Goal: Transaction & Acquisition: Purchase product/service

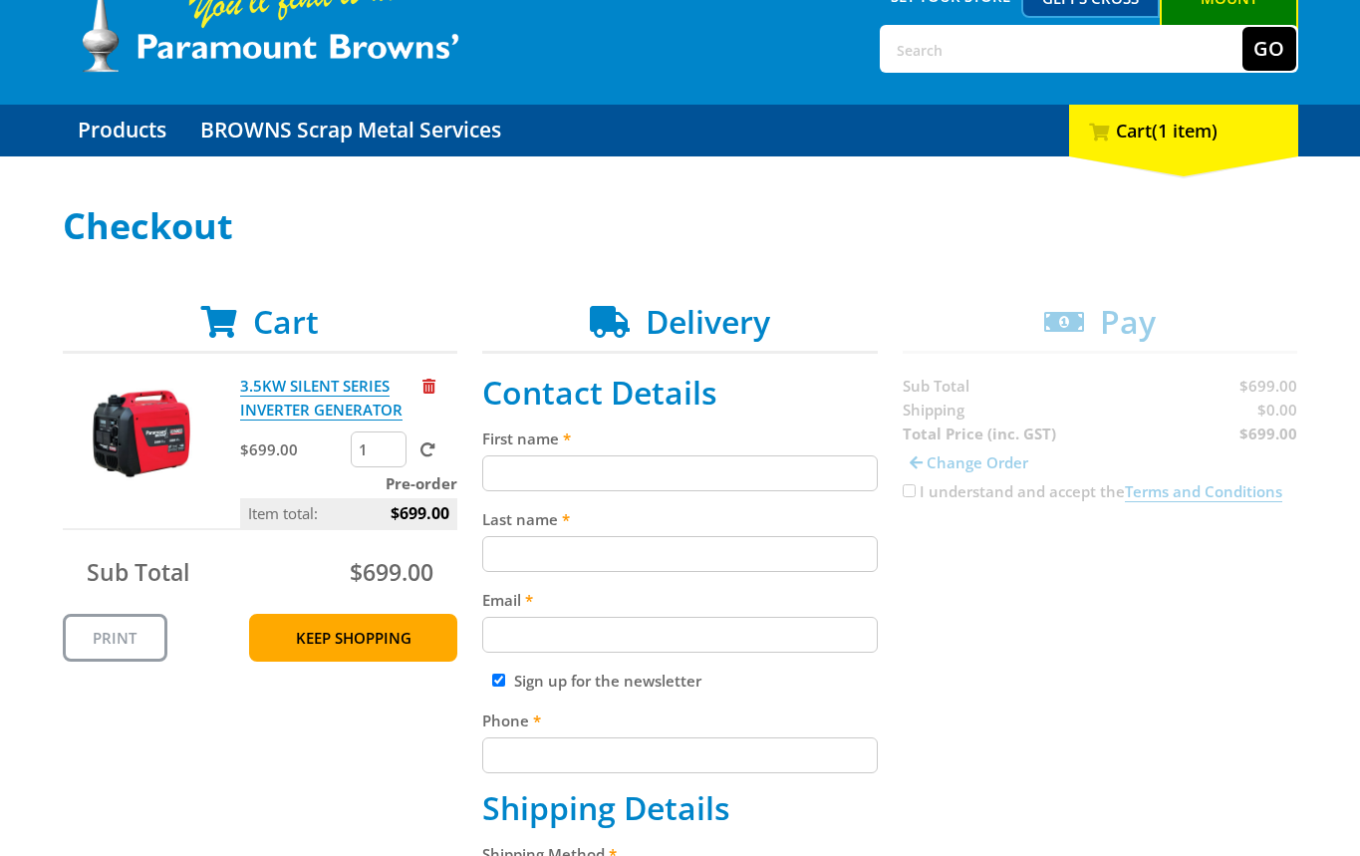
scroll to position [138, 0]
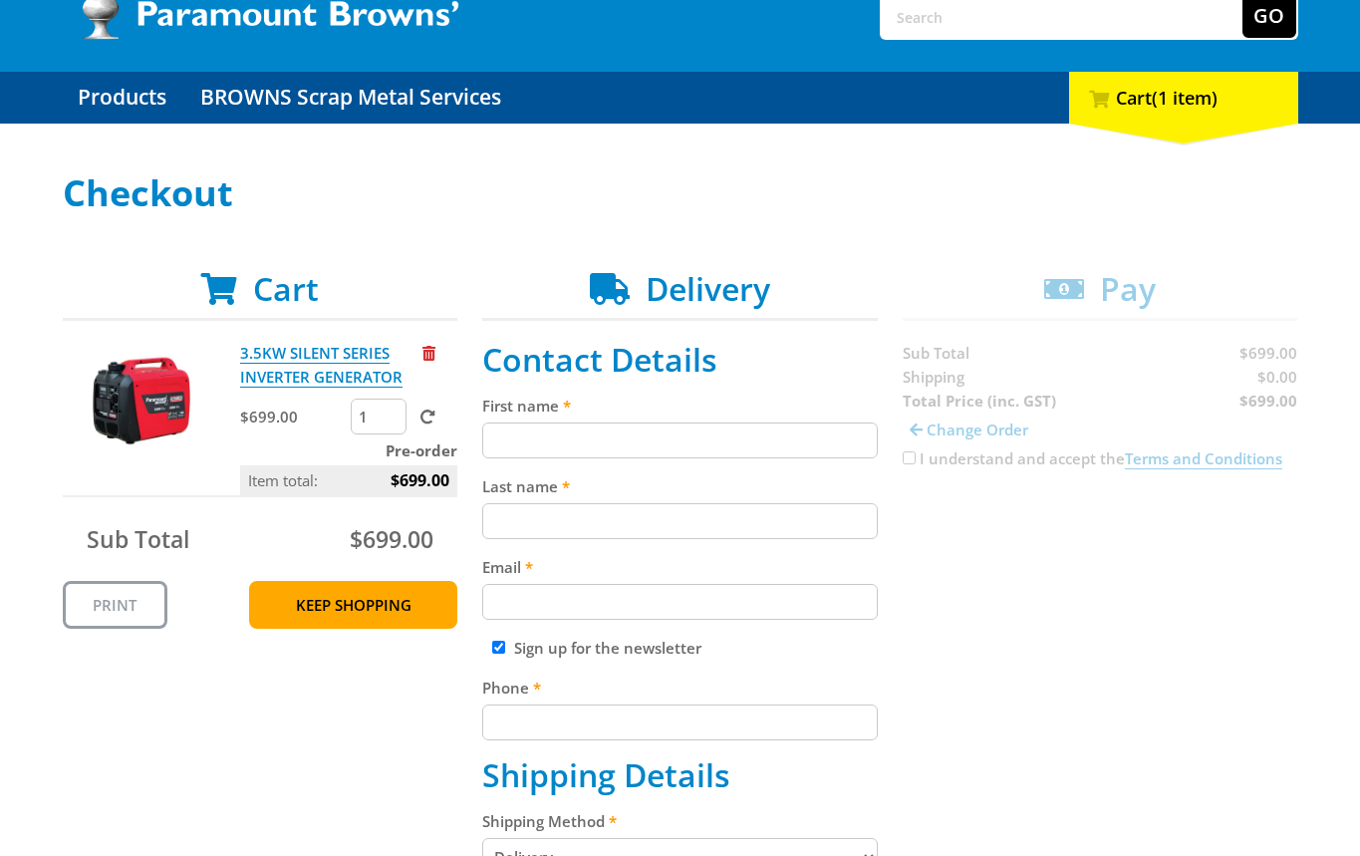
click at [666, 436] on input "First name" at bounding box center [679, 440] width 395 height 36
paste input "[PERSON_NAME]"
type input "[PERSON_NAME]"
click at [574, 518] on input "Last name" at bounding box center [679, 521] width 395 height 36
paste input "[PERSON_NAME]"
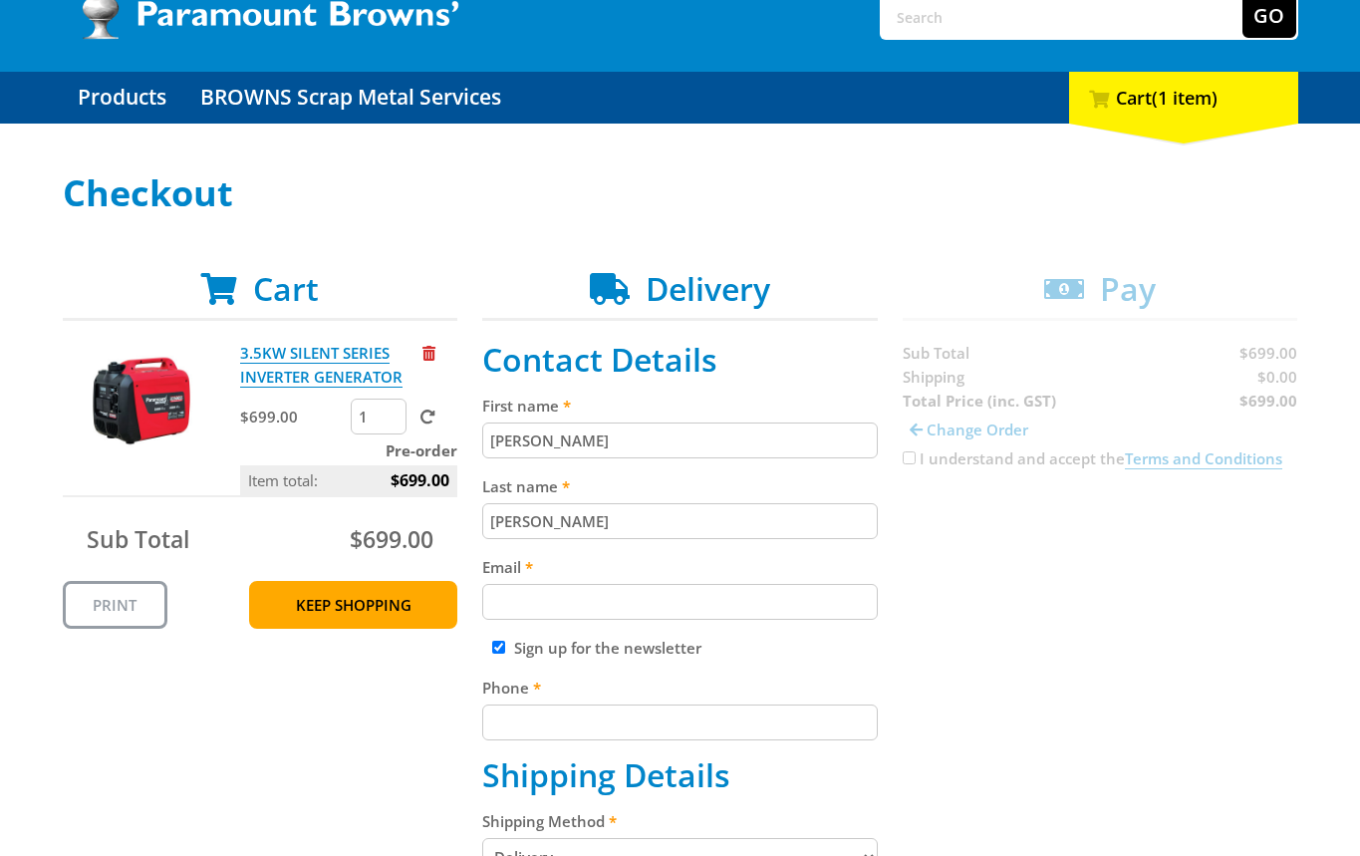
type input "[PERSON_NAME]"
drag, startPoint x: 1101, startPoint y: 624, endPoint x: 1085, endPoint y: 612, distance: 19.9
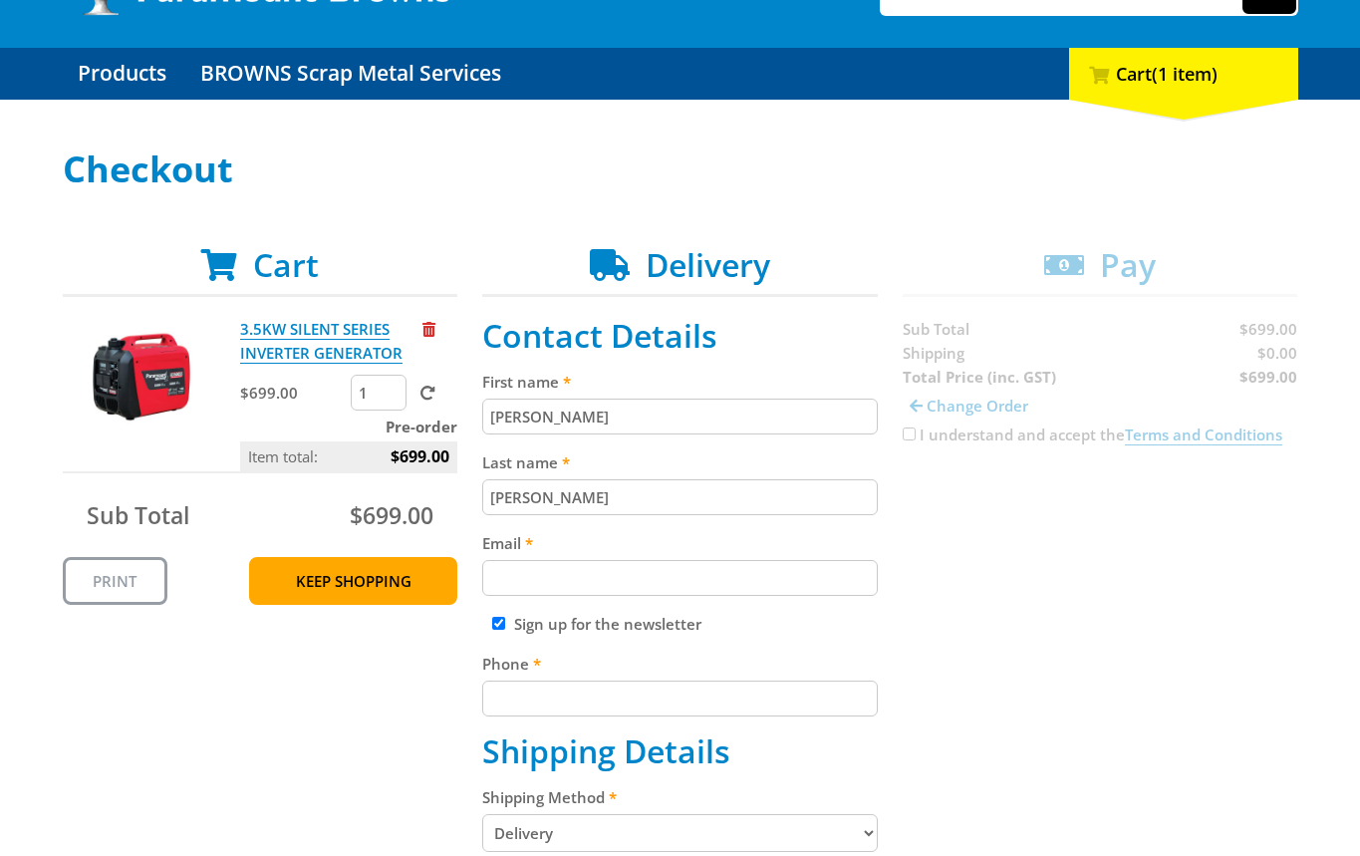
scroll to position [170, 0]
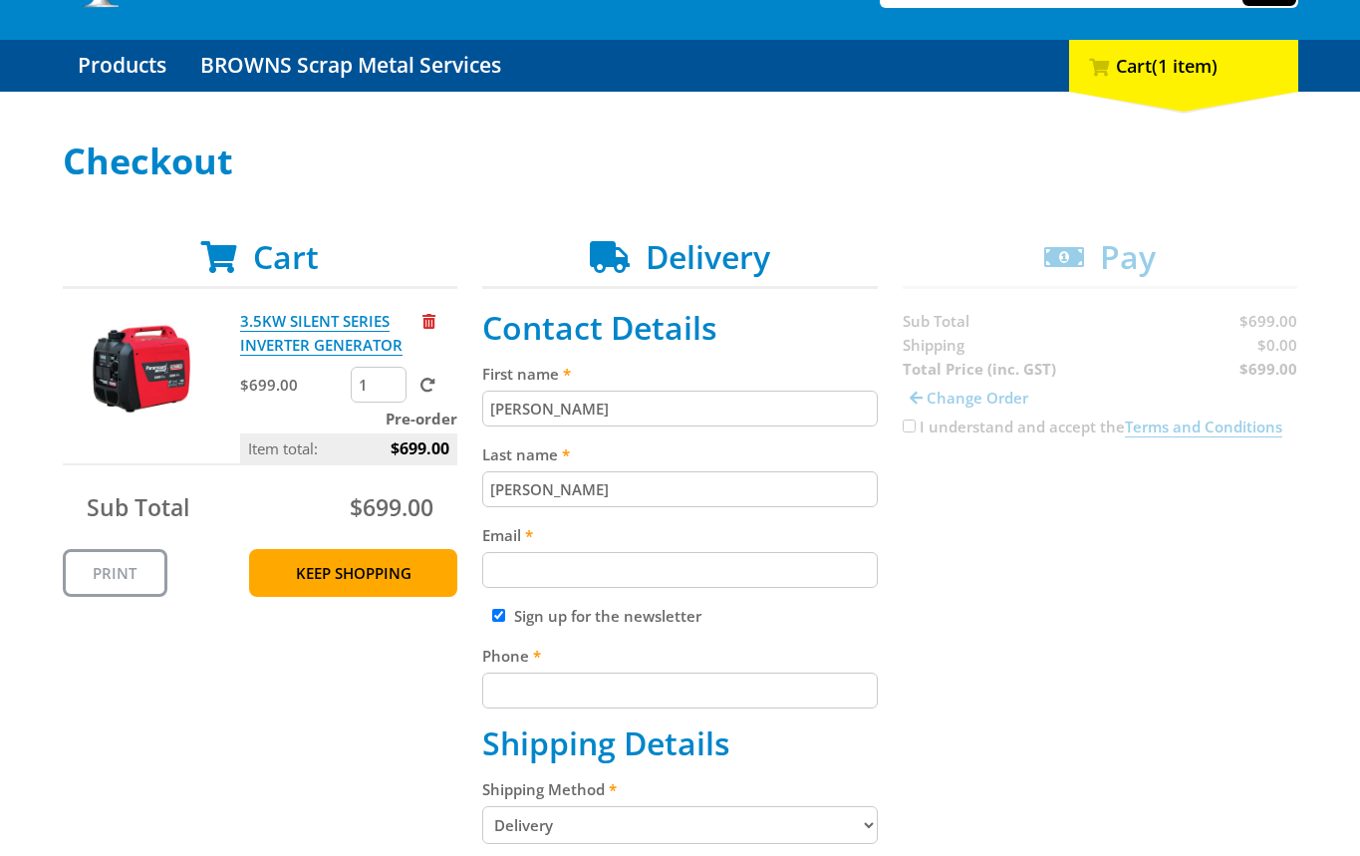
click at [661, 572] on input "Email" at bounding box center [679, 570] width 395 height 36
paste input "[EMAIL_ADDRESS][DOMAIN_NAME]"
type input "[EMAIL_ADDRESS][DOMAIN_NAME]"
click at [766, 679] on input "Phone" at bounding box center [679, 690] width 395 height 36
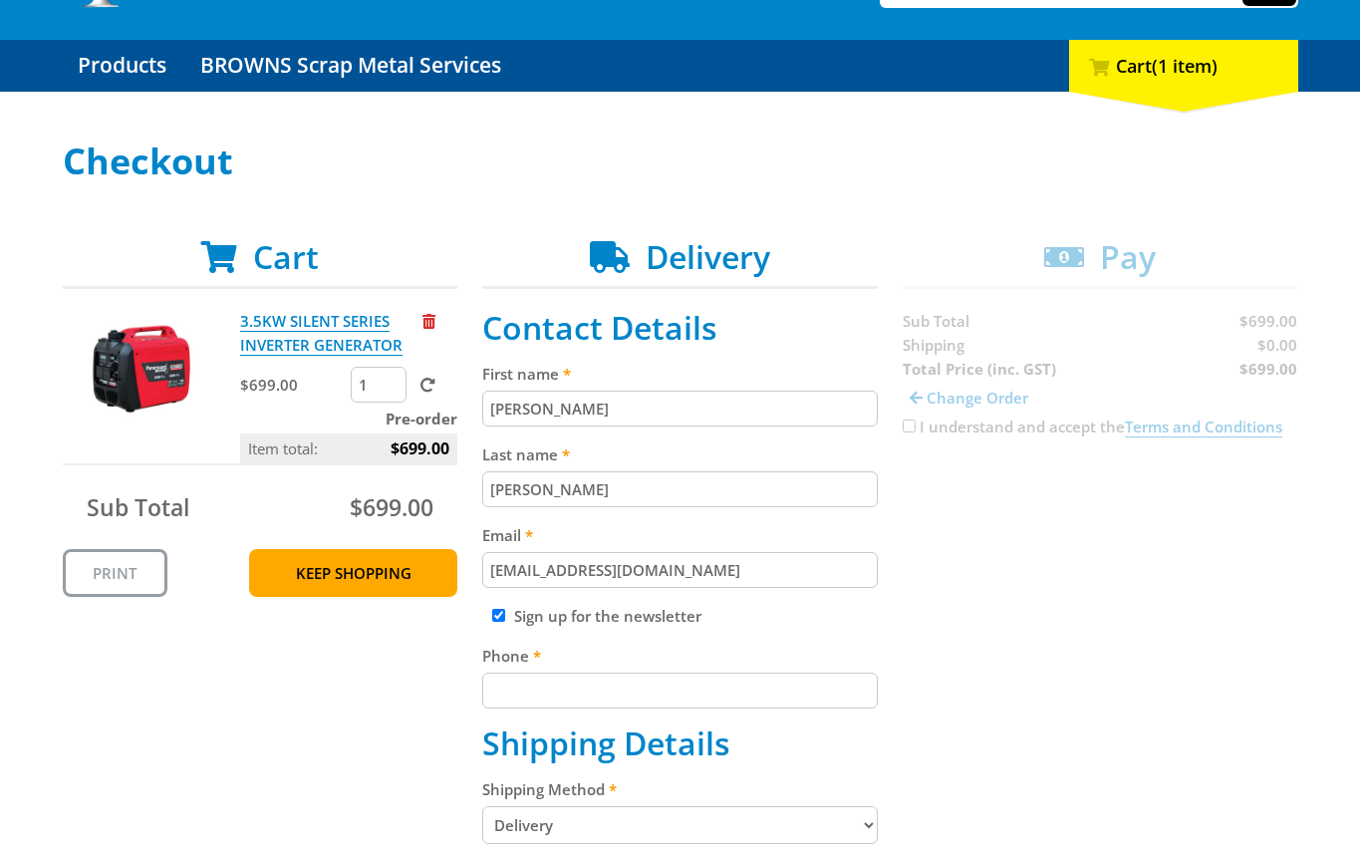
paste input "[PHONE_NUMBER]"
type input "[PHONE_NUMBER]"
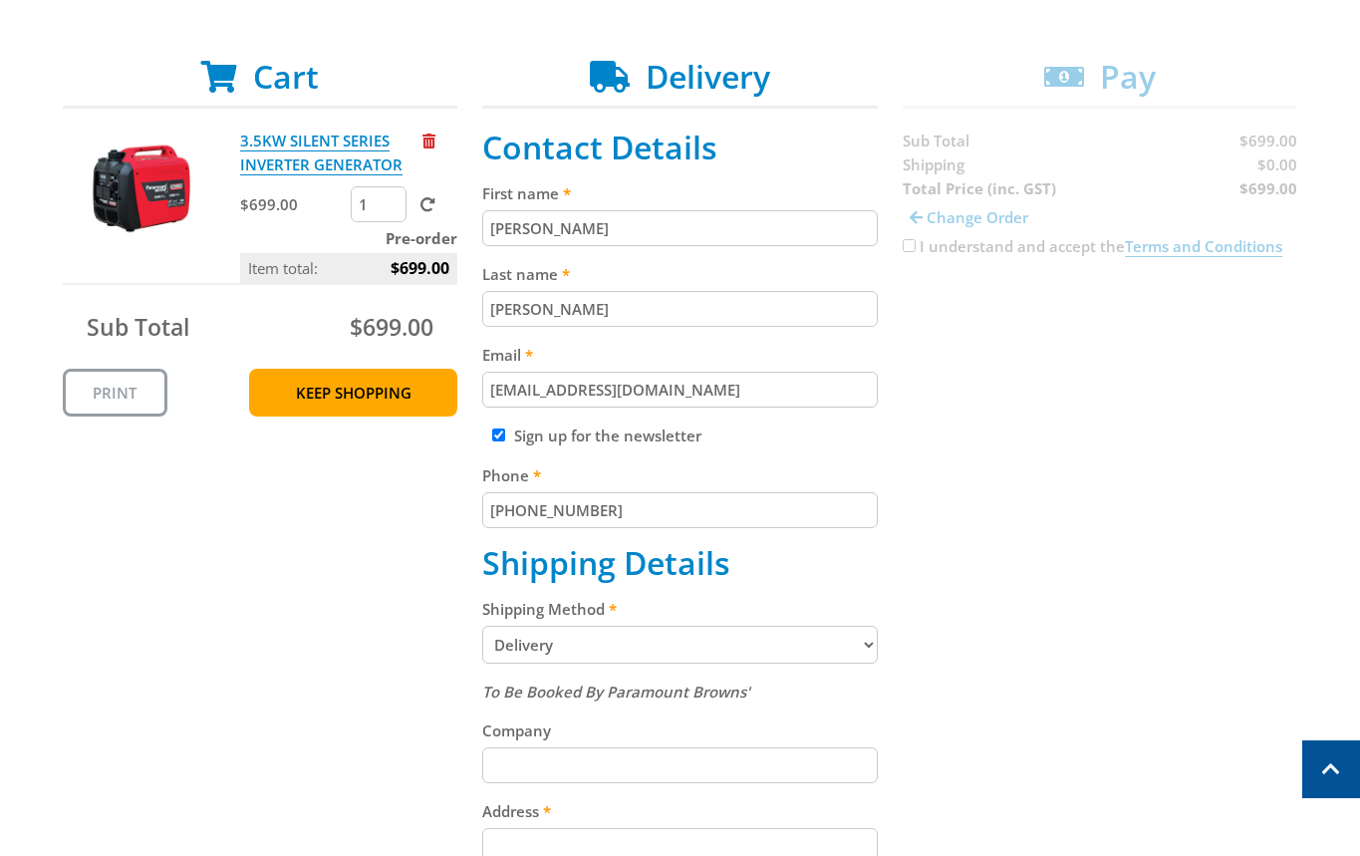
scroll to position [359, 0]
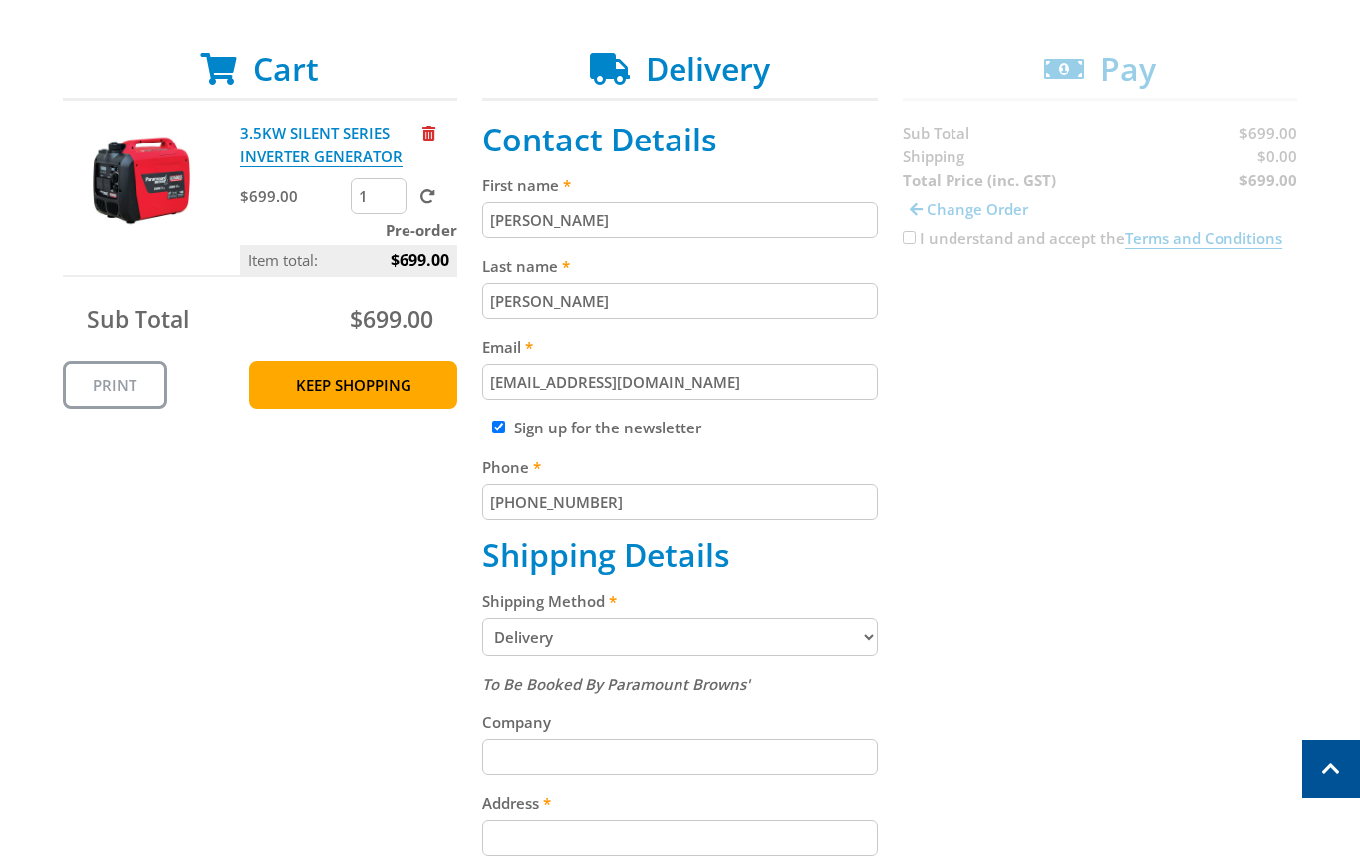
click at [611, 636] on select "Pickup from Mount Barker Delivery" at bounding box center [679, 637] width 395 height 38
select select "Pickup"
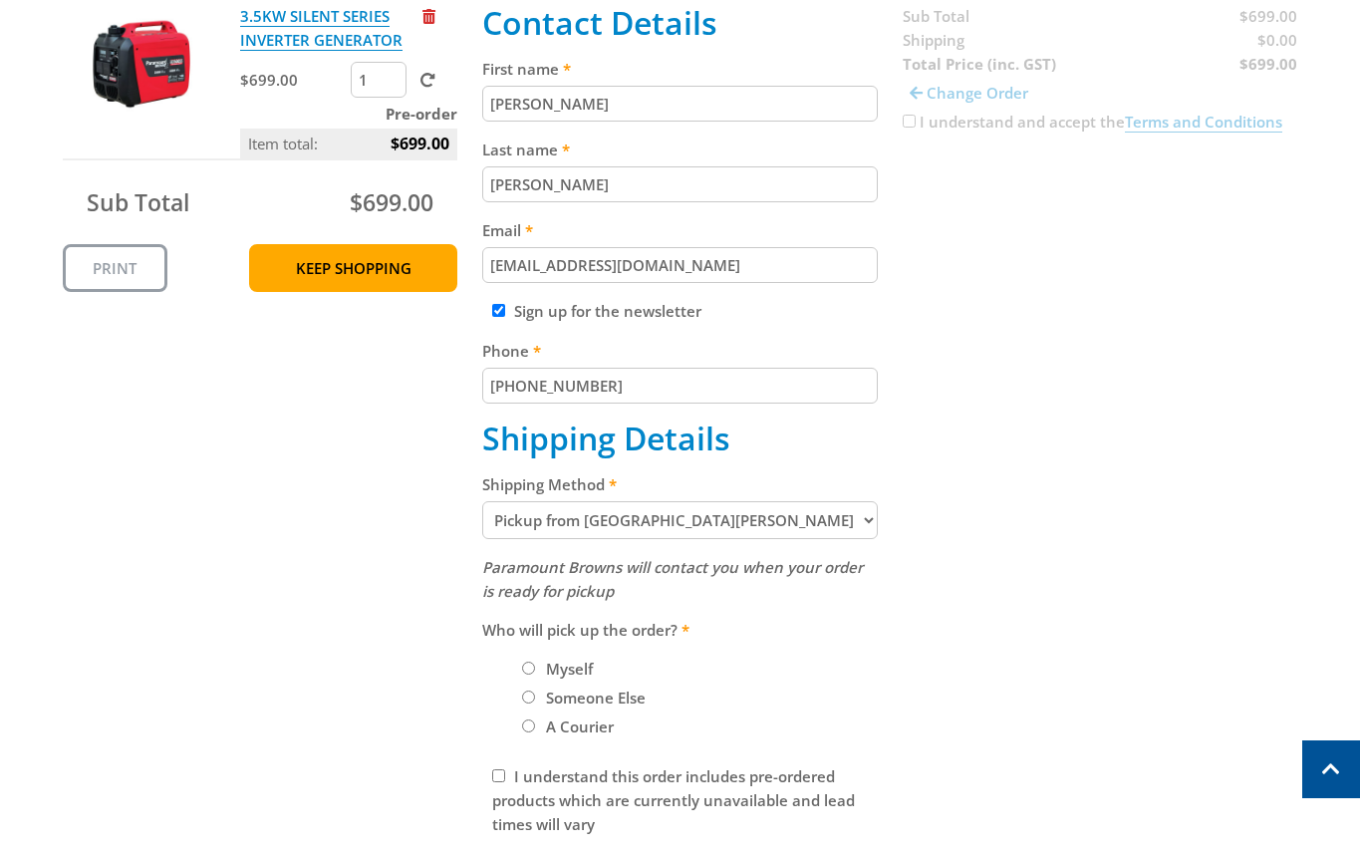
scroll to position [497, 0]
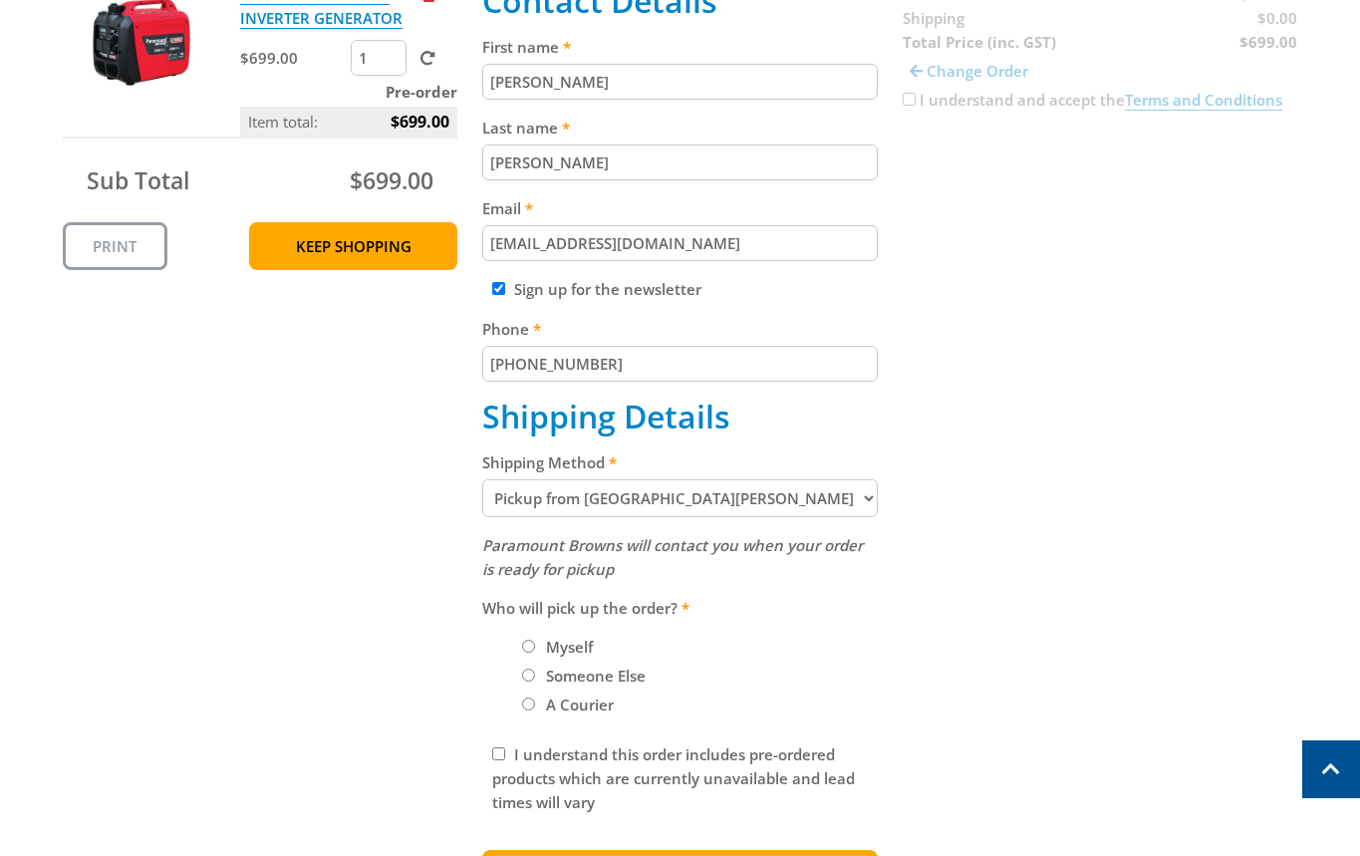
click at [819, 491] on select "Pickup from Mount Barker Delivery" at bounding box center [679, 498] width 395 height 38
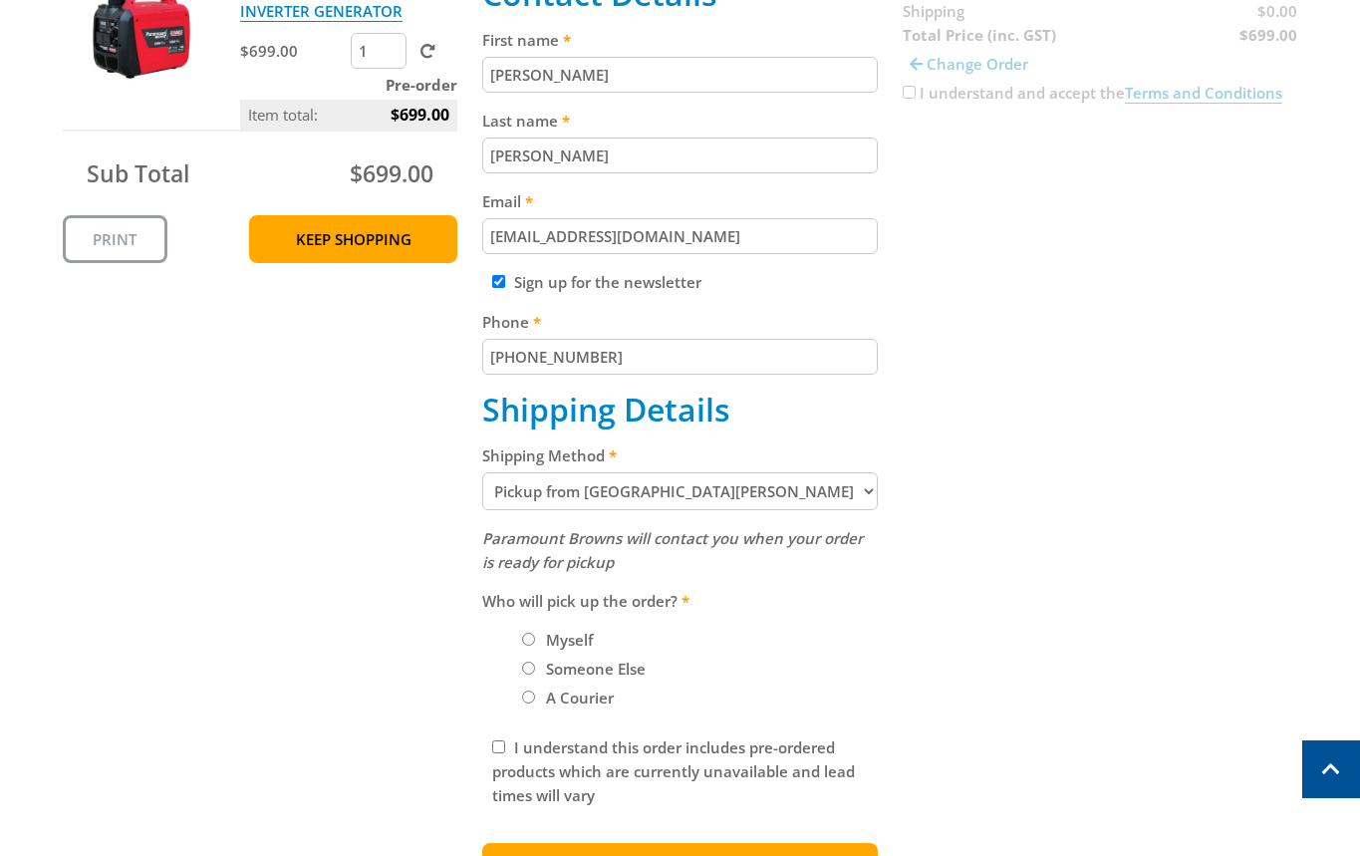
scroll to position [507, 0]
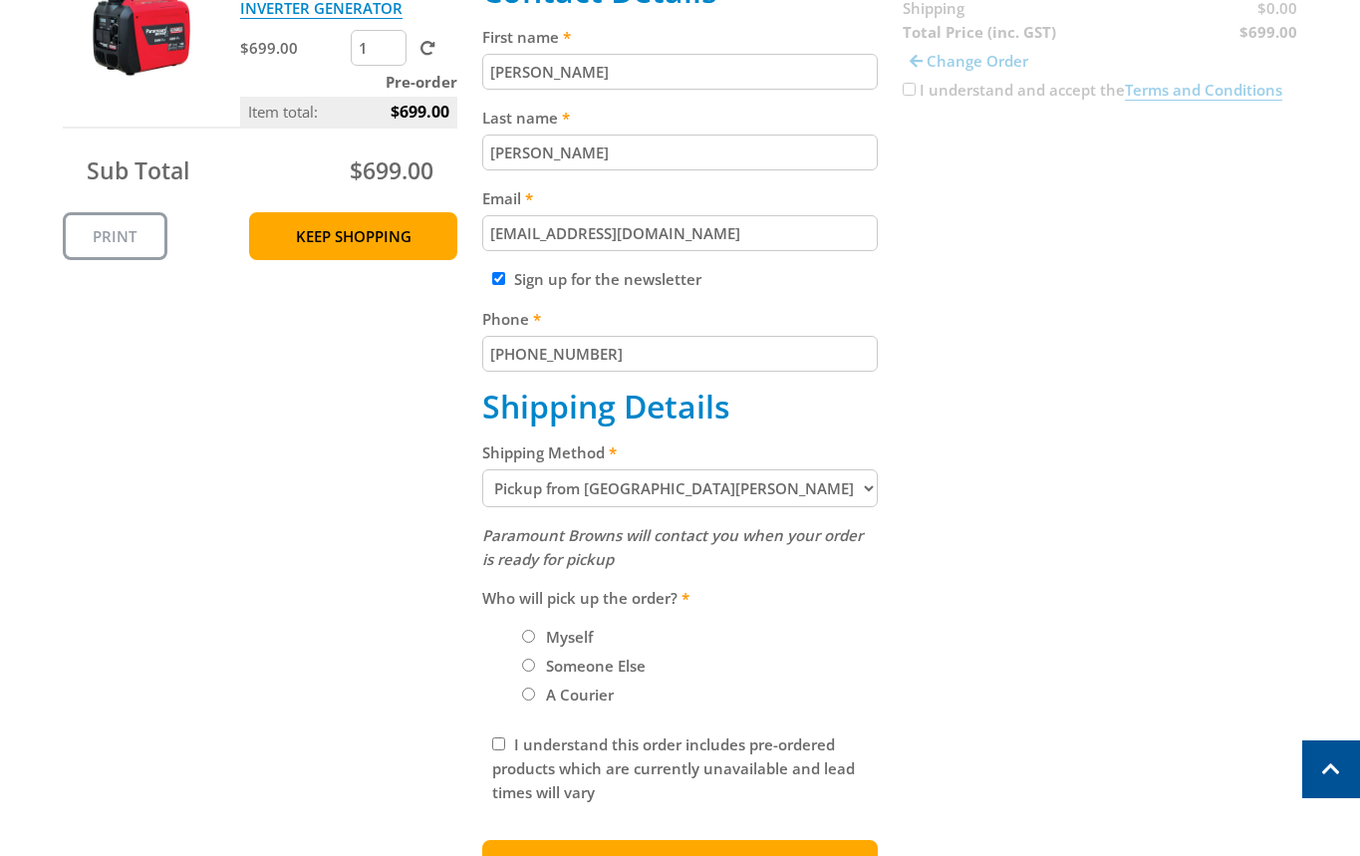
click at [1152, 395] on div "Cart 3.5KW SILENT SERIES INVERTER GENERATOR $699.00 1 Pre-order Item total: $69…" at bounding box center [680, 400] width 1235 height 998
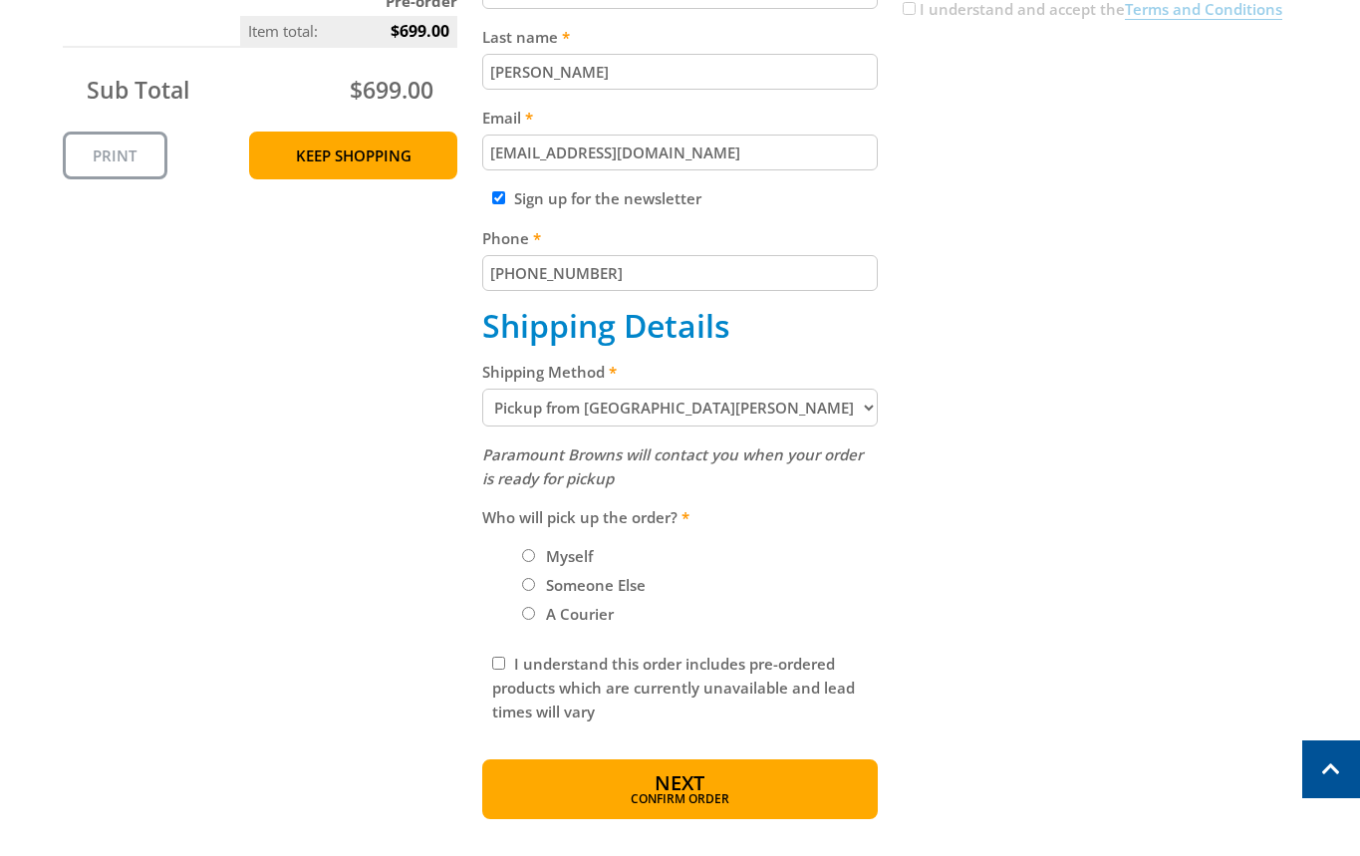
scroll to position [595, 0]
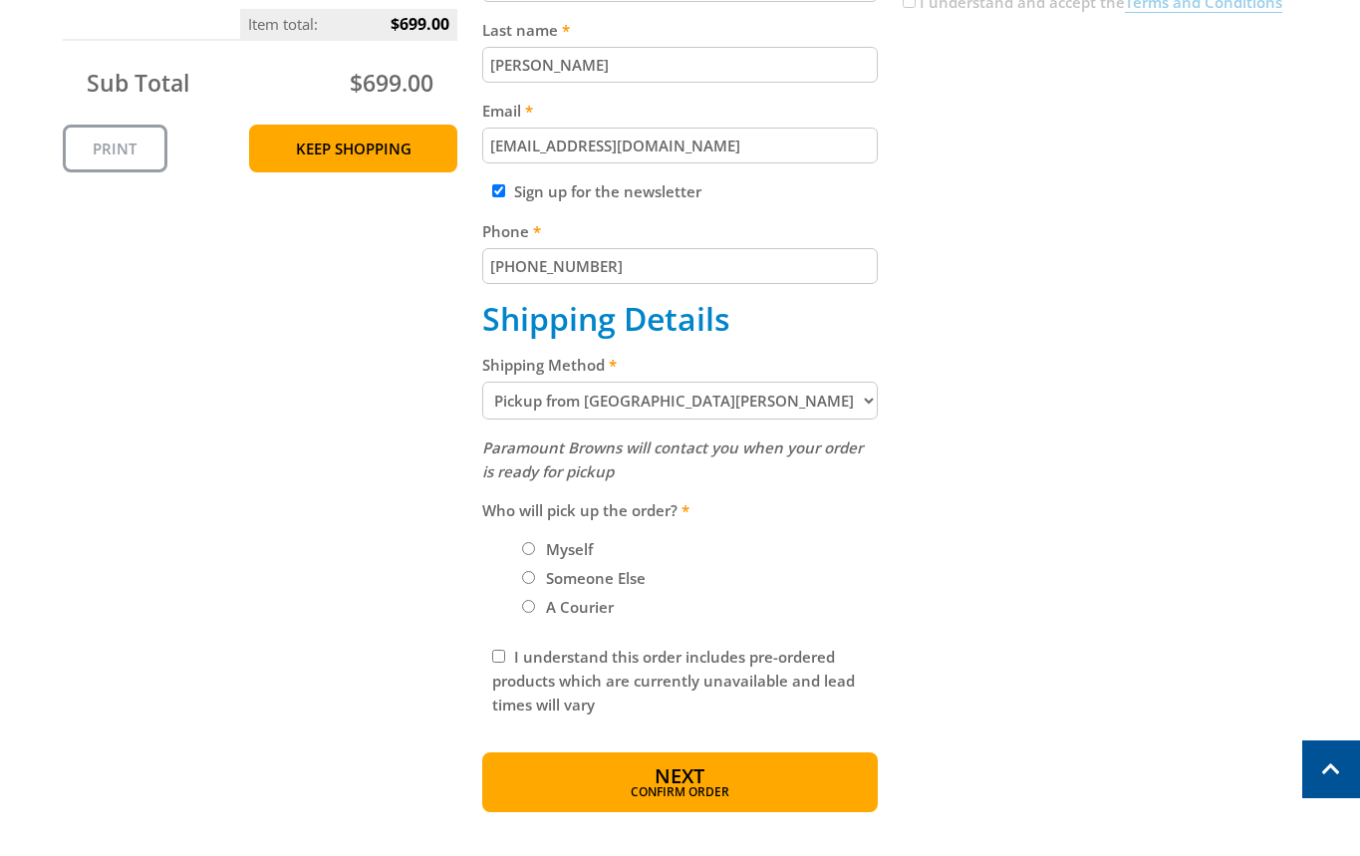
click at [575, 549] on label "Myself" at bounding box center [569, 549] width 61 height 34
click at [535, 549] on input "Myself" at bounding box center [528, 548] width 13 height 13
radio input "true"
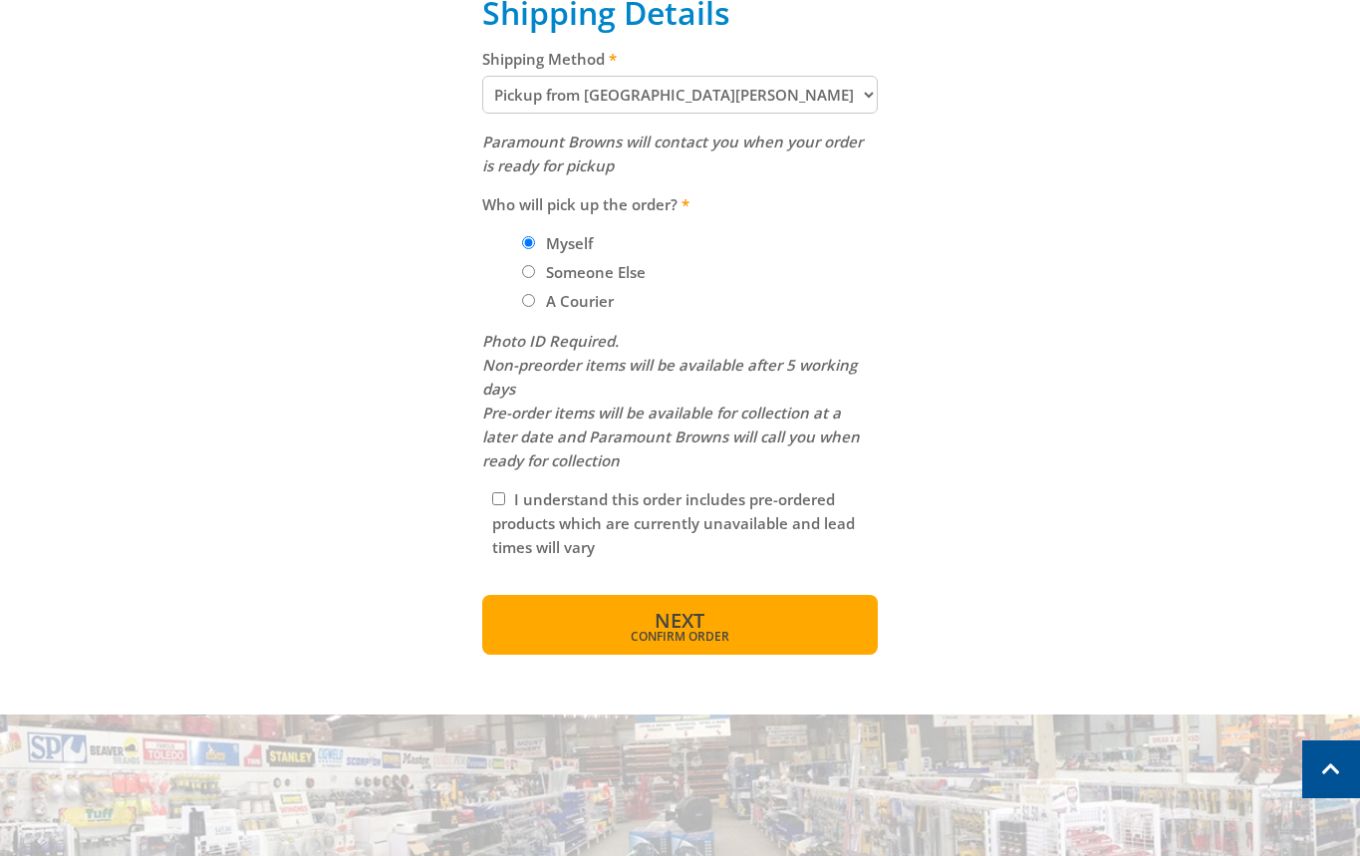
scroll to position [897, 0]
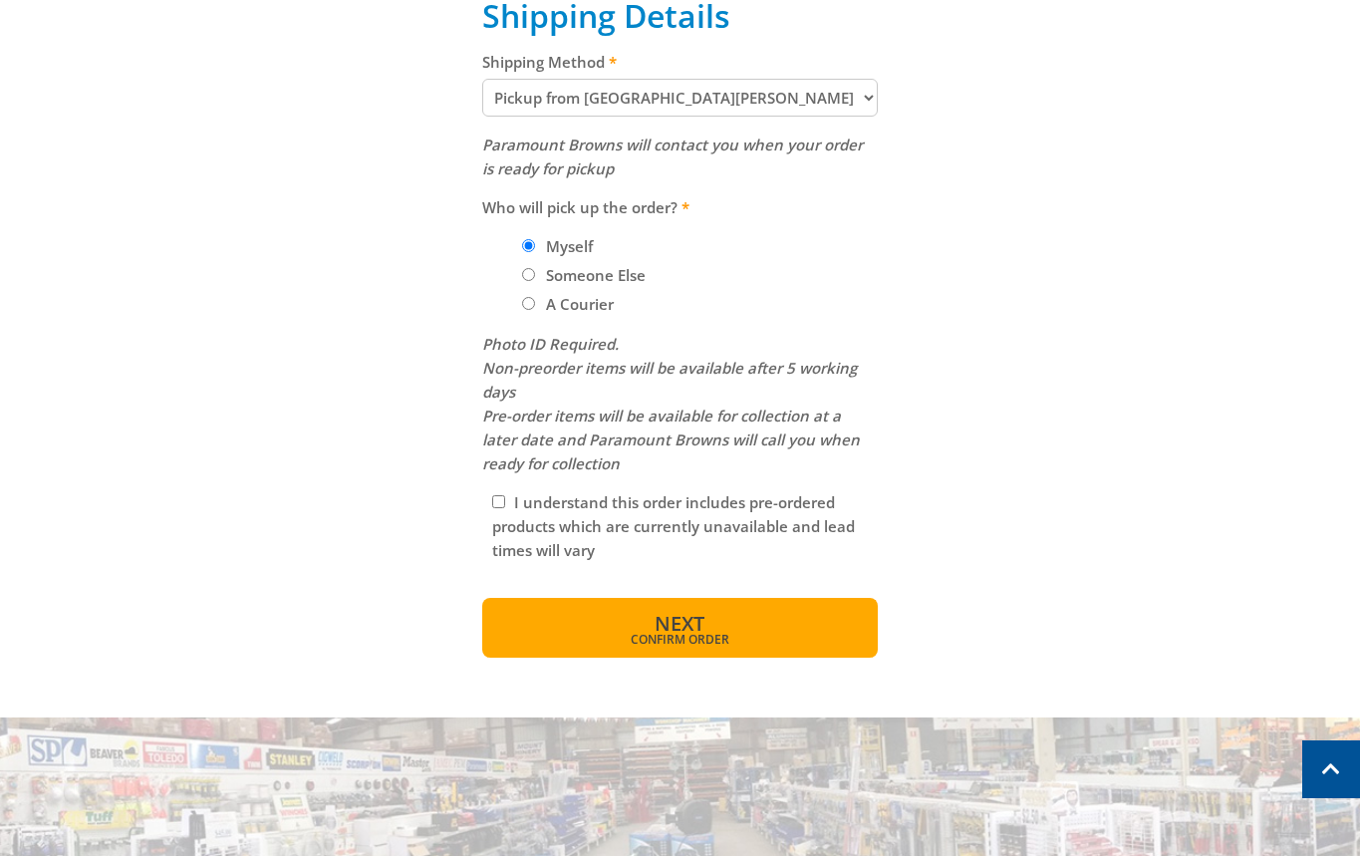
click at [704, 644] on span "Confirm order" at bounding box center [680, 640] width 310 height 12
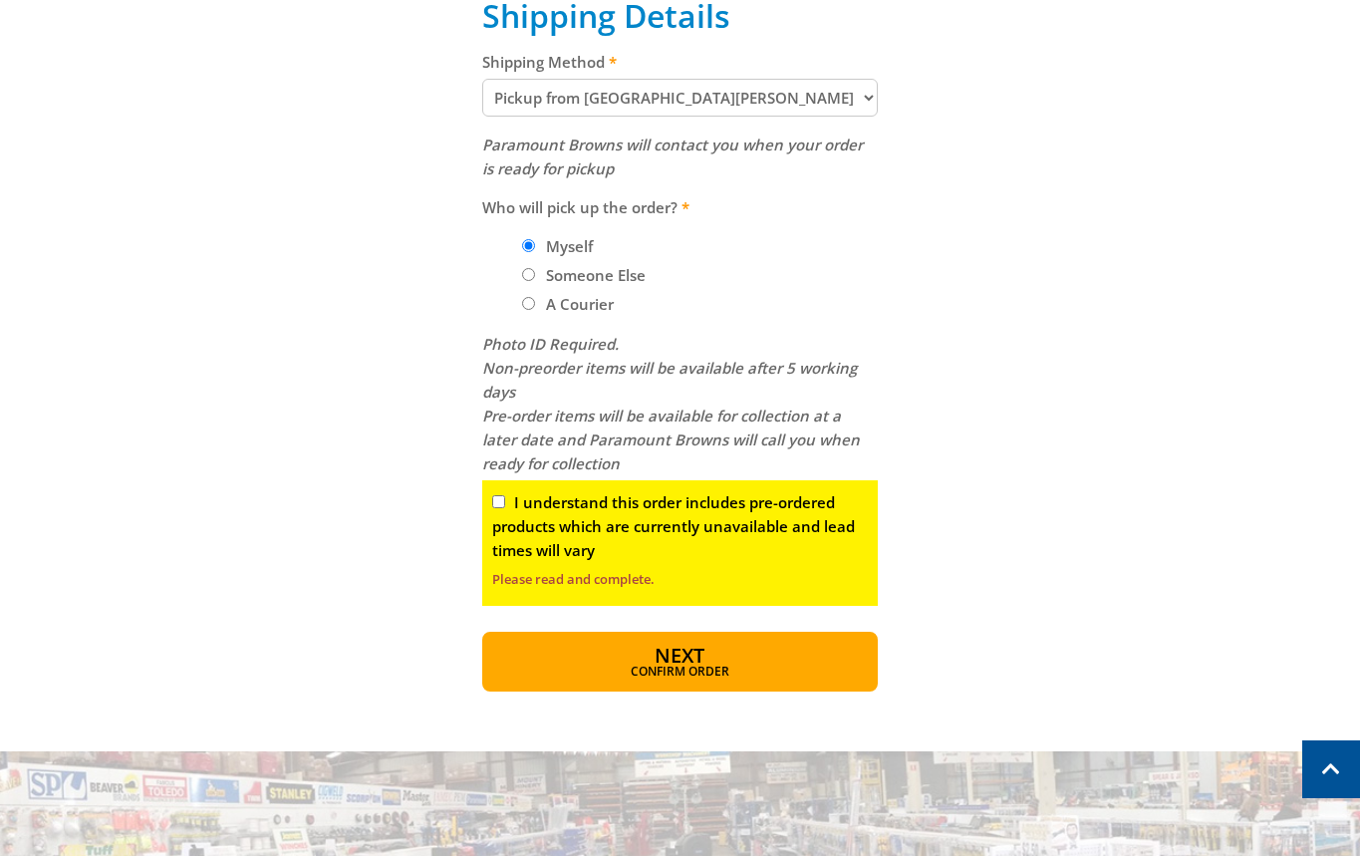
click at [489, 497] on div "I understand this order includes pre-ordered products which are currently unava…" at bounding box center [679, 543] width 395 height 126
click at [498, 496] on input "I understand this order includes pre-ordered products which are currently unava…" at bounding box center [498, 501] width 13 height 13
checkbox input "true"
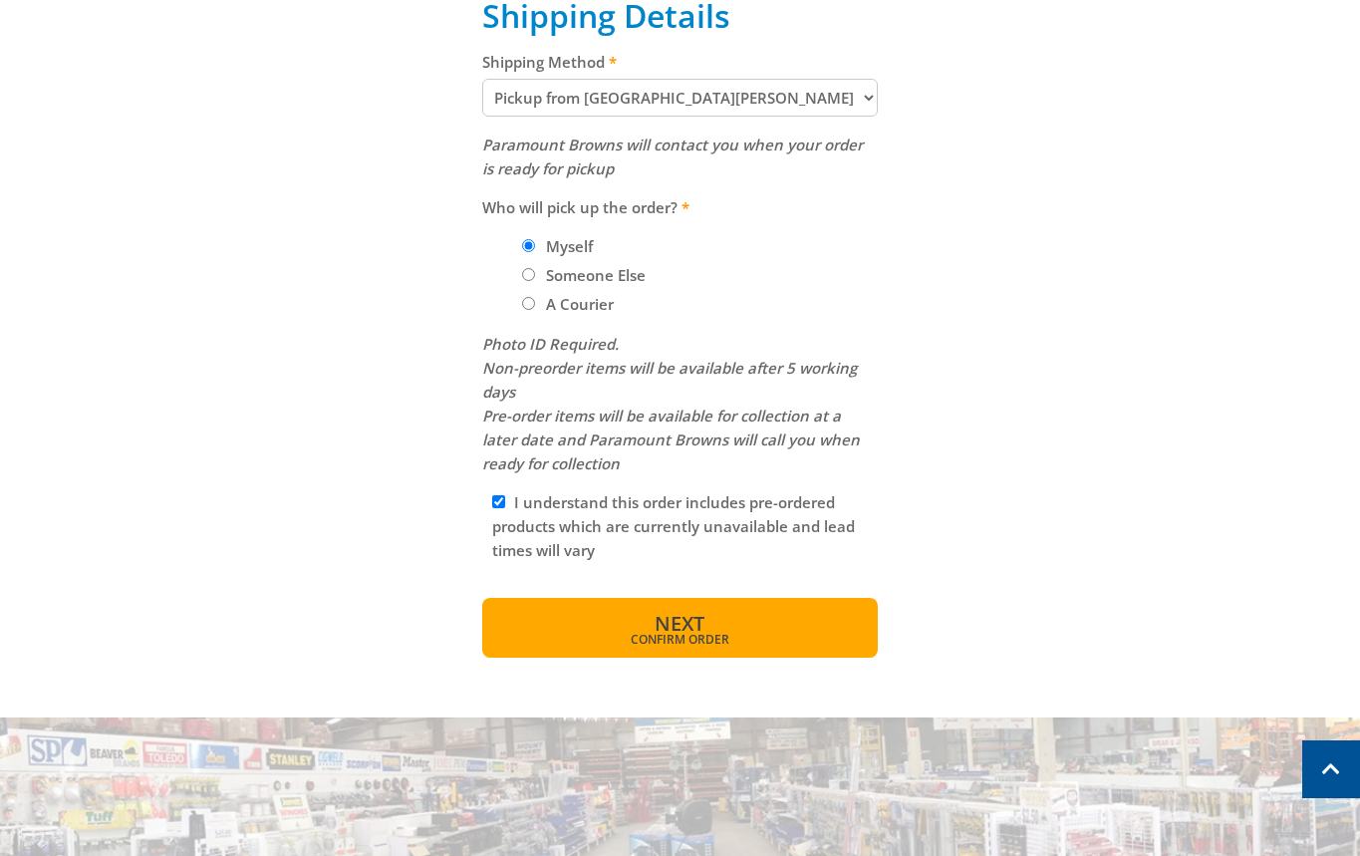
click at [724, 621] on button "Next Confirm order" at bounding box center [679, 628] width 395 height 60
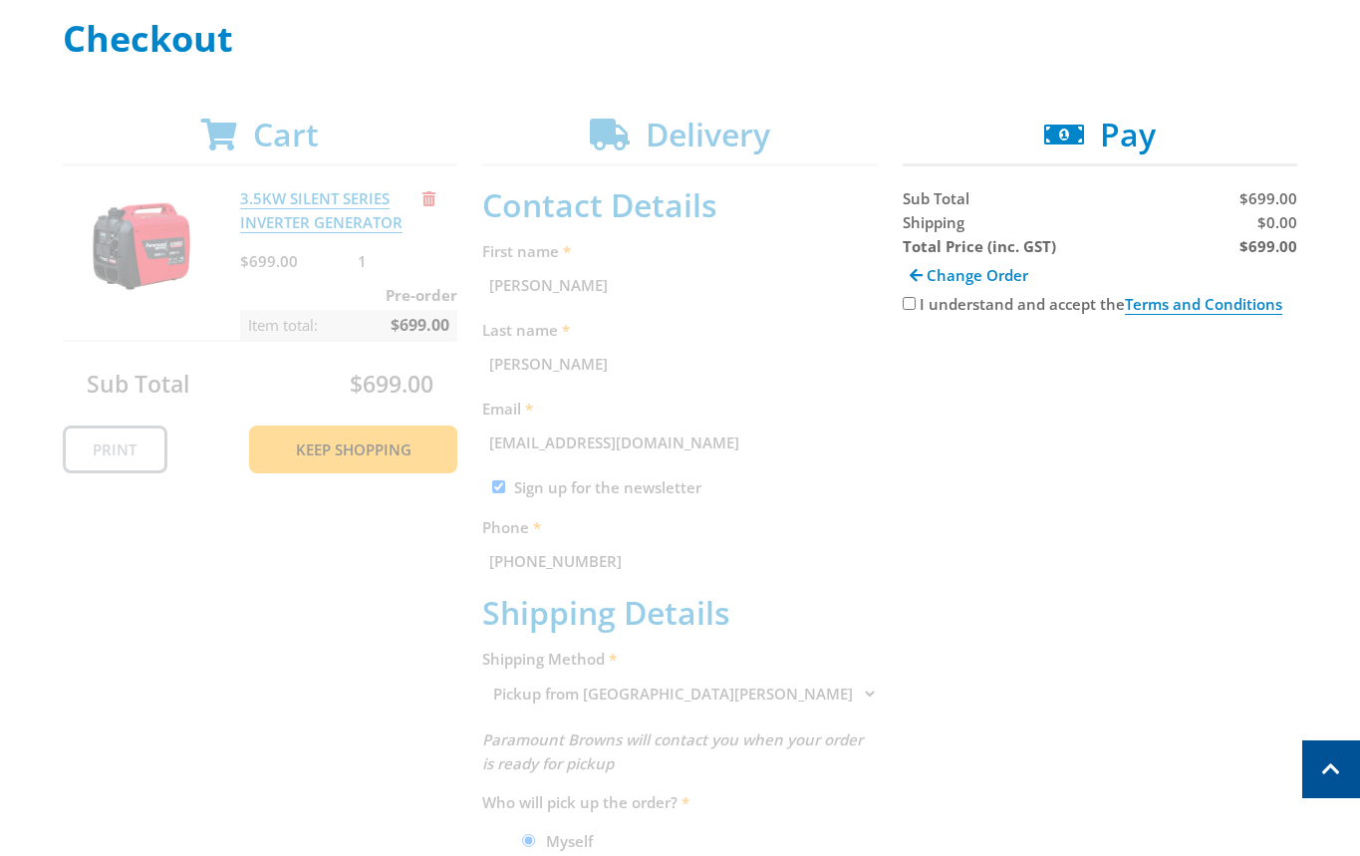
scroll to position [238, 0]
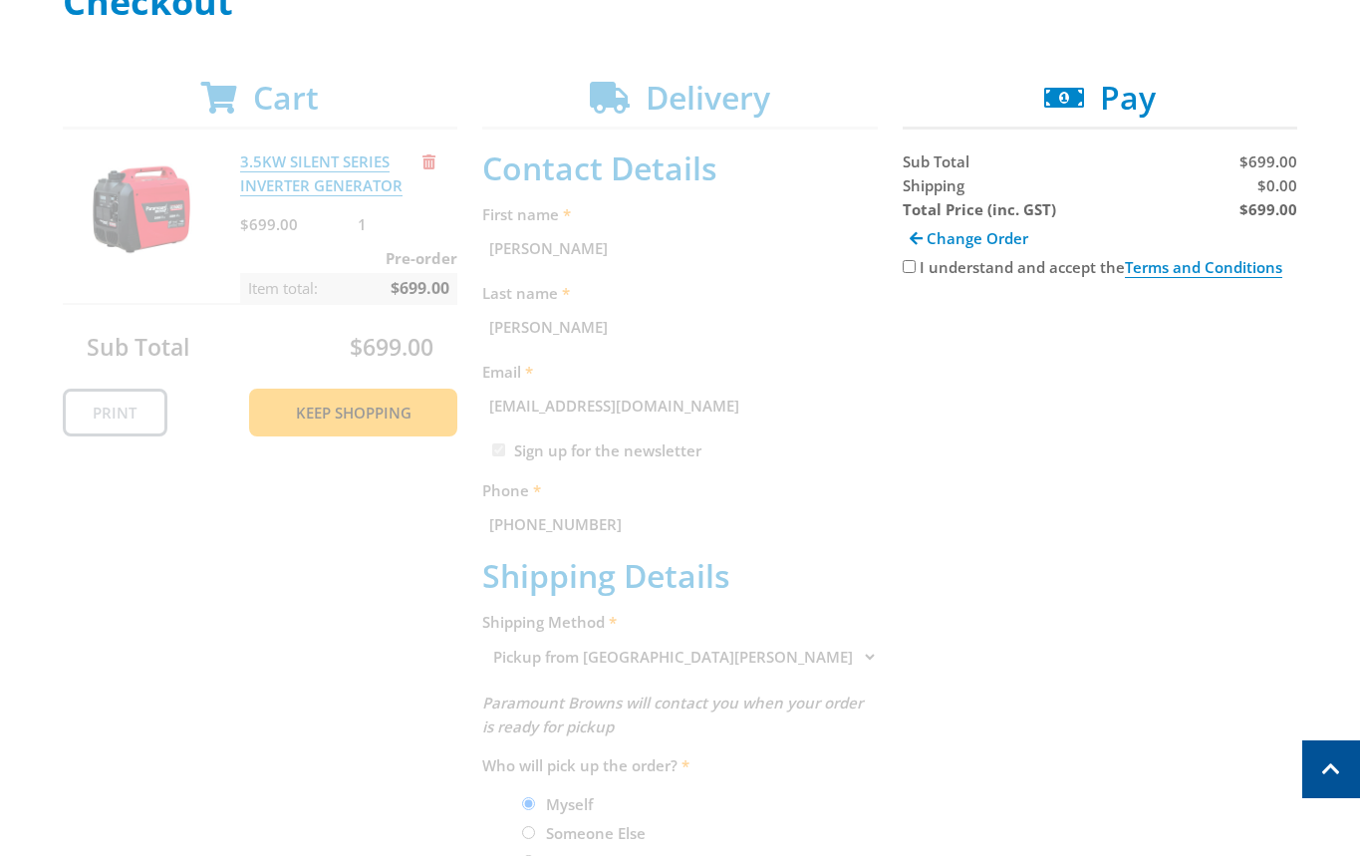
scroll to position [26, 0]
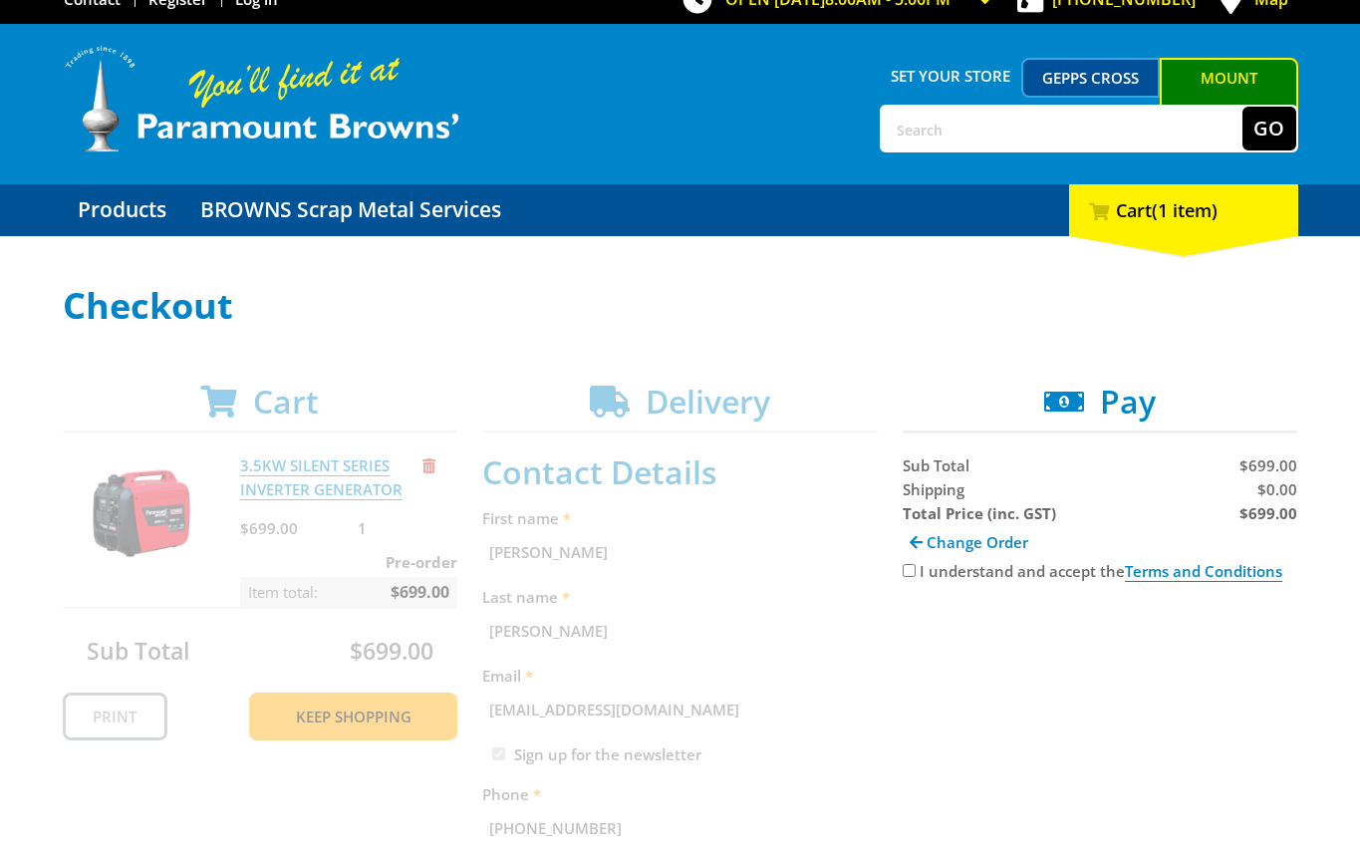
click at [1055, 86] on link "Gepps Cross" at bounding box center [1090, 78] width 138 height 40
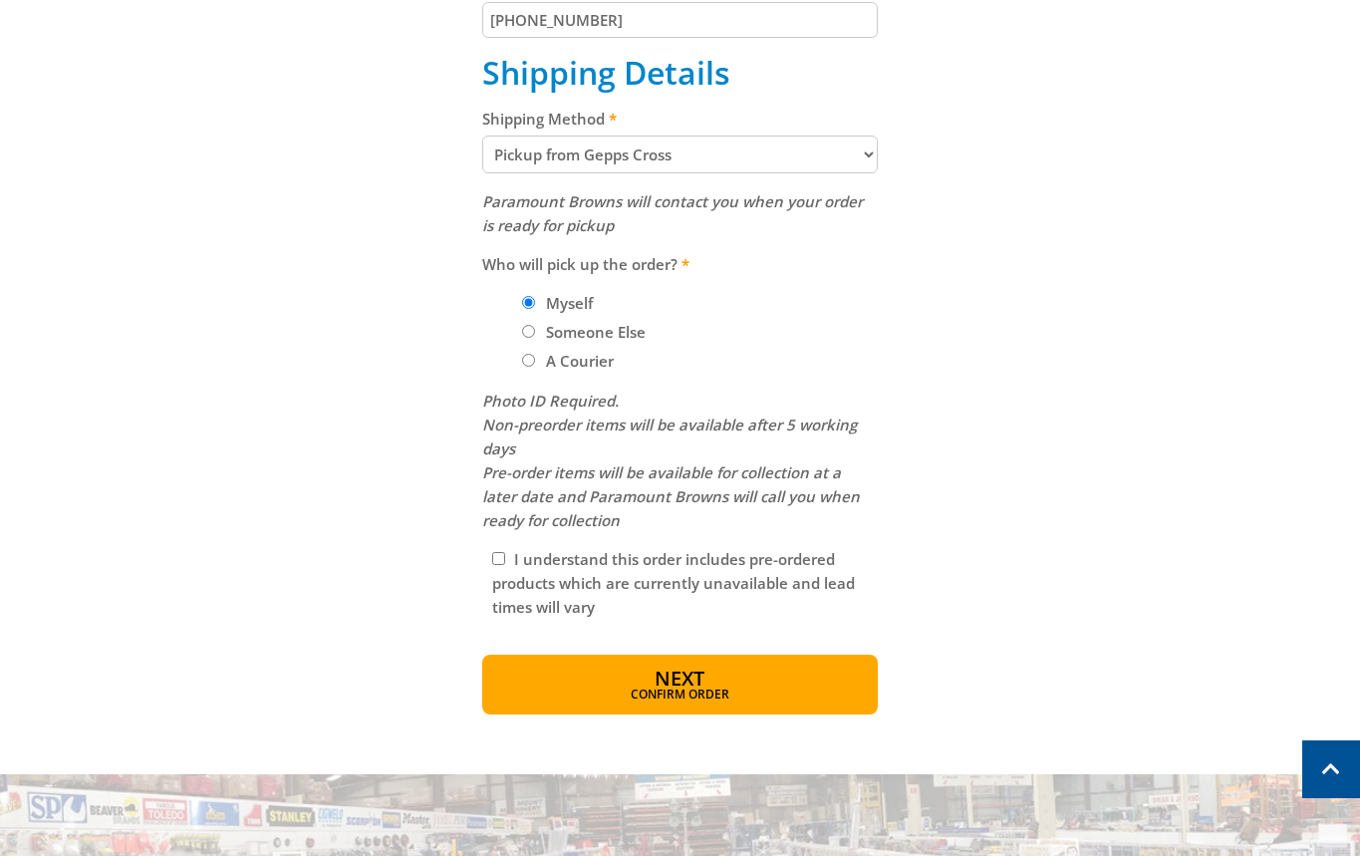
scroll to position [847, 0]
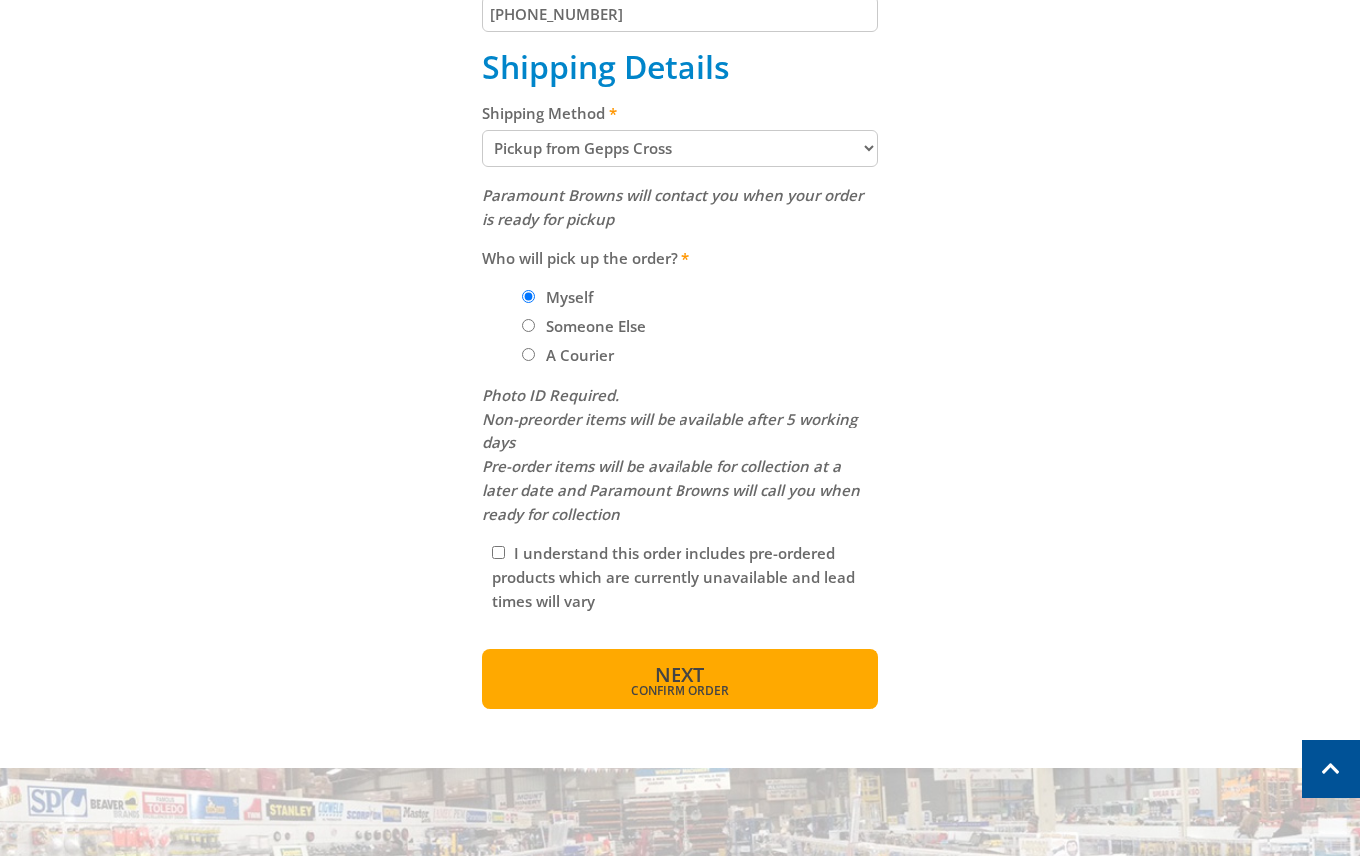
click at [752, 689] on span "Confirm order" at bounding box center [680, 690] width 310 height 12
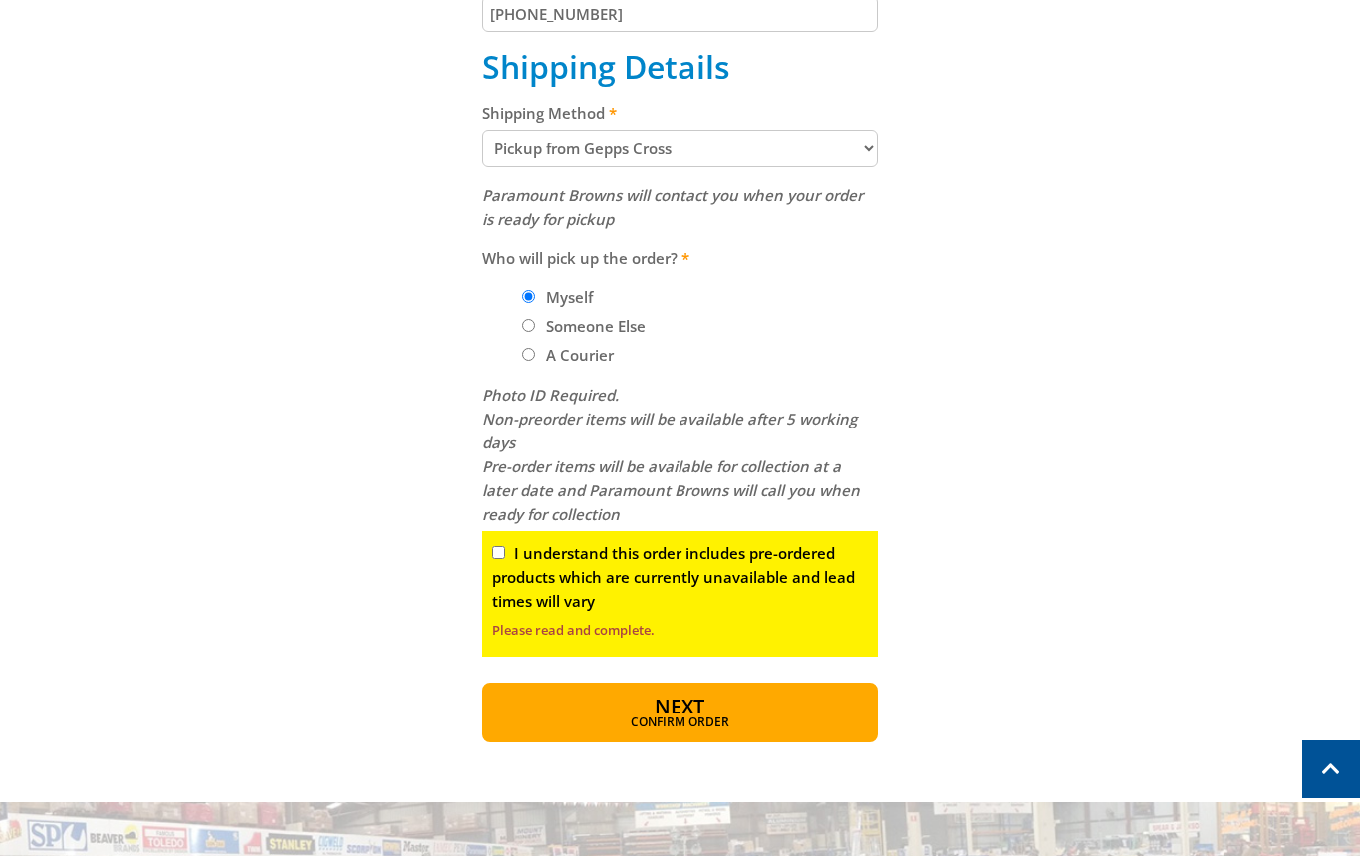
click at [505, 555] on input "I understand this order includes pre-ordered products which are currently unava…" at bounding box center [498, 552] width 13 height 13
checkbox input "true"
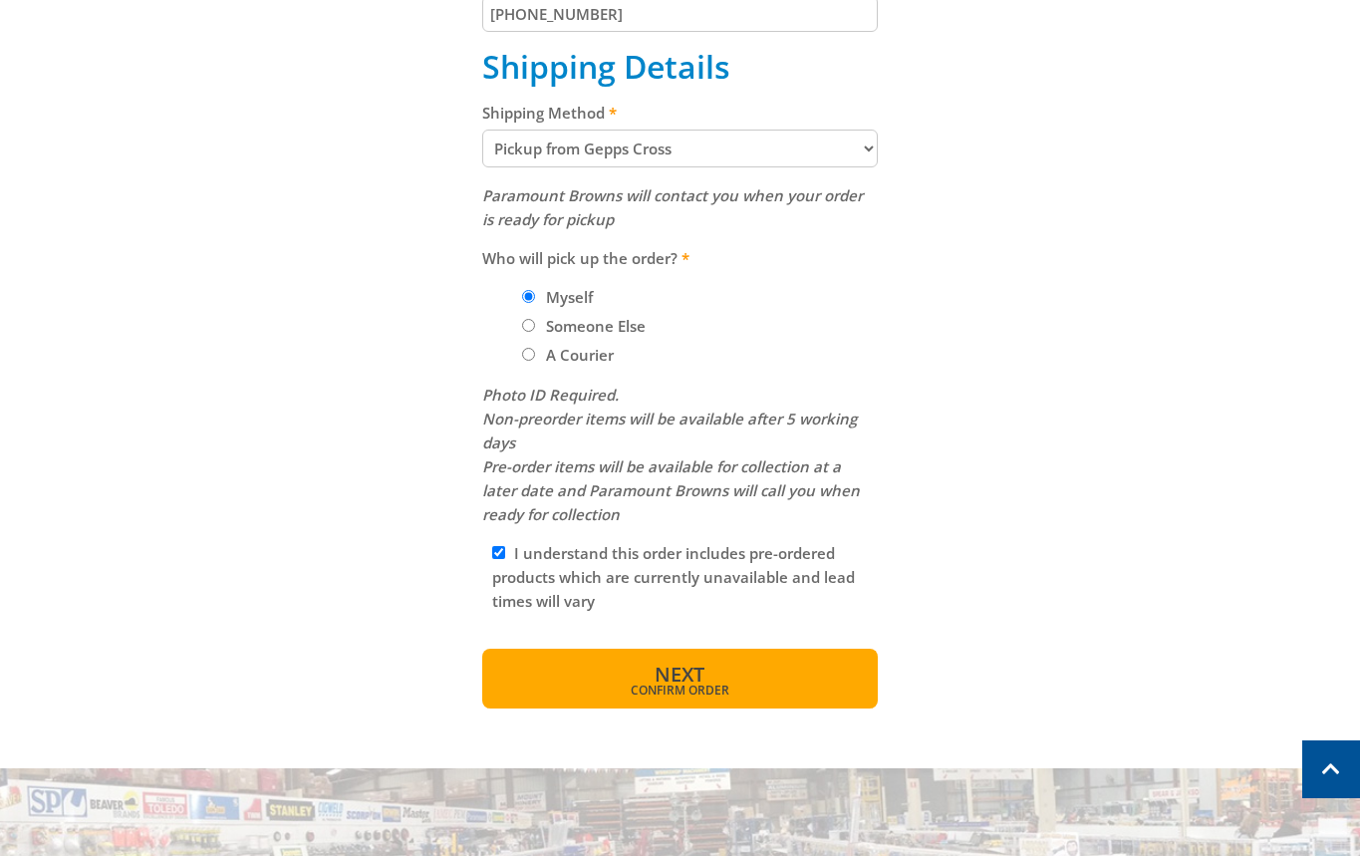
click at [700, 672] on span "Next" at bounding box center [679, 673] width 50 height 27
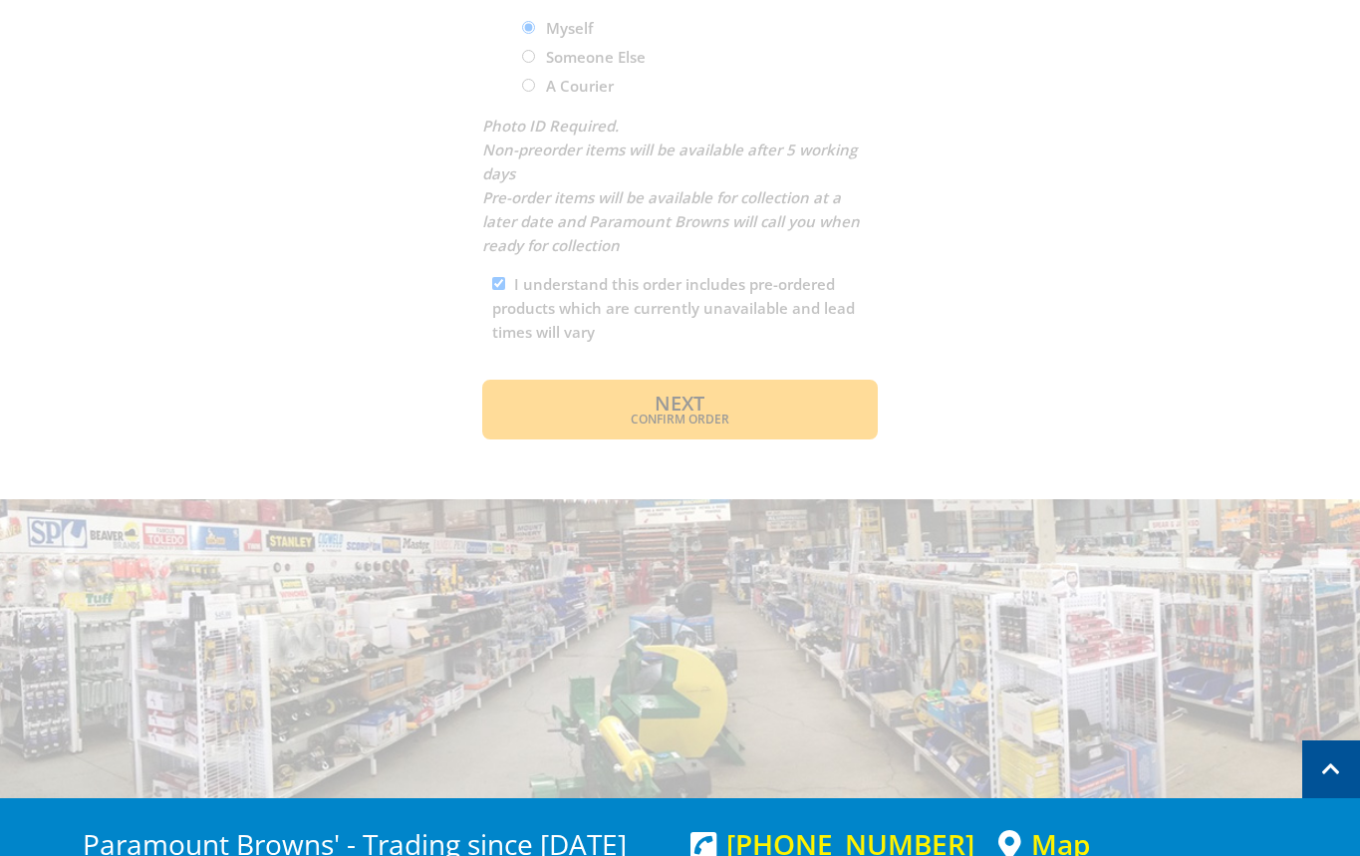
scroll to position [919, 0]
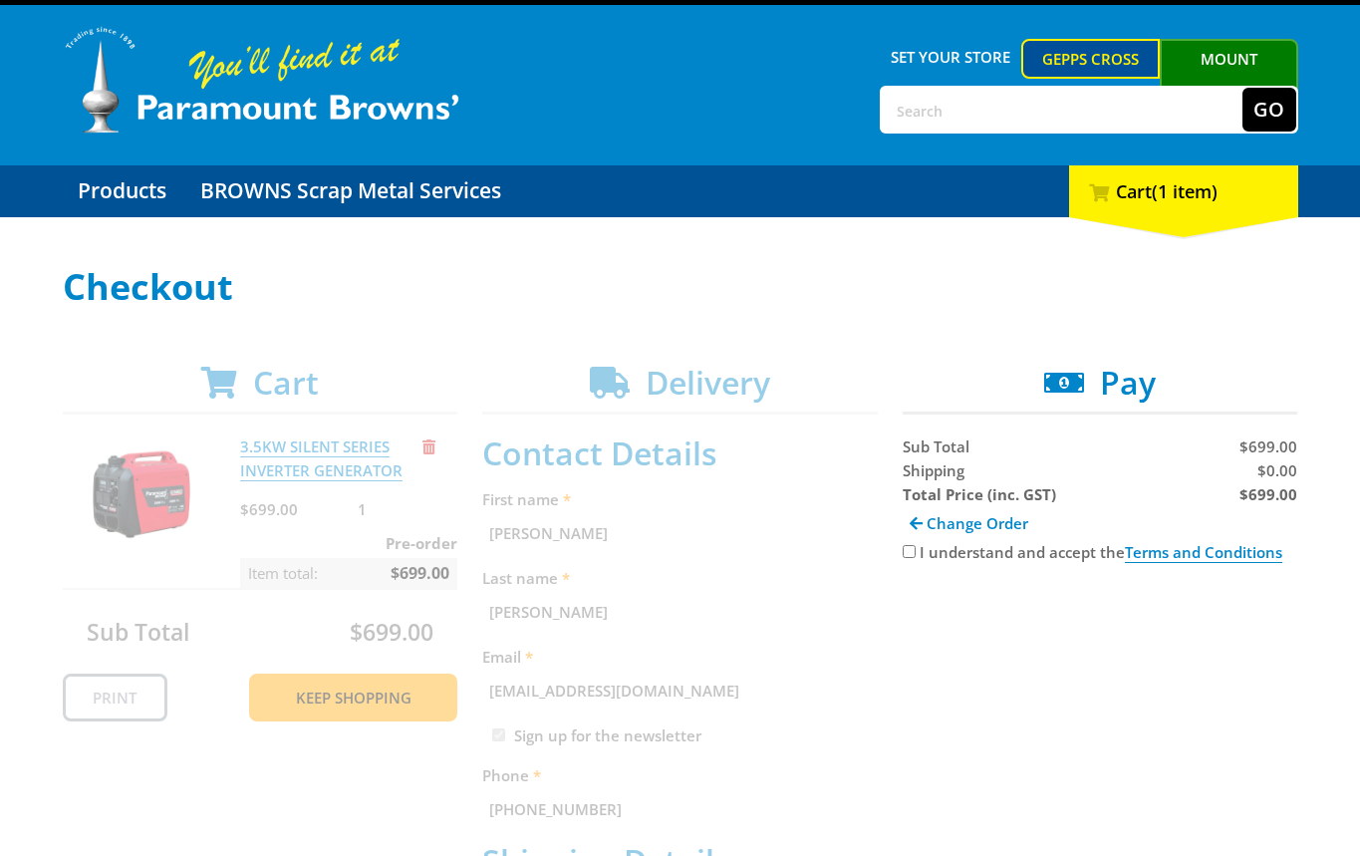
scroll to position [21, 0]
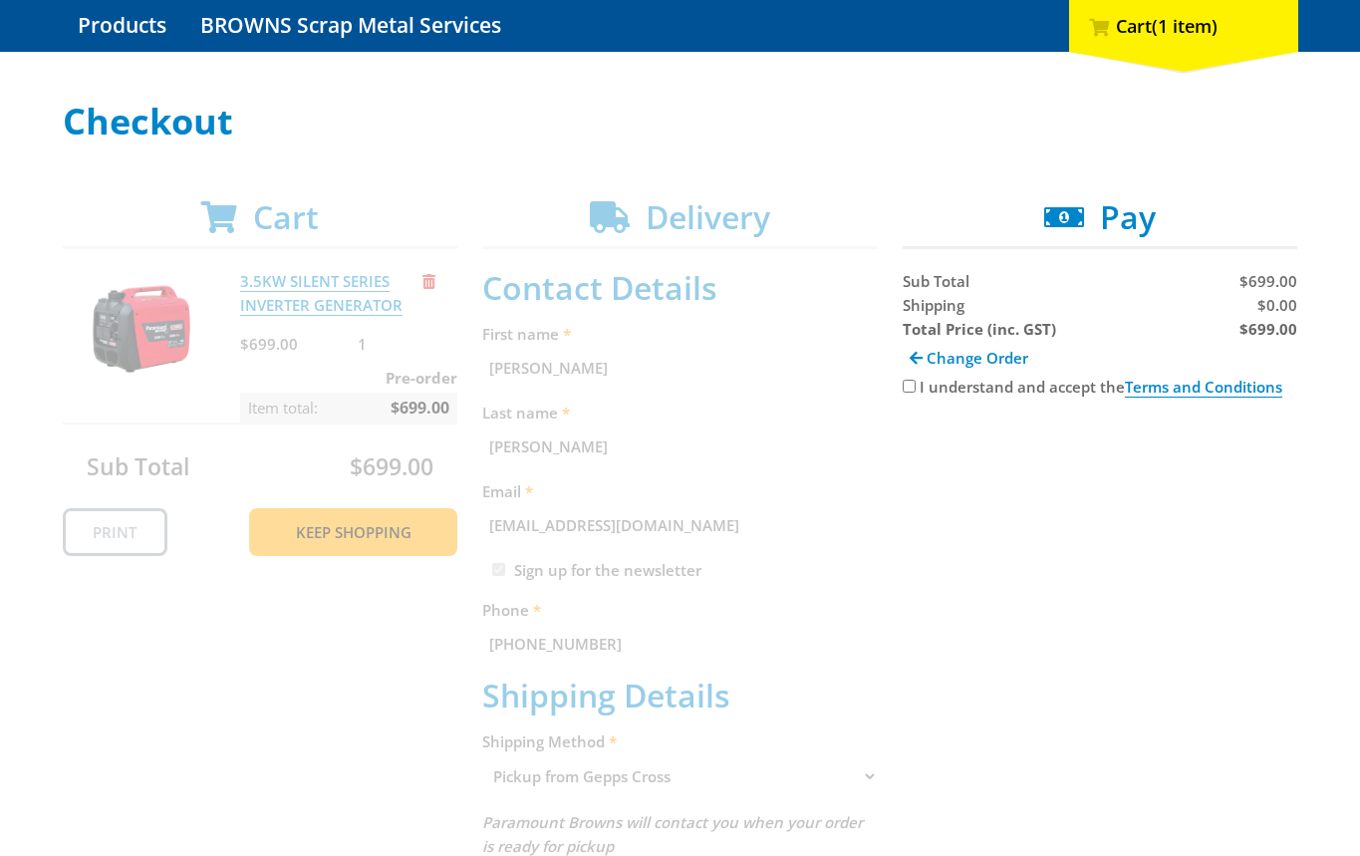
scroll to position [515, 0]
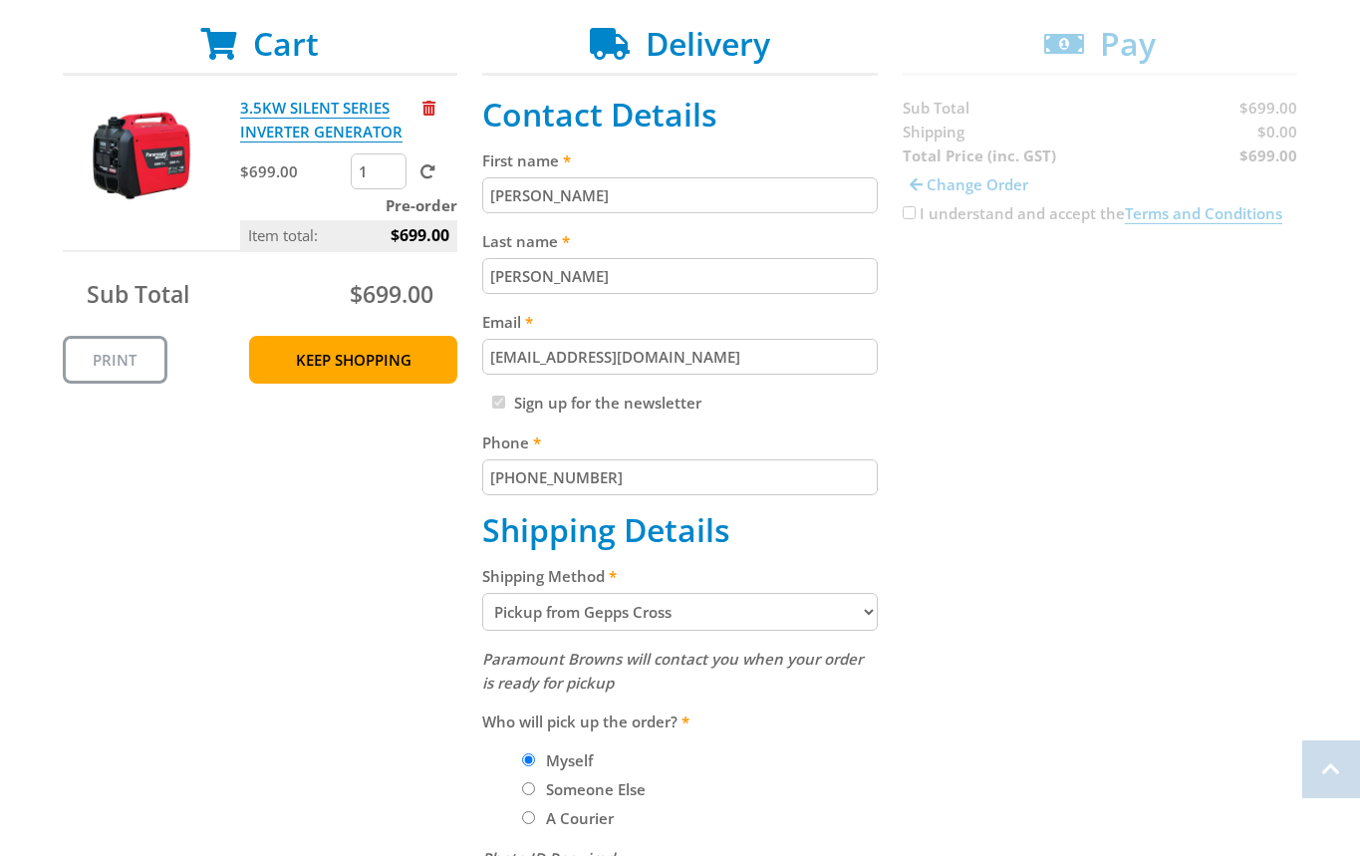
scroll to position [388, 0]
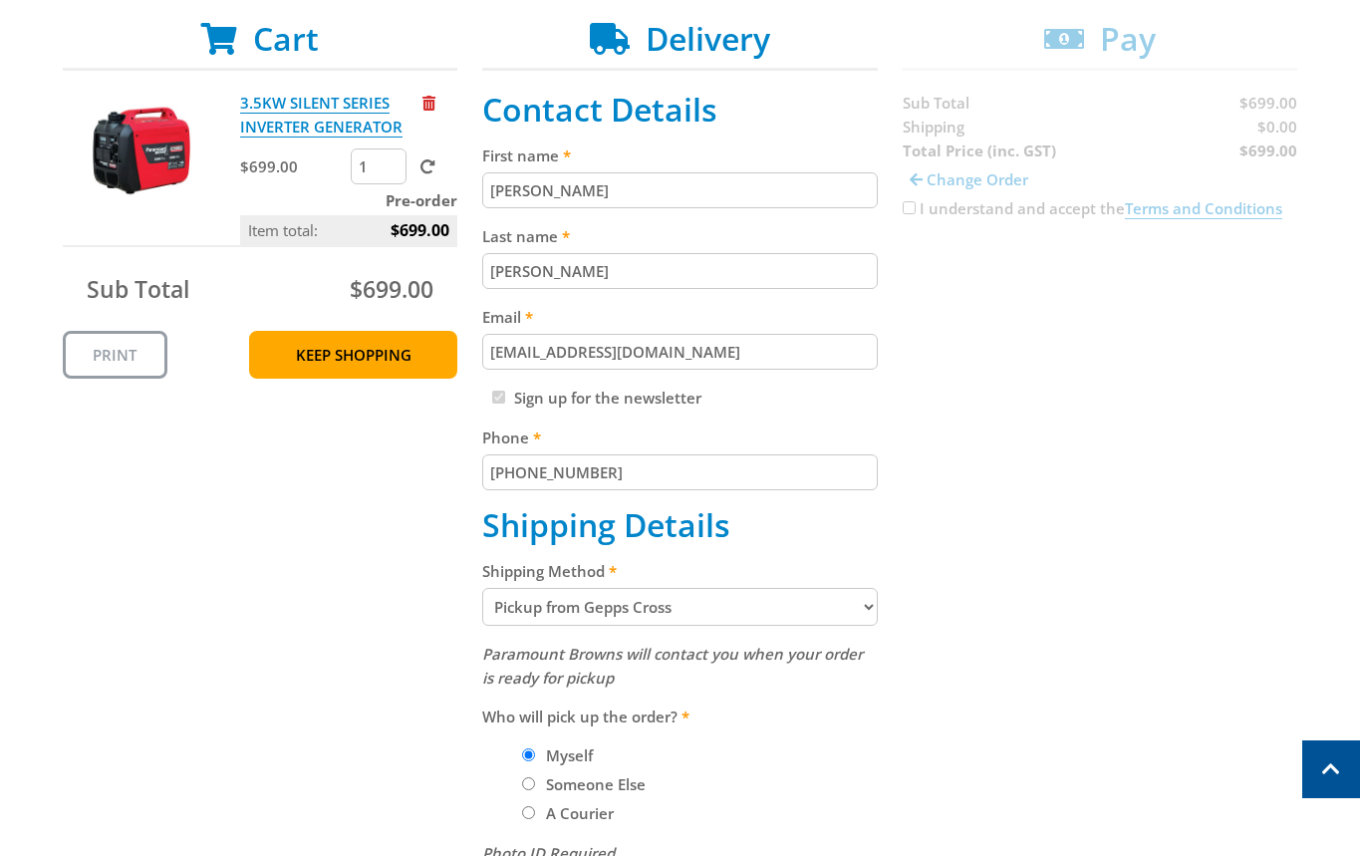
click at [656, 603] on select "Pickup from Gepps Cross Delivery" at bounding box center [679, 607] width 395 height 38
select select "Delivery"
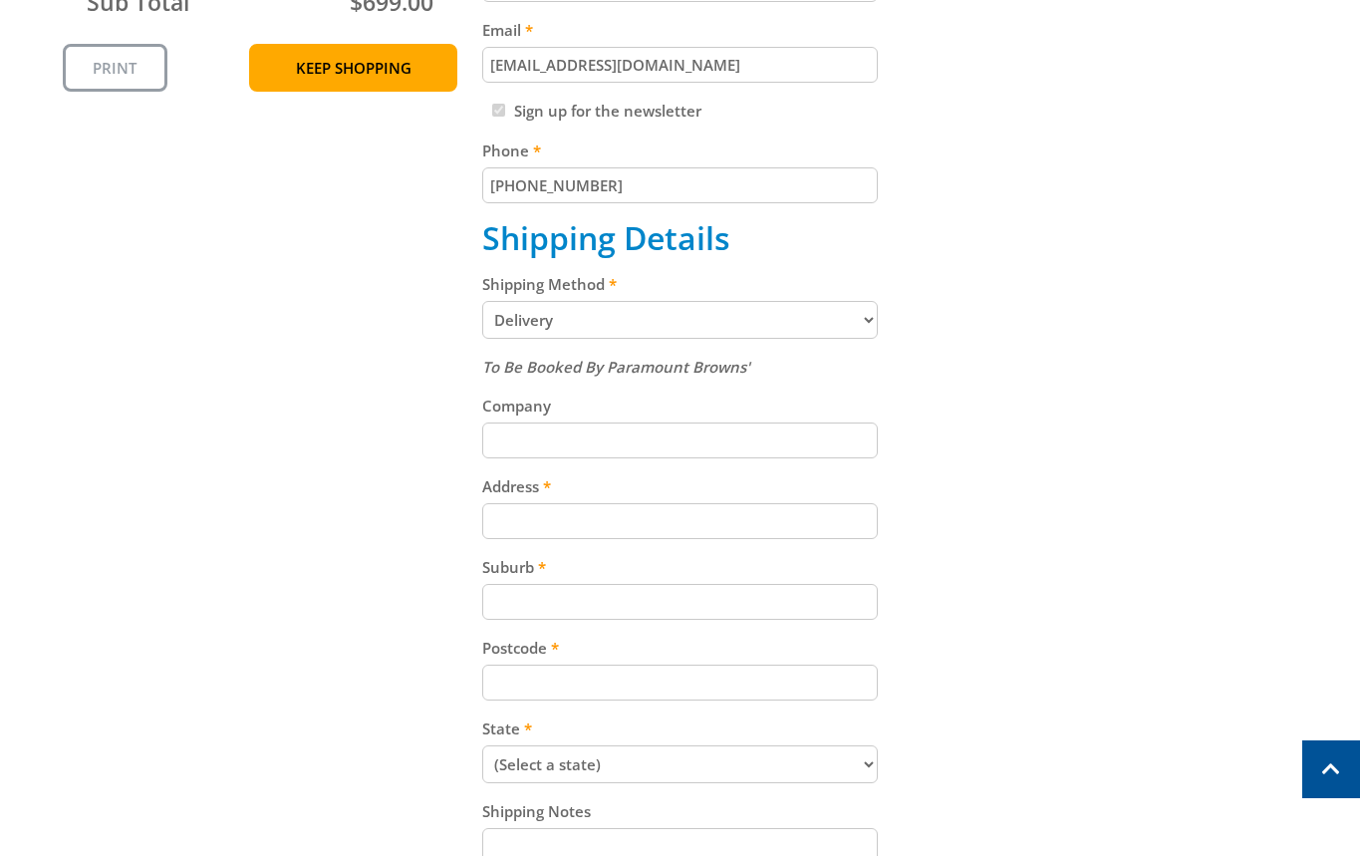
scroll to position [704, 0]
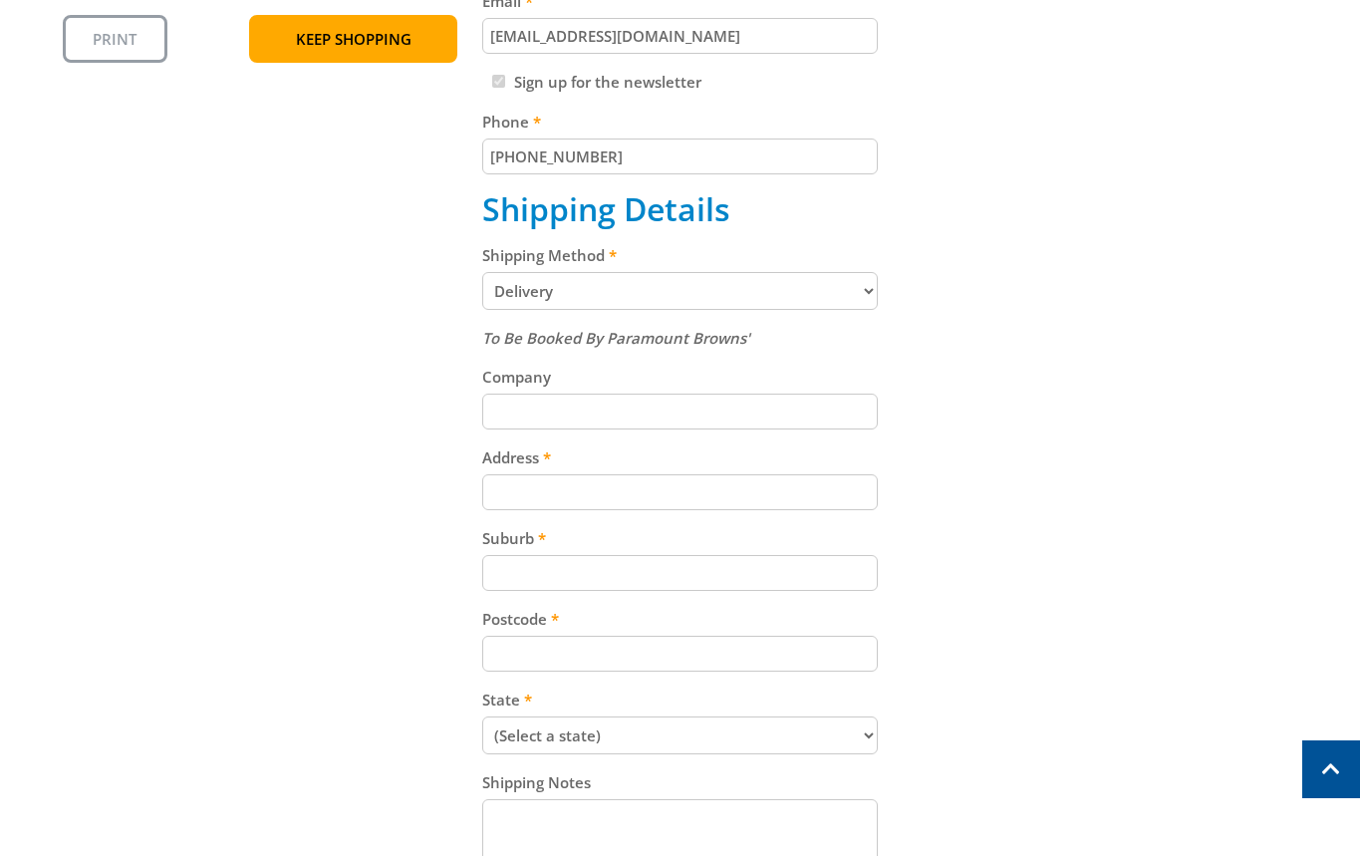
click at [501, 480] on input "Address" at bounding box center [679, 492] width 395 height 36
paste input "99 Cavan Road"
type input "99 Cavan Road"
click at [1225, 391] on div "Cart 3.5KW SILENT SERIES INVERTER GENERATOR $699.00 1 Pre-order Item total: $69…" at bounding box center [680, 395] width 1235 height 1382
click at [618, 590] on input "Suburb" at bounding box center [679, 573] width 395 height 36
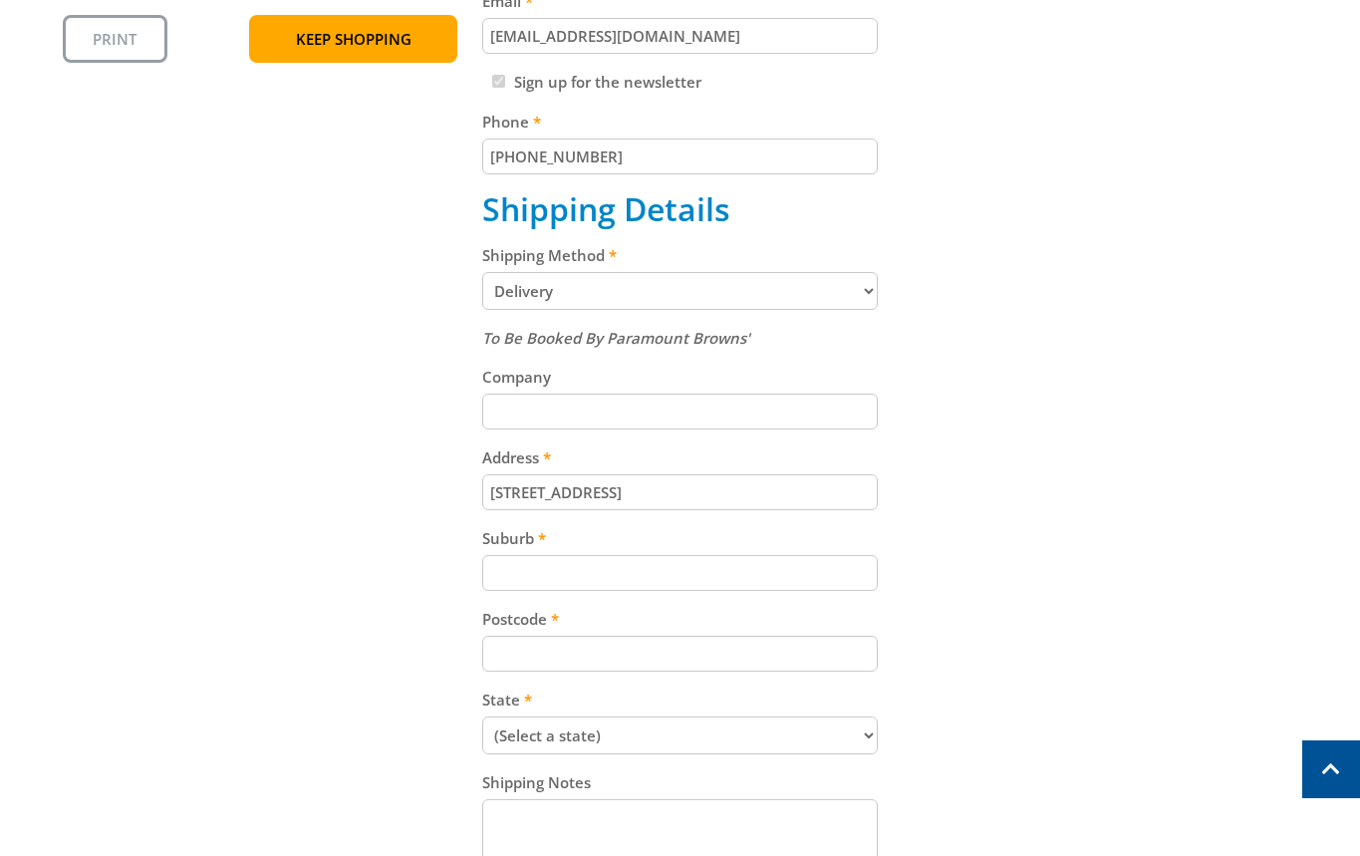
paste input "Gepps Cross"
type input "Gepps Cross"
click at [1260, 479] on div "Cart 3.5KW SILENT SERIES INVERTER GENERATOR $699.00 1 Pre-order Item total: $69…" at bounding box center [680, 395] width 1235 height 1382
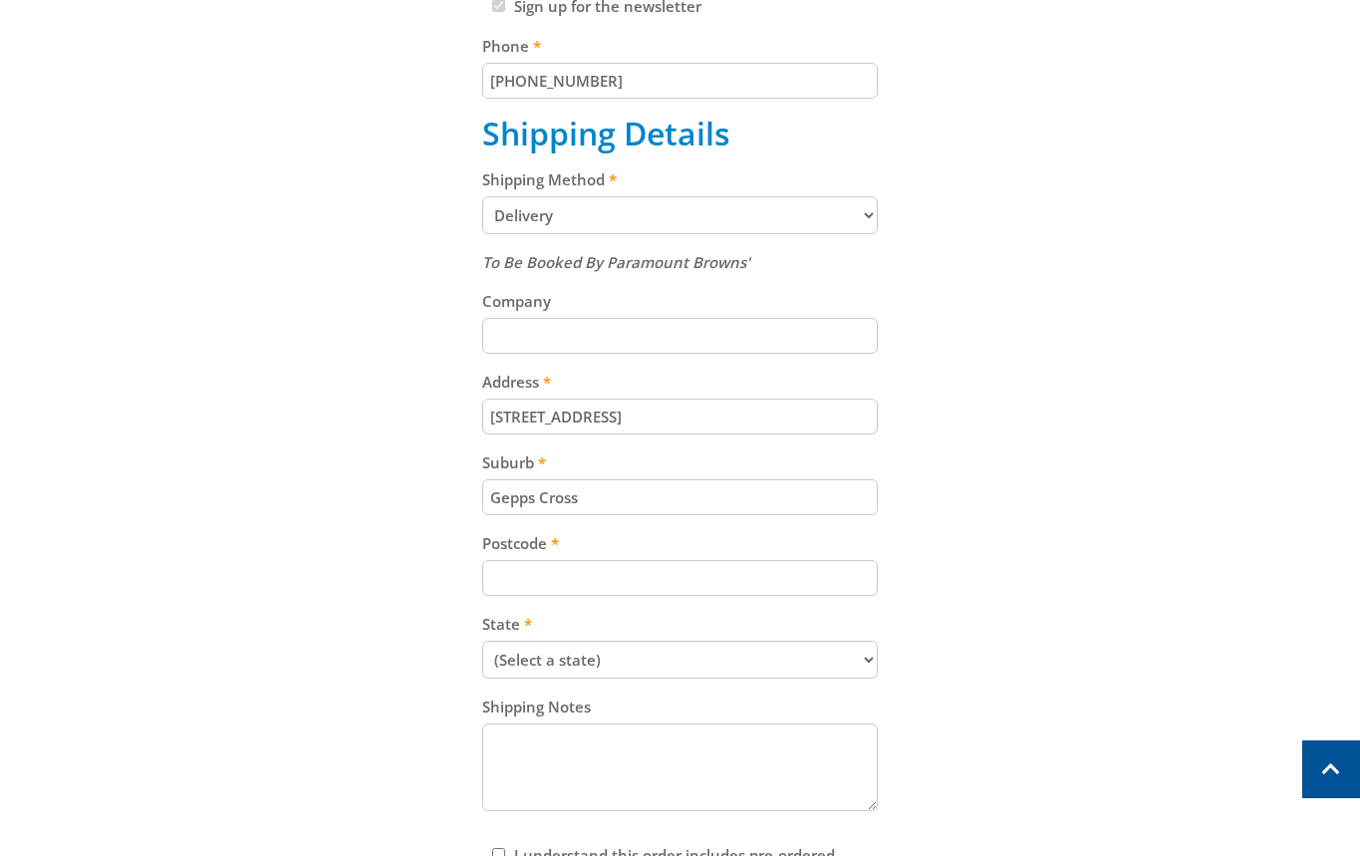
scroll to position [811, 0]
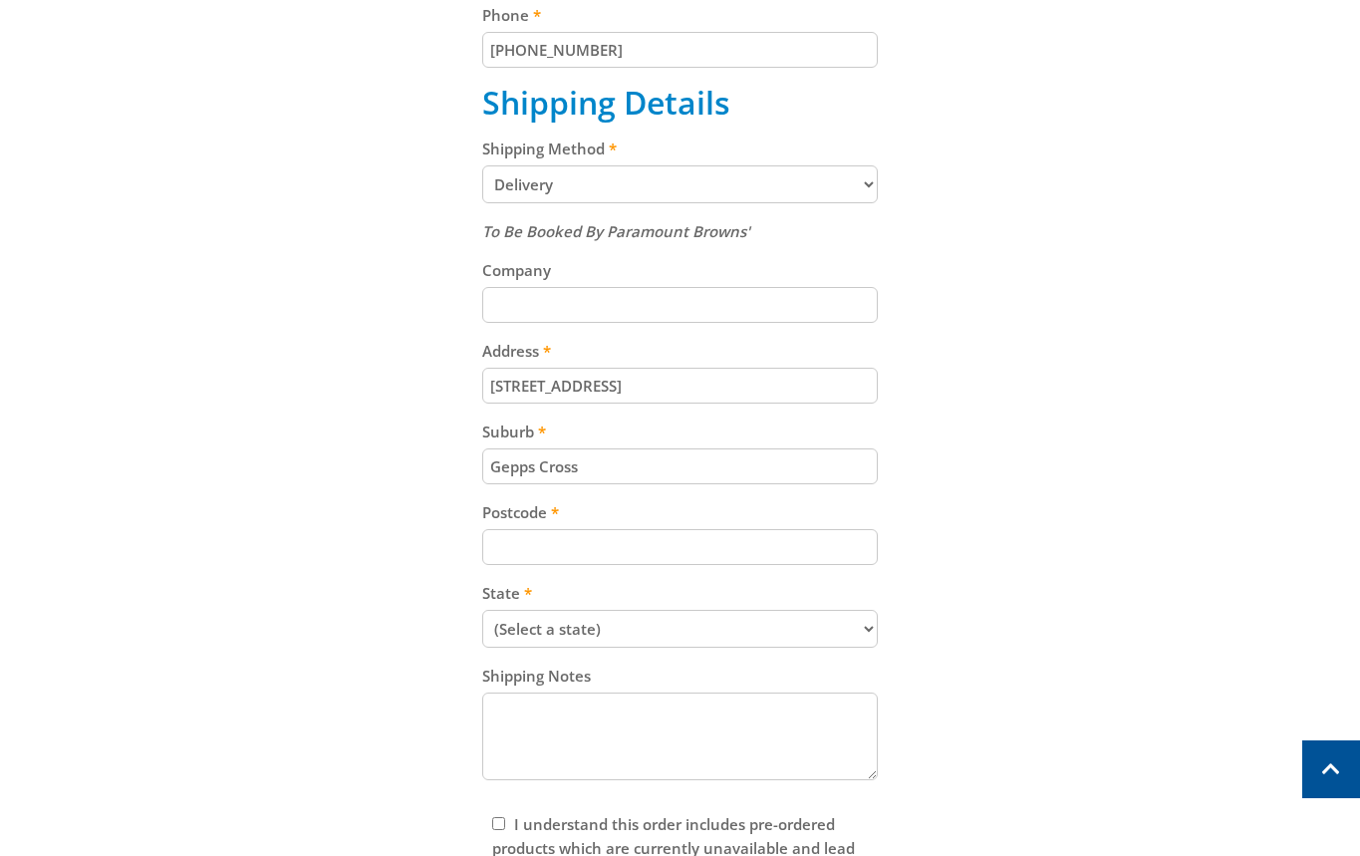
click at [680, 554] on input "Postcode" at bounding box center [679, 547] width 395 height 36
paste input "5094"
type input "5094"
click at [1160, 499] on div "Cart 3.5KW SILENT SERIES INVERTER GENERATOR $699.00 1 Pre-order Item total: $69…" at bounding box center [680, 289] width 1235 height 1382
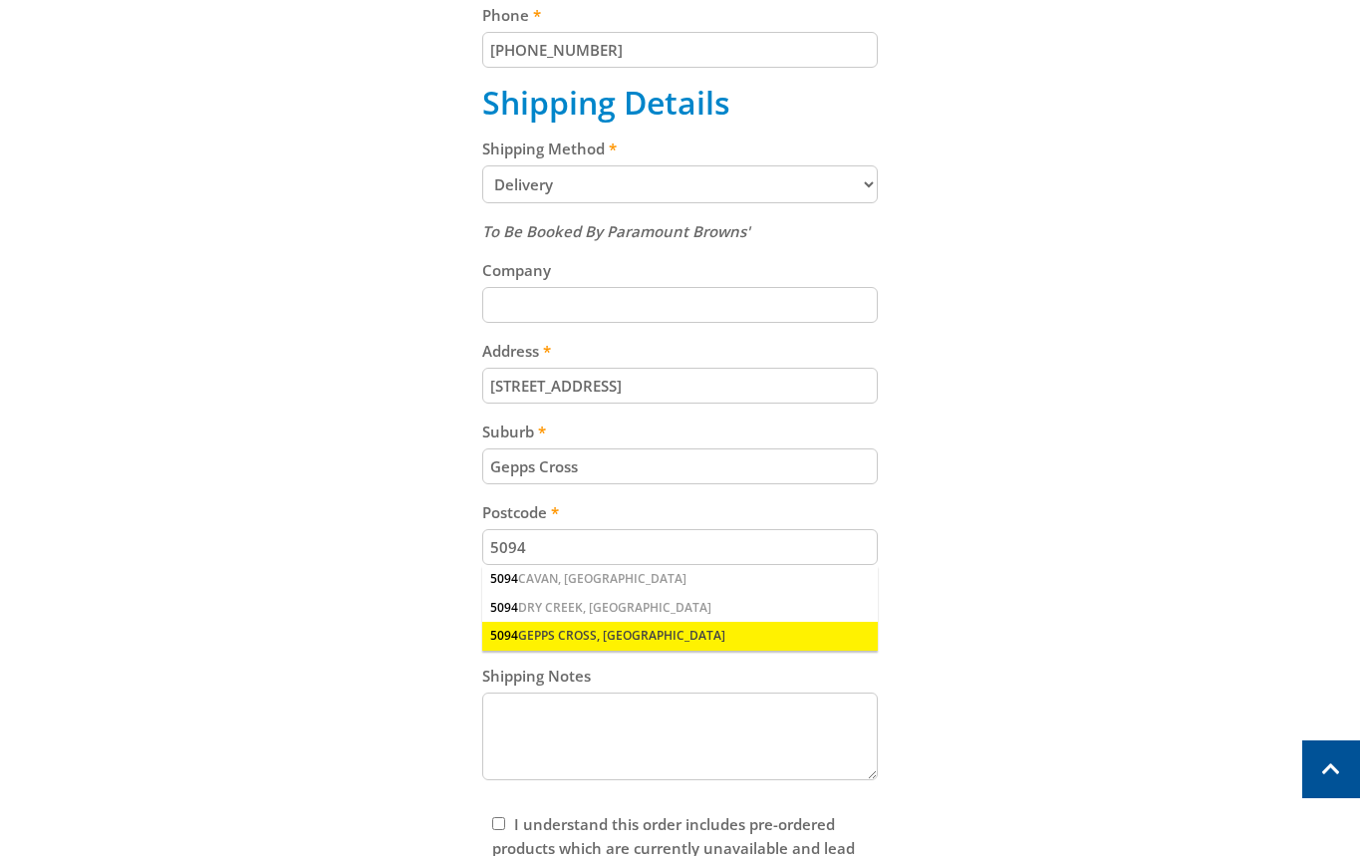
click at [556, 630] on div "5094 GEPPS CROSS, SA" at bounding box center [679, 636] width 395 height 28
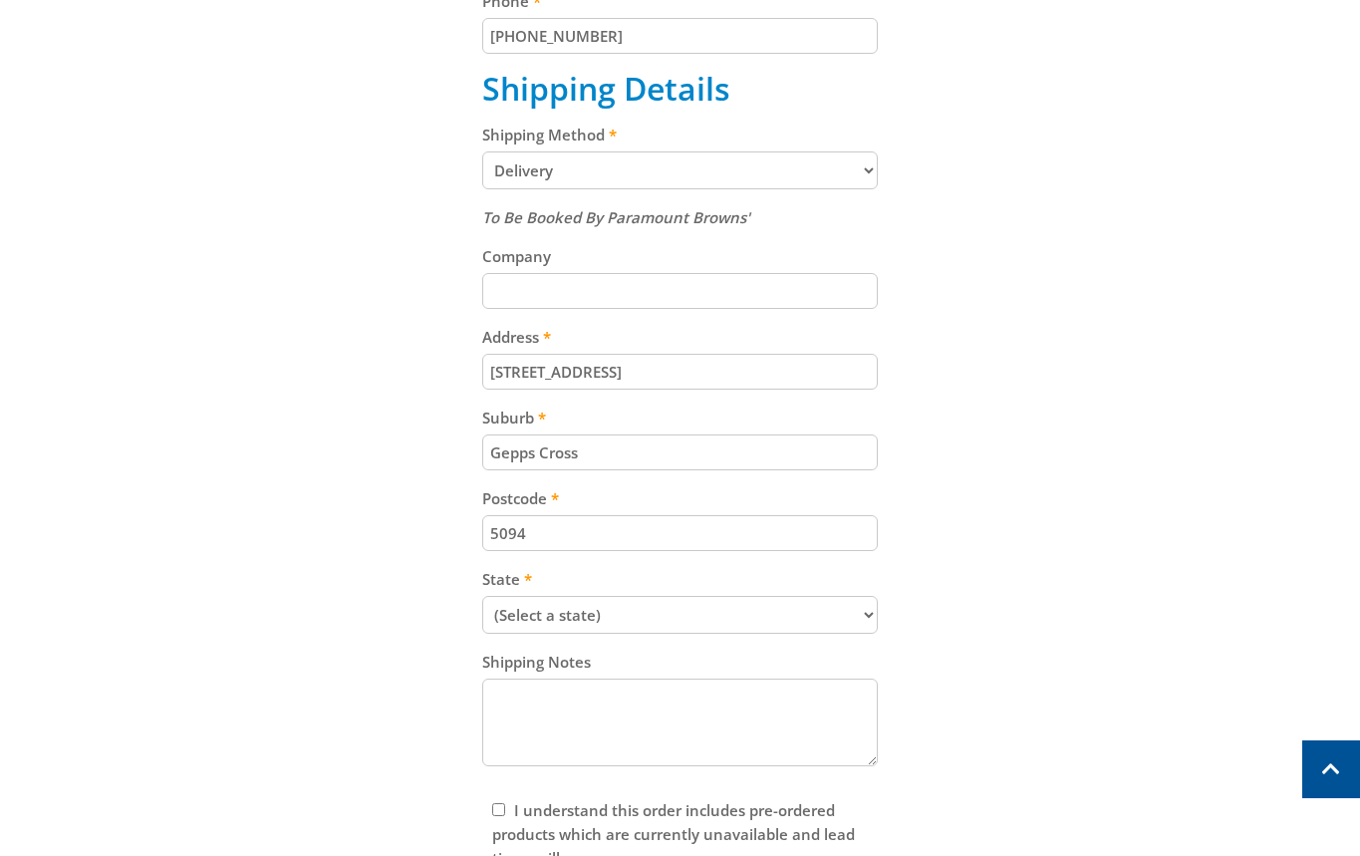
scroll to position [906, 0]
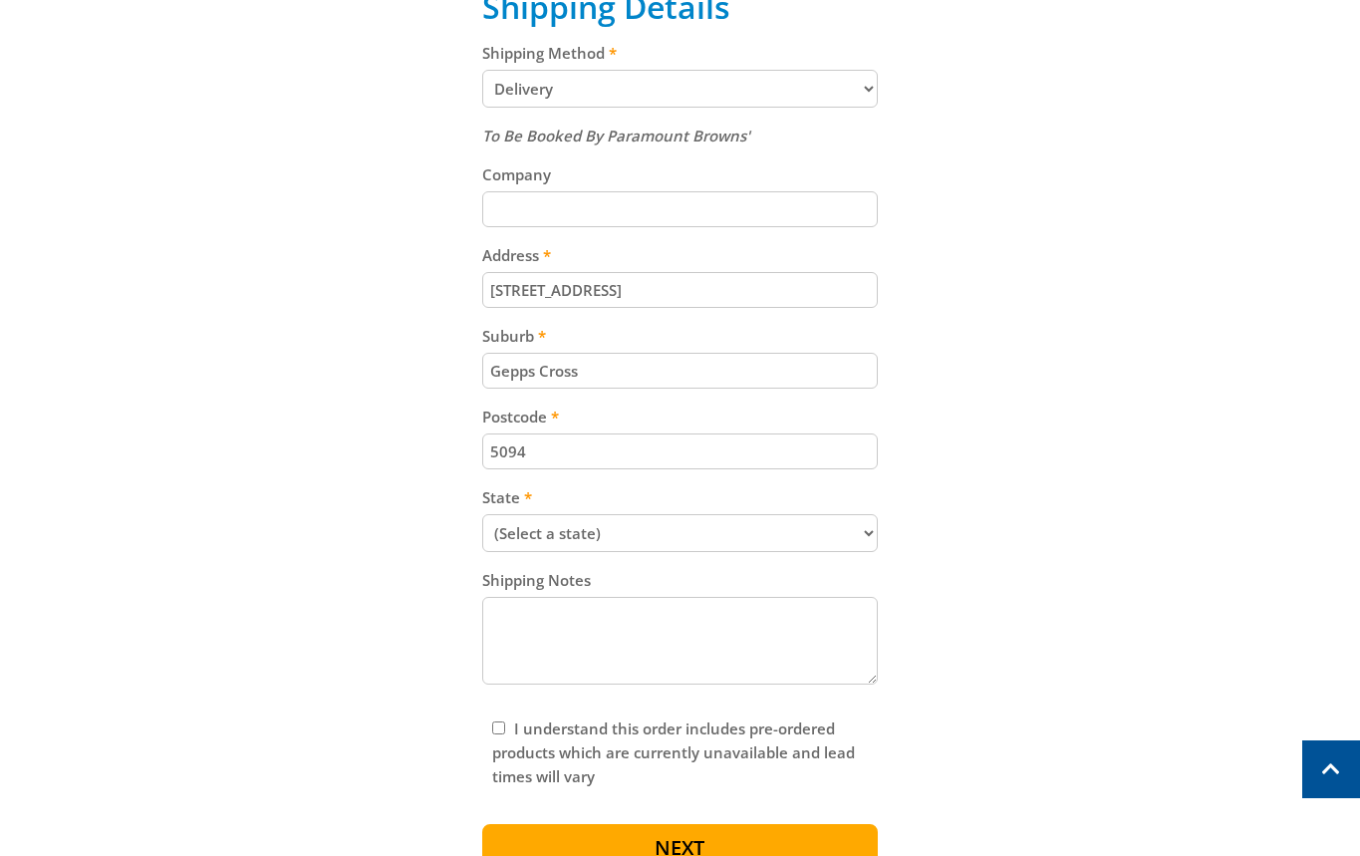
click at [634, 535] on select "(Select a state) [GEOGRAPHIC_DATA] [GEOGRAPHIC_DATA] [GEOGRAPHIC_DATA] [GEOGRAP…" at bounding box center [679, 533] width 395 height 38
select select "SA"
click at [482, 514] on select "(Select a state) [GEOGRAPHIC_DATA] [GEOGRAPHIC_DATA] [GEOGRAPHIC_DATA] [GEOGRAP…" at bounding box center [679, 533] width 395 height 38
click at [1102, 517] on div "Cart 3.5KW SILENT SERIES INVERTER GENERATOR $699.00 1 Pre-order Item total: $69…" at bounding box center [680, 193] width 1235 height 1382
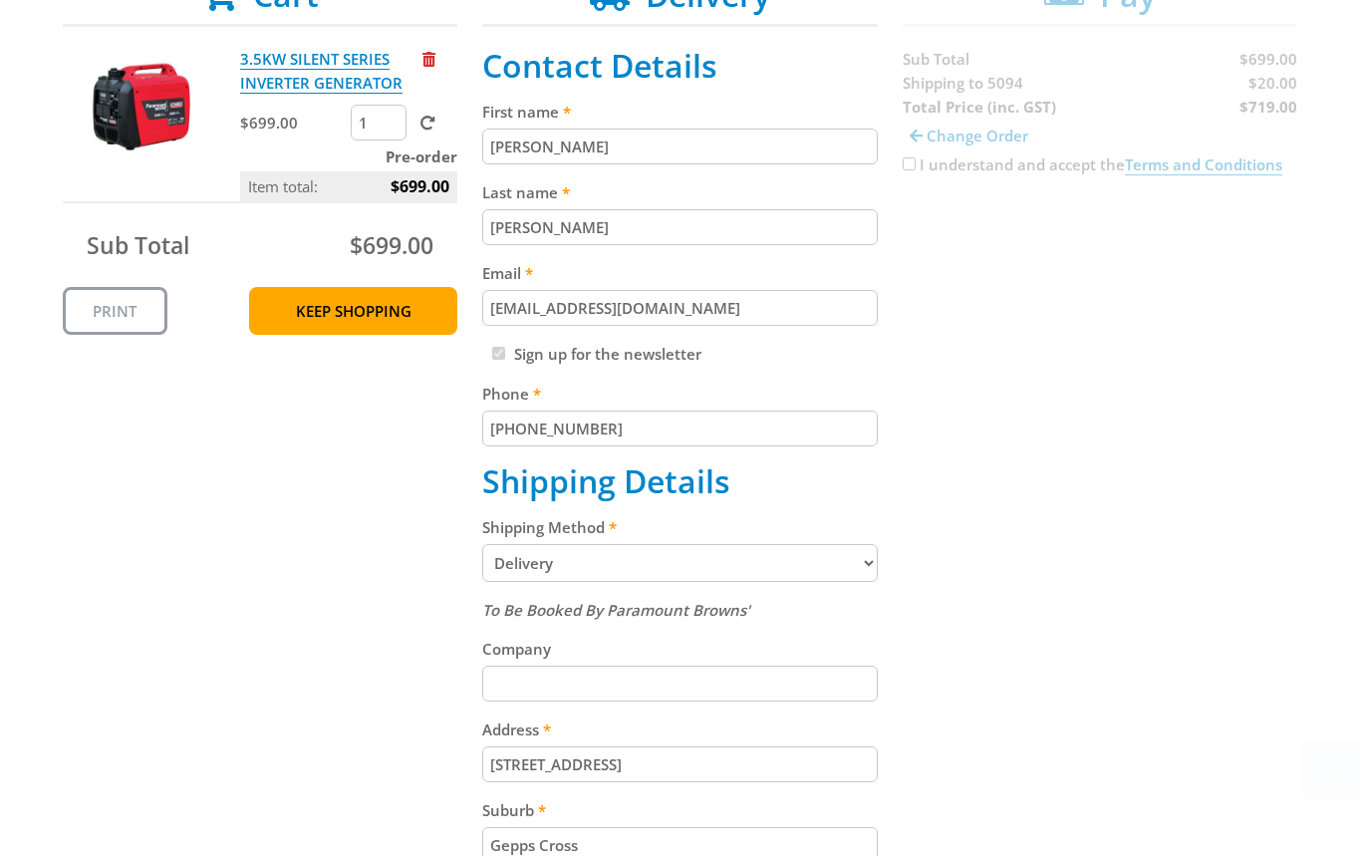
scroll to position [535, 0]
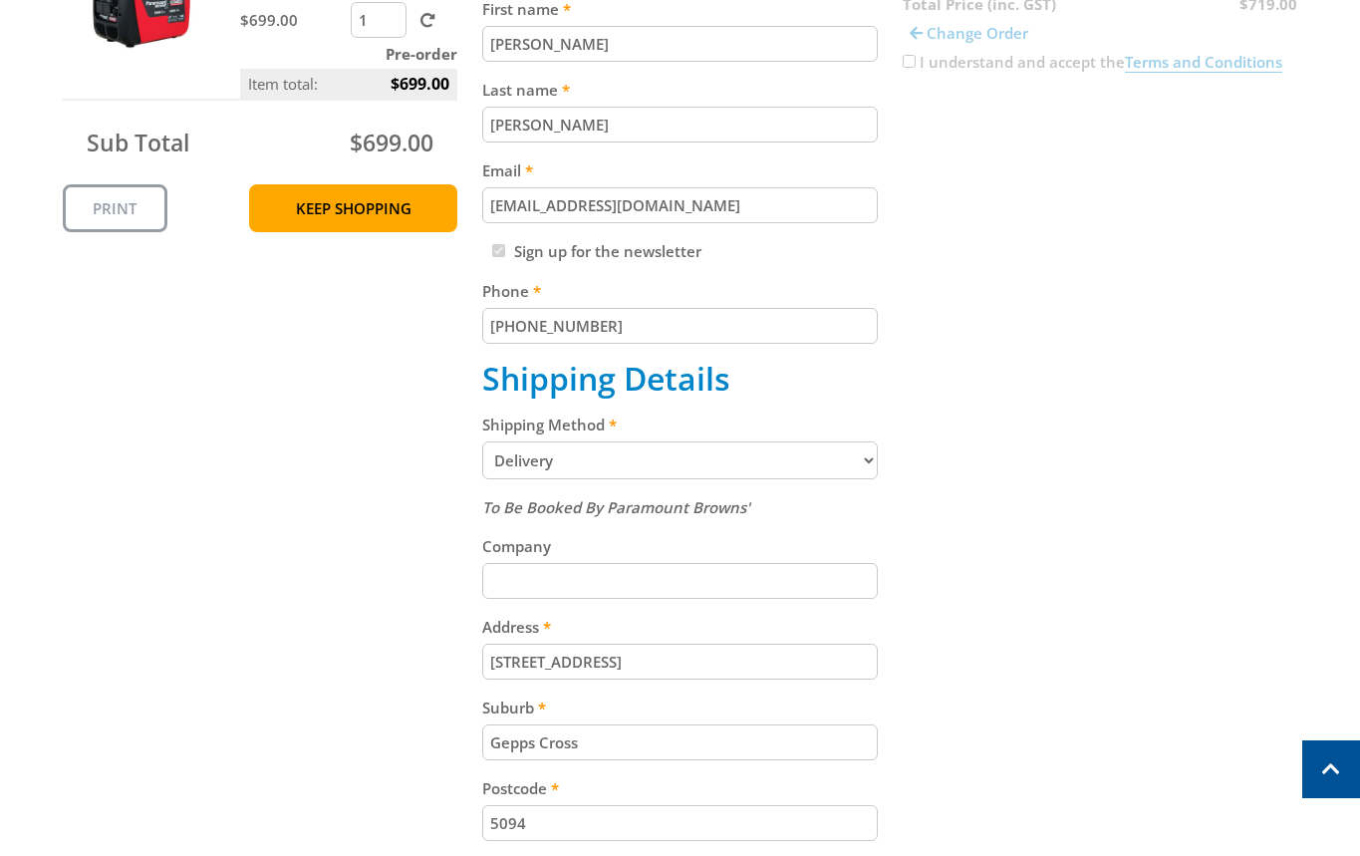
click at [654, 446] on select "Pickup from Gepps Cross Delivery" at bounding box center [679, 460] width 395 height 38
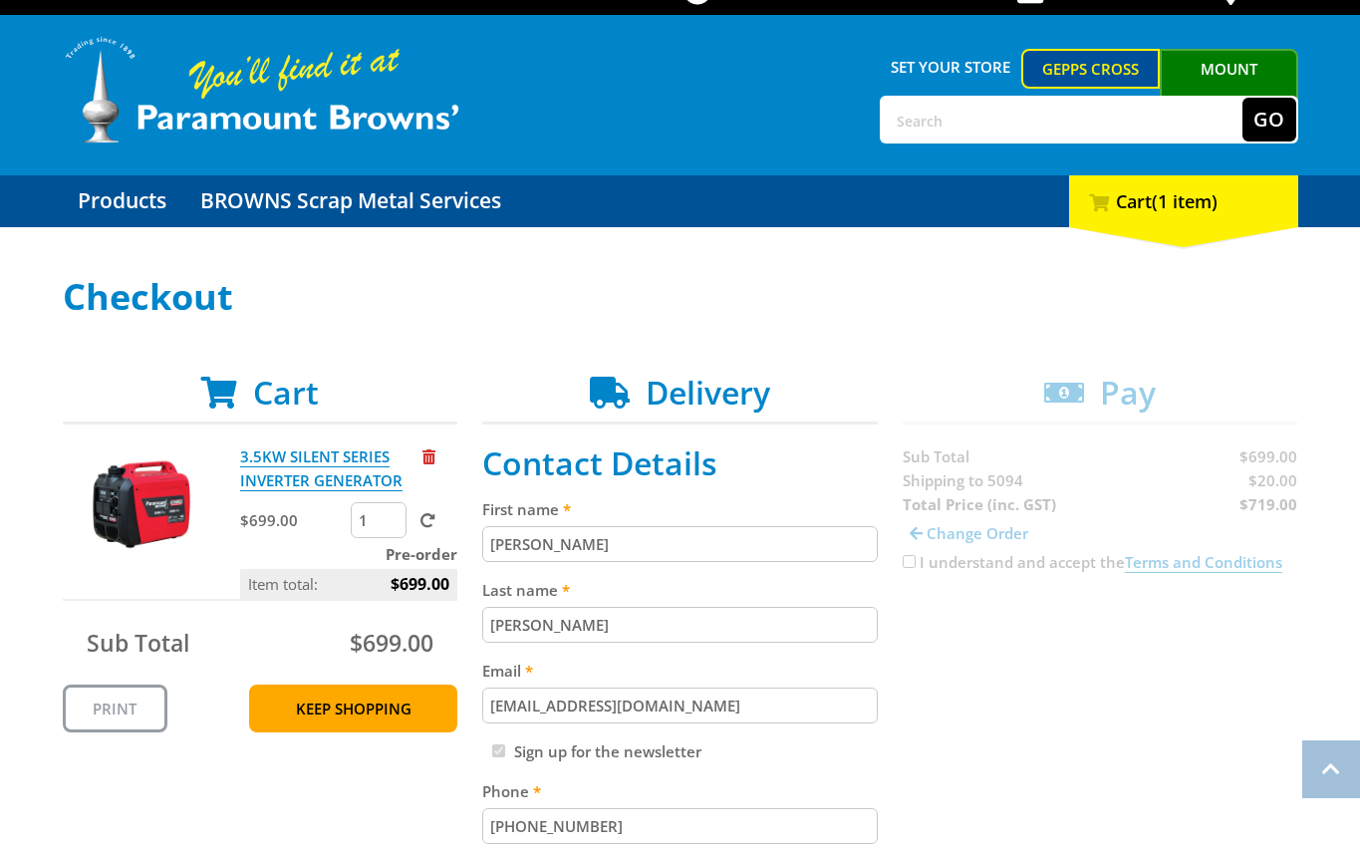
scroll to position [0, 0]
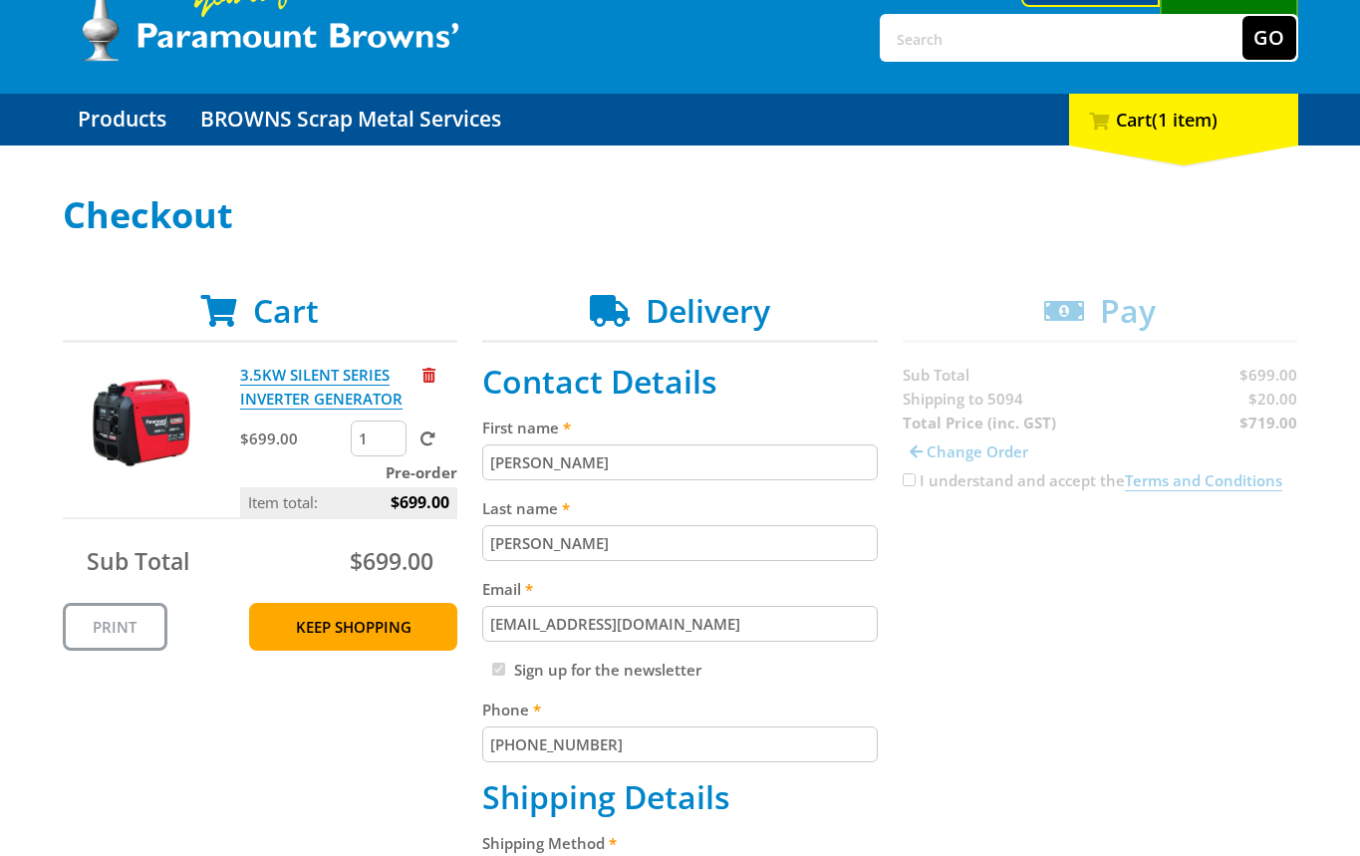
scroll to position [126, 0]
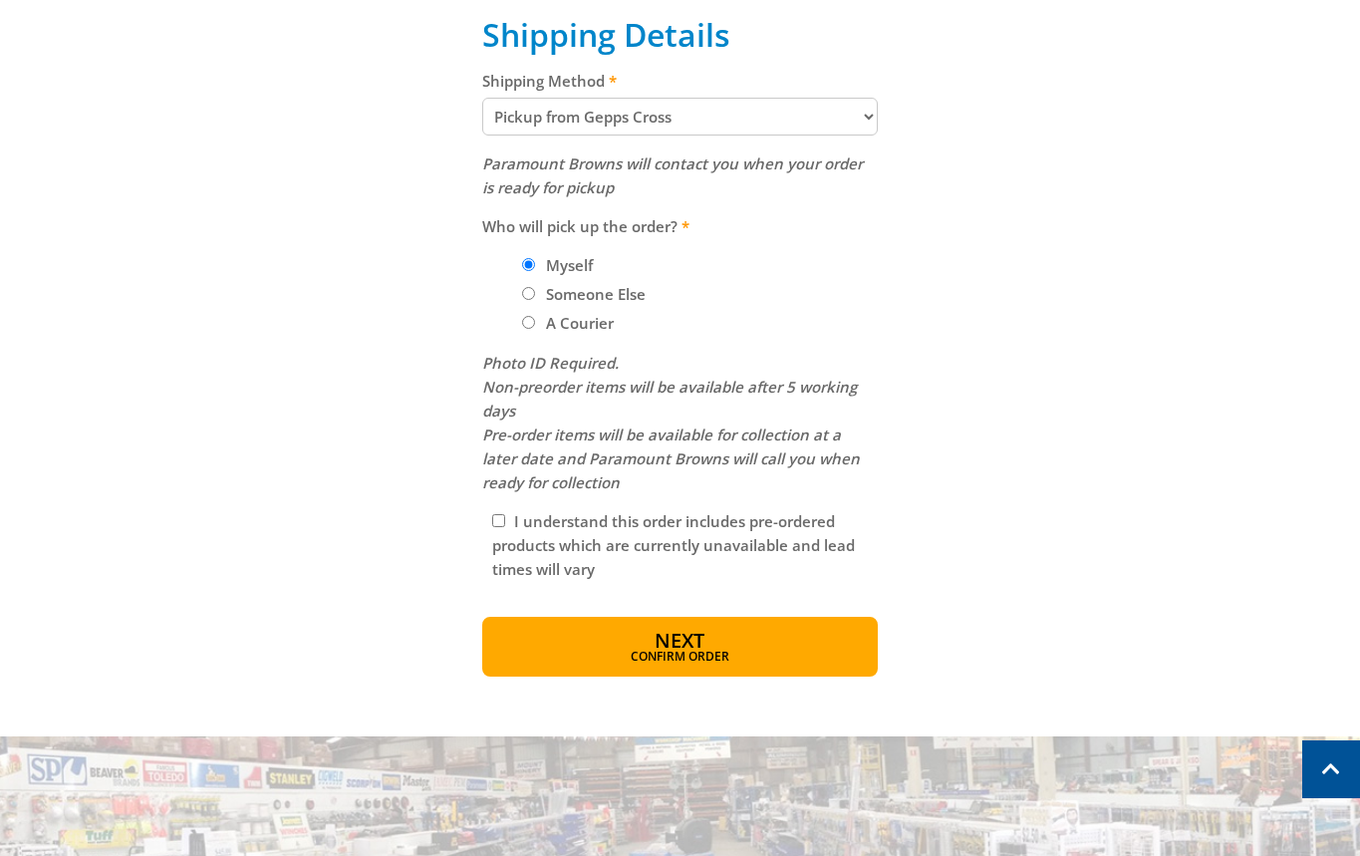
scroll to position [880, 0]
click at [523, 523] on label "I understand this order includes pre-ordered products which are currently unava…" at bounding box center [673, 544] width 363 height 68
click at [505, 523] on input "I understand this order includes pre-ordered products which are currently unava…" at bounding box center [498, 519] width 13 height 13
click at [525, 522] on label "I understand this order includes pre-ordered products which are currently unava…" at bounding box center [673, 544] width 363 height 68
click at [505, 522] on input "I understand this order includes pre-ordered products which are currently unava…" at bounding box center [498, 519] width 13 height 13
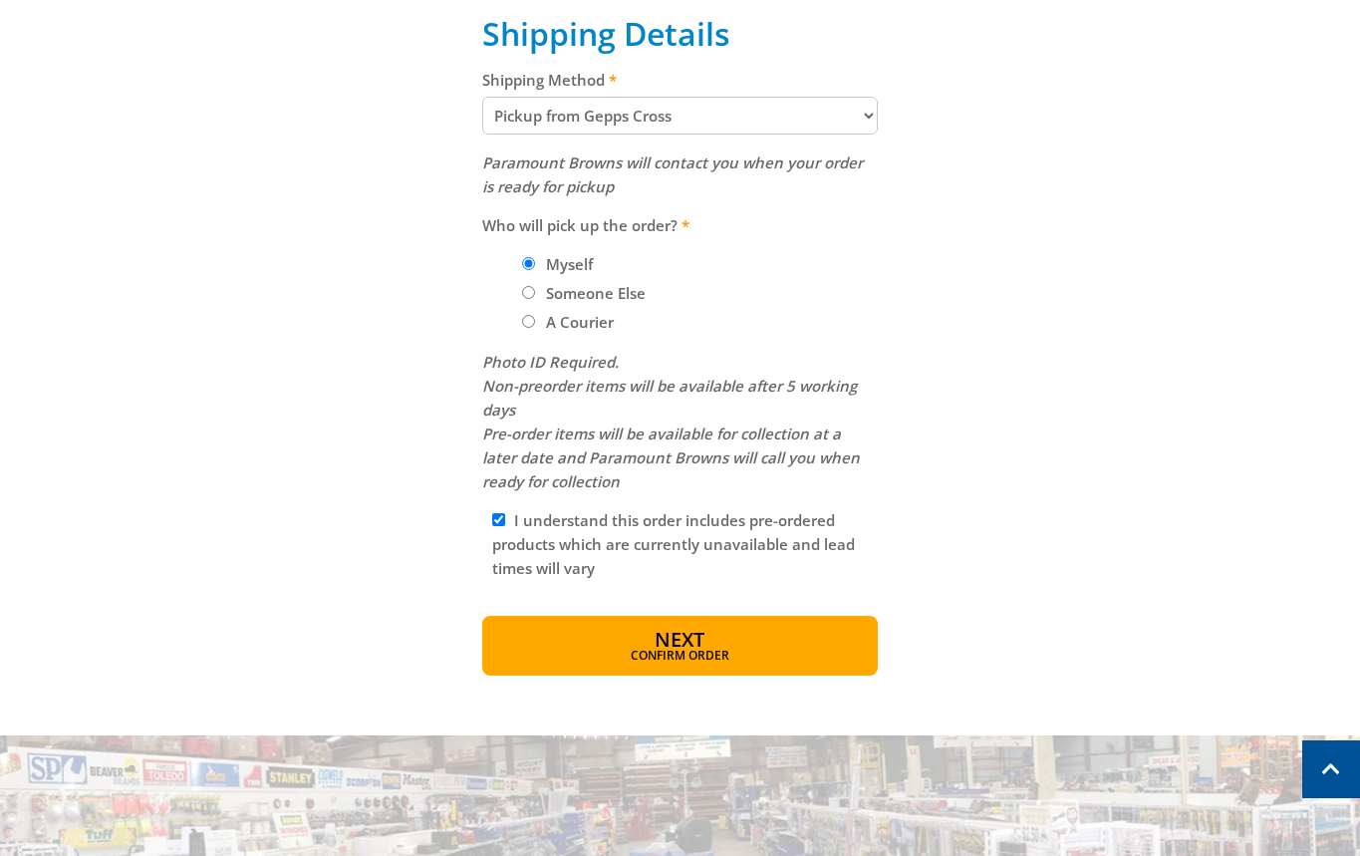
checkbox input "false"
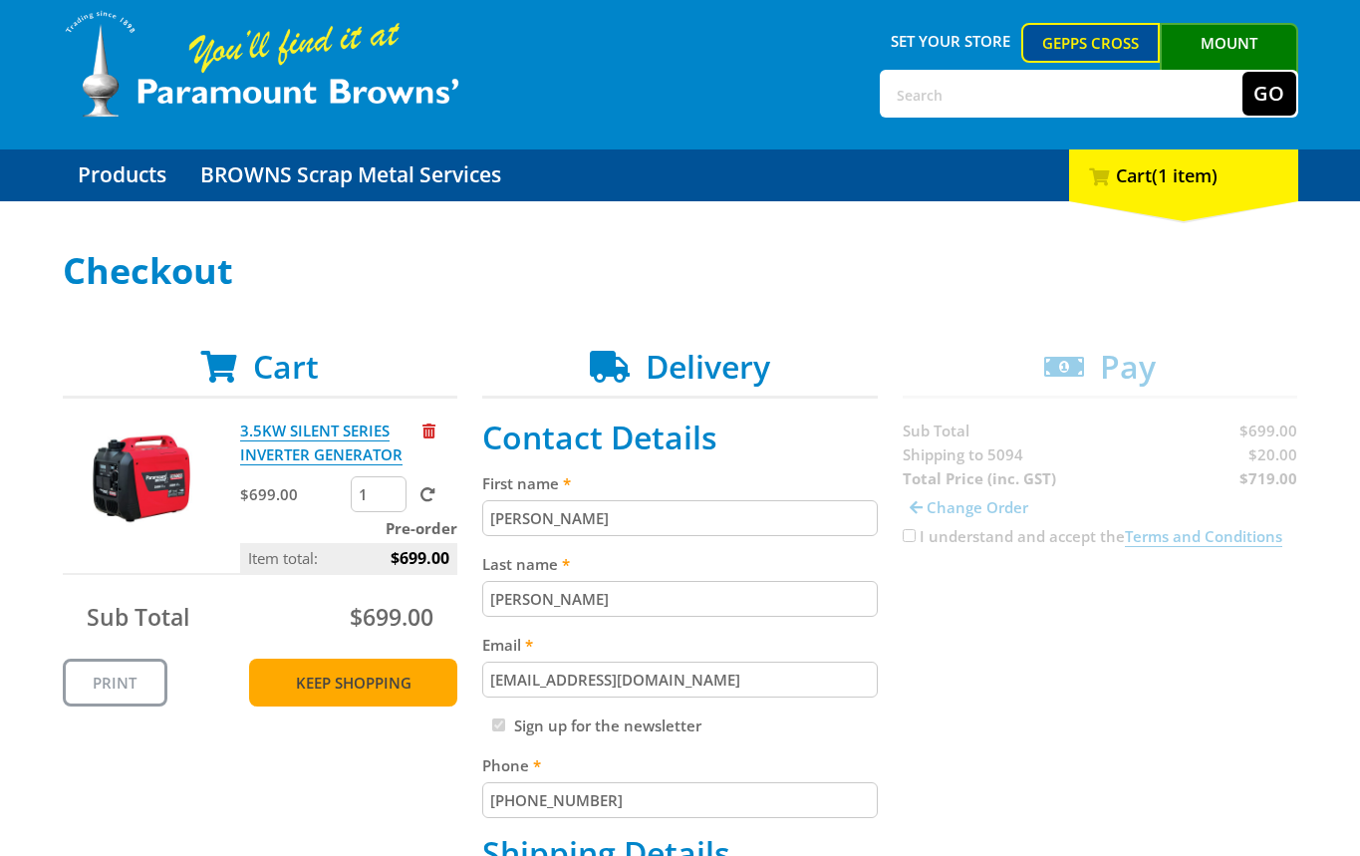
scroll to position [62, 0]
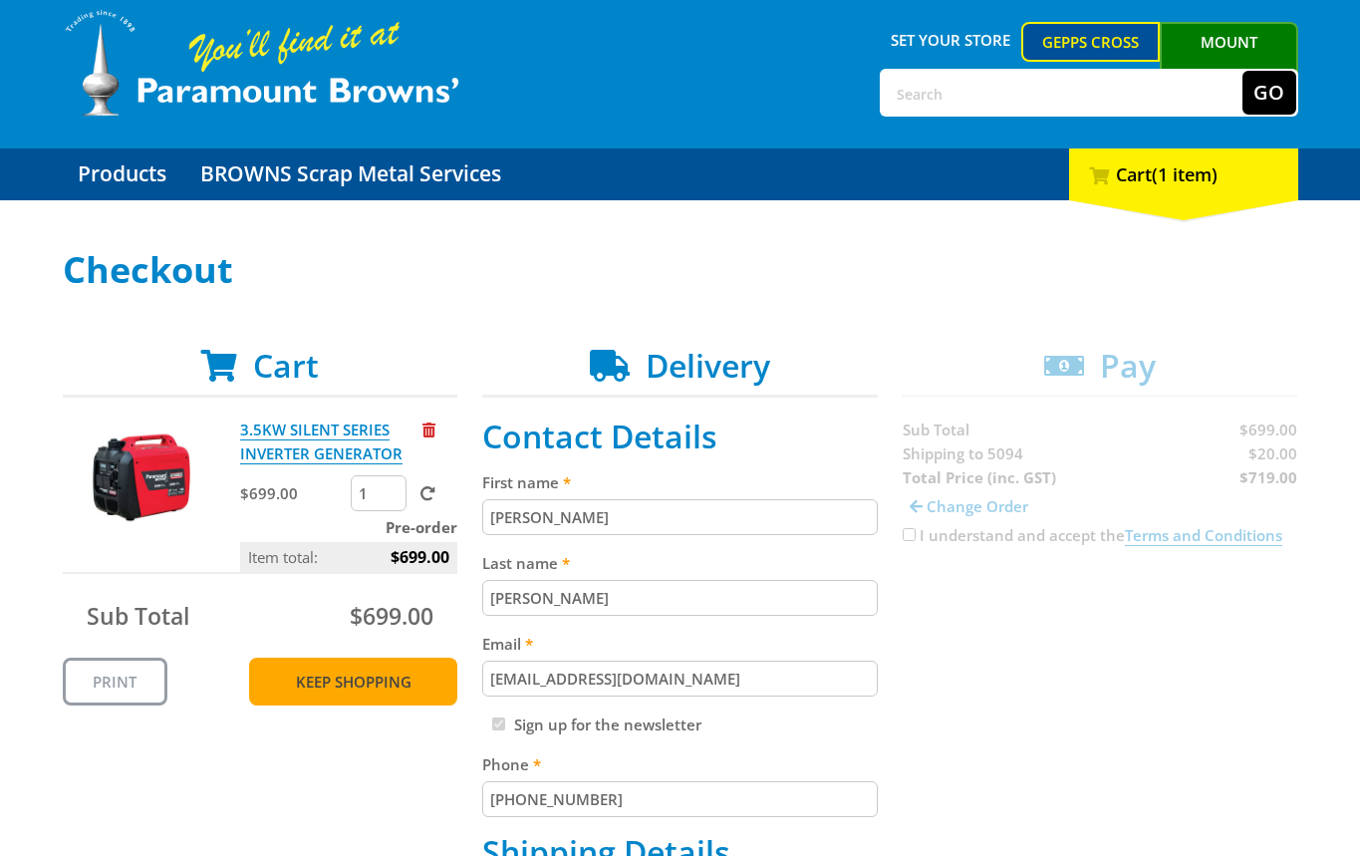
click at [351, 689] on link "Keep Shopping" at bounding box center [353, 681] width 208 height 48
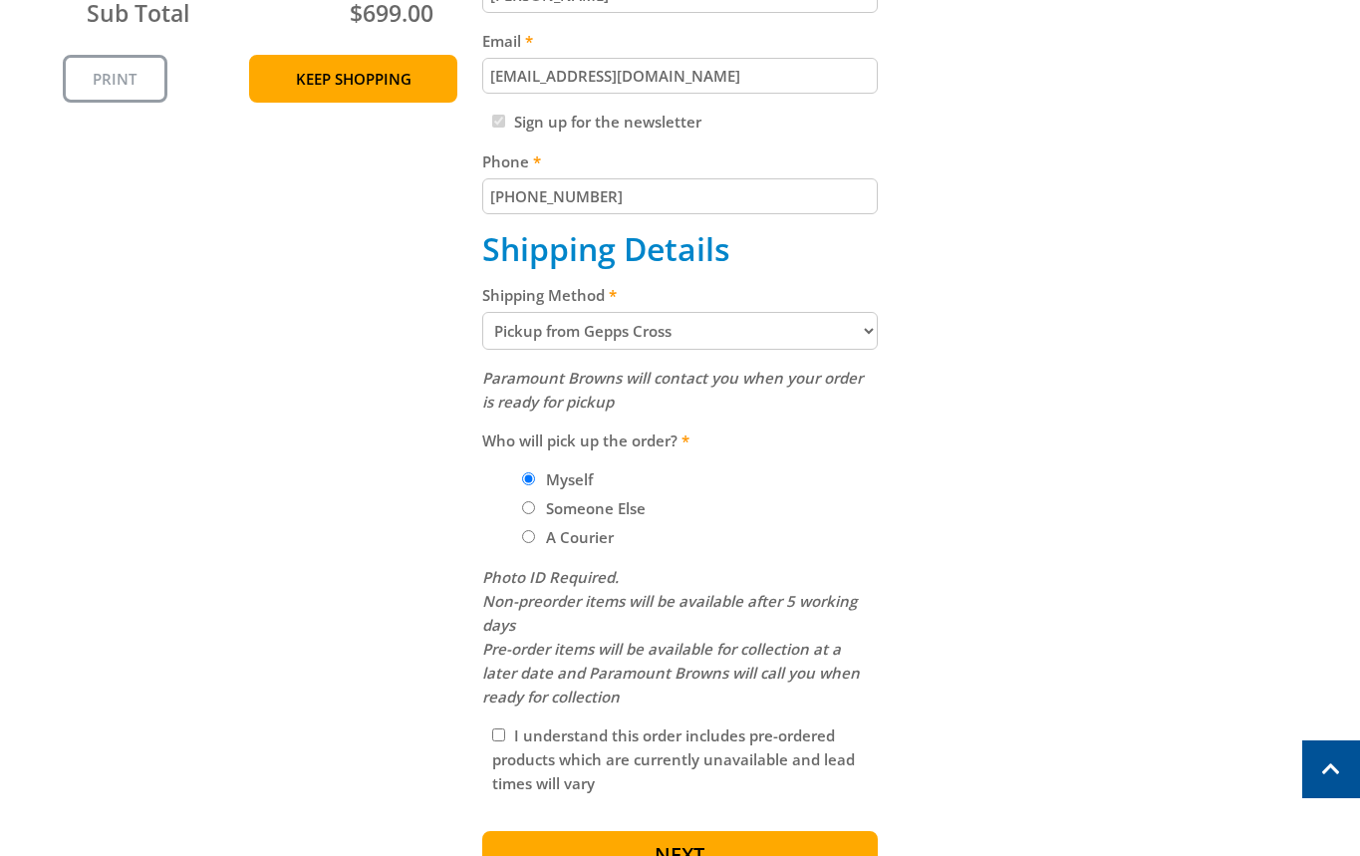
scroll to position [705, 0]
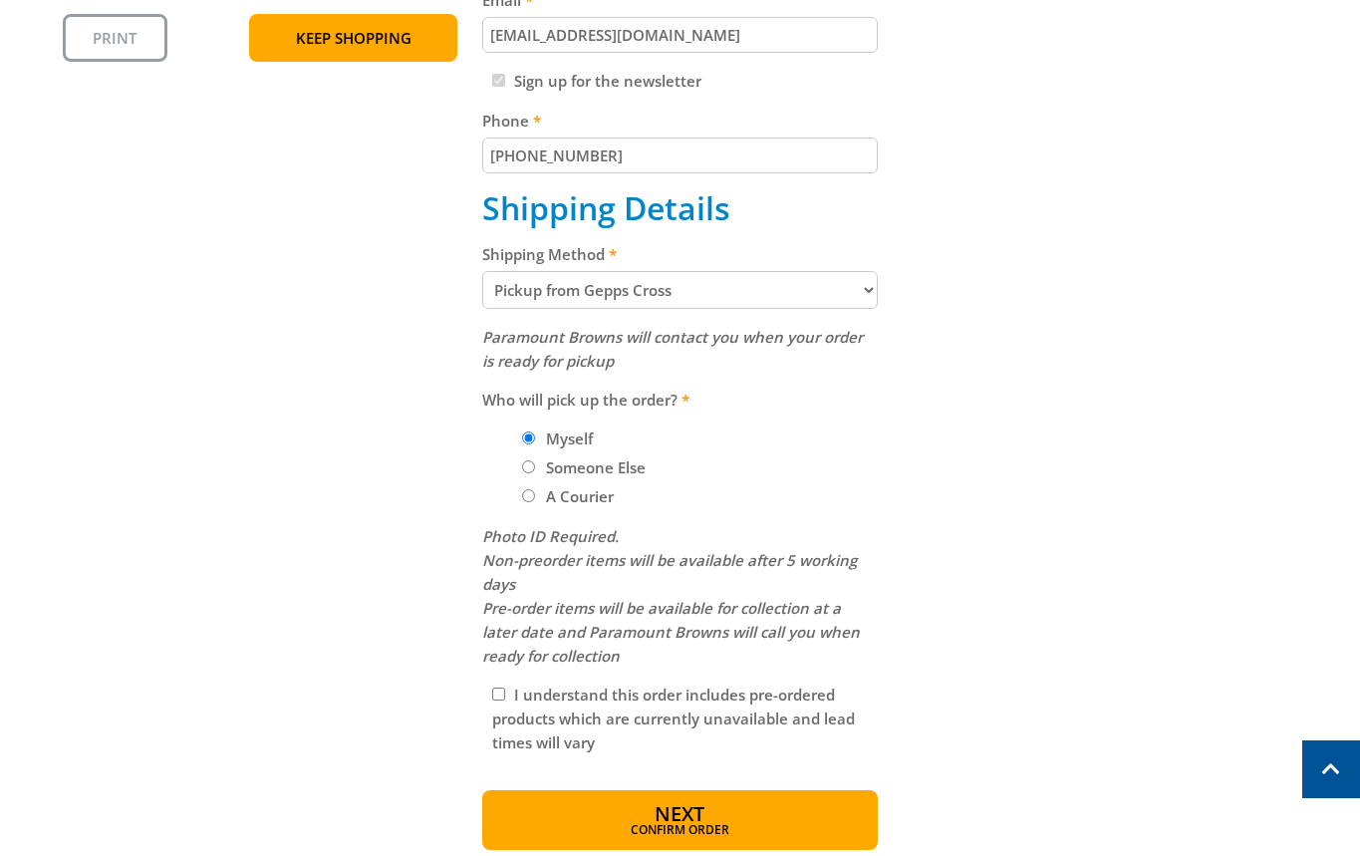
click at [681, 298] on select "Pickup from Gepps Cross Delivery" at bounding box center [679, 290] width 395 height 38
select select "Delivery"
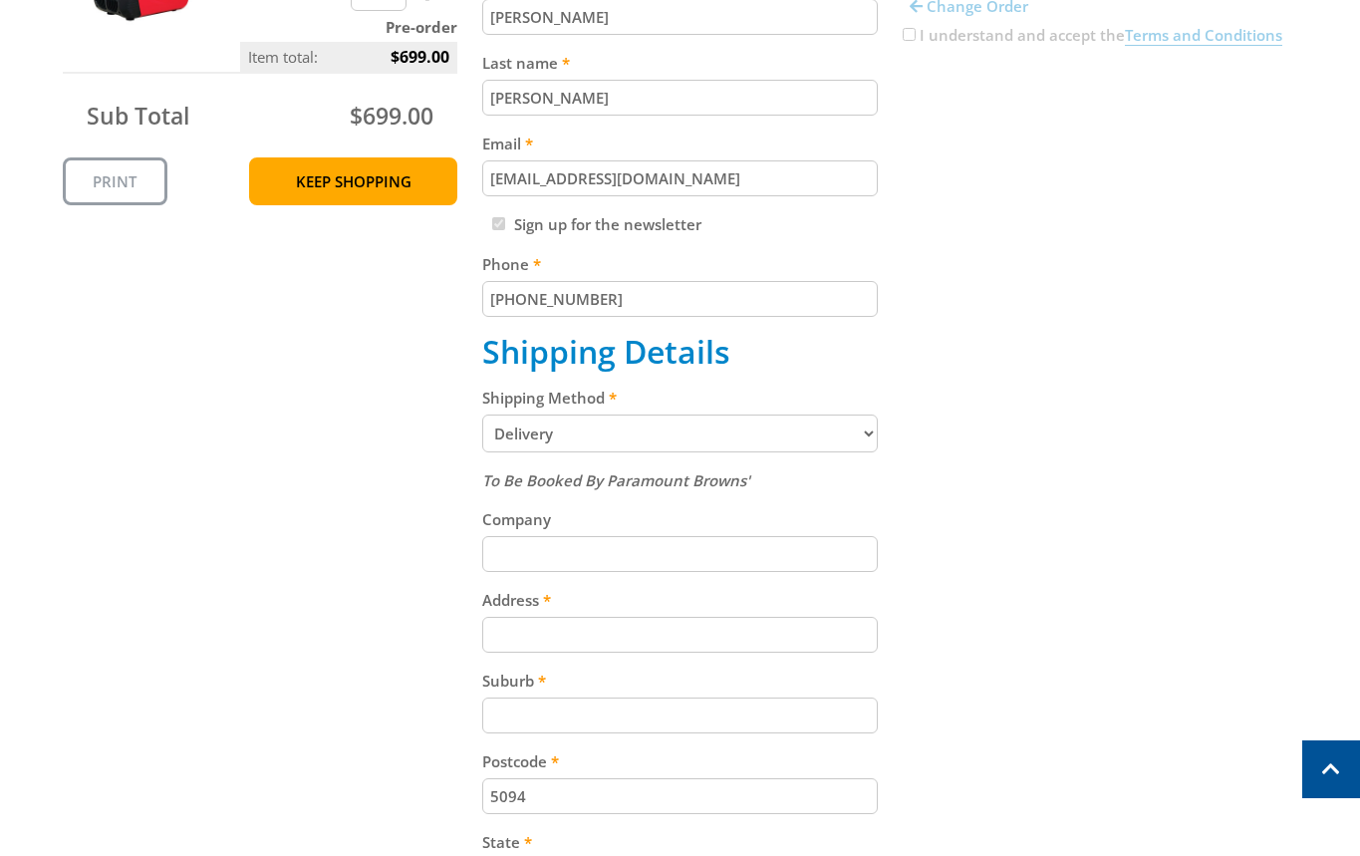
scroll to position [644, 0]
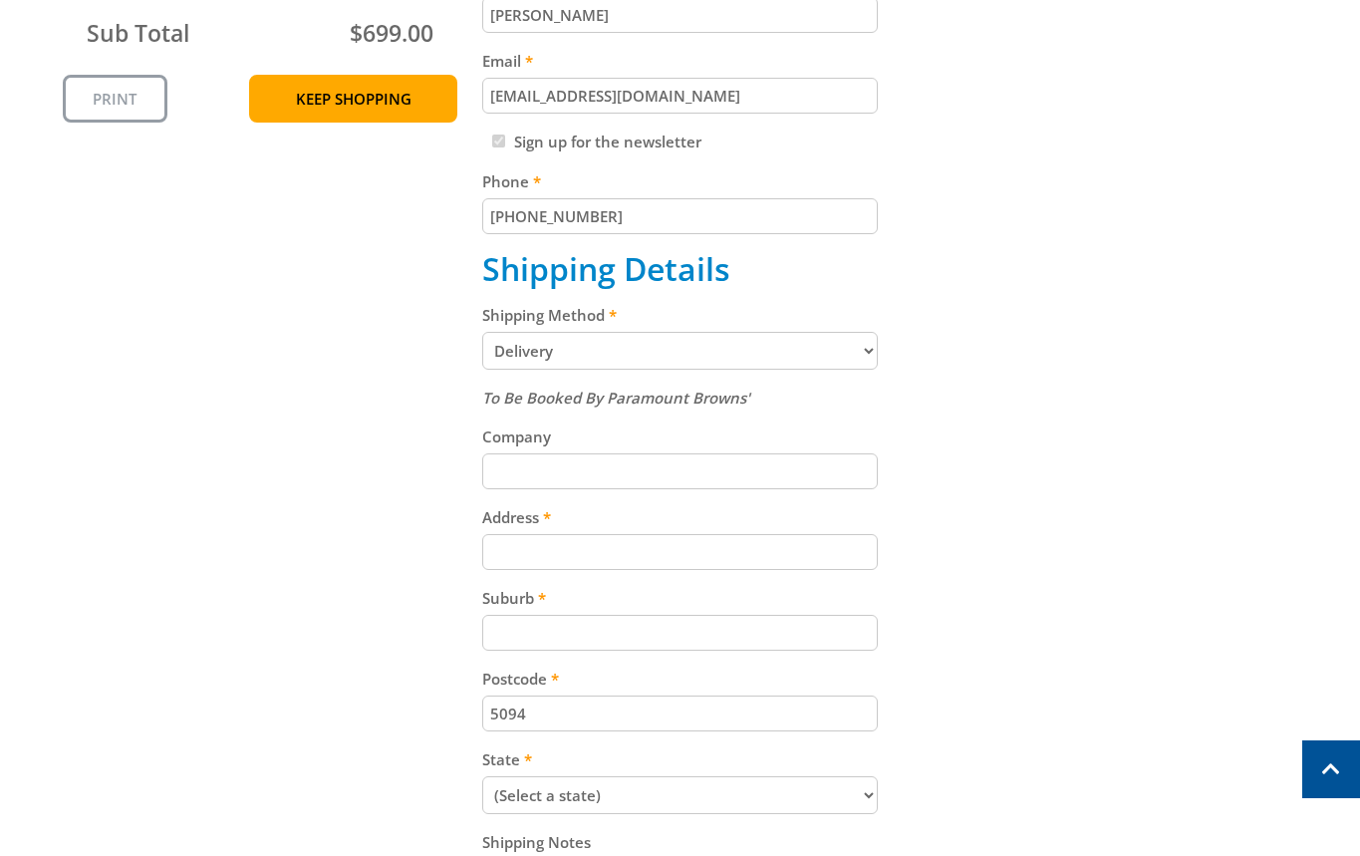
click at [640, 556] on input "Address" at bounding box center [679, 552] width 395 height 36
paste input "[STREET_ADDRESS]"
type input "[STREET_ADDRESS]"
click at [1222, 419] on div "Cart 3.5KW SILENT SERIES INVERTER GENERATOR $699.00 1 Pre-order Item total: $69…" at bounding box center [680, 455] width 1235 height 1382
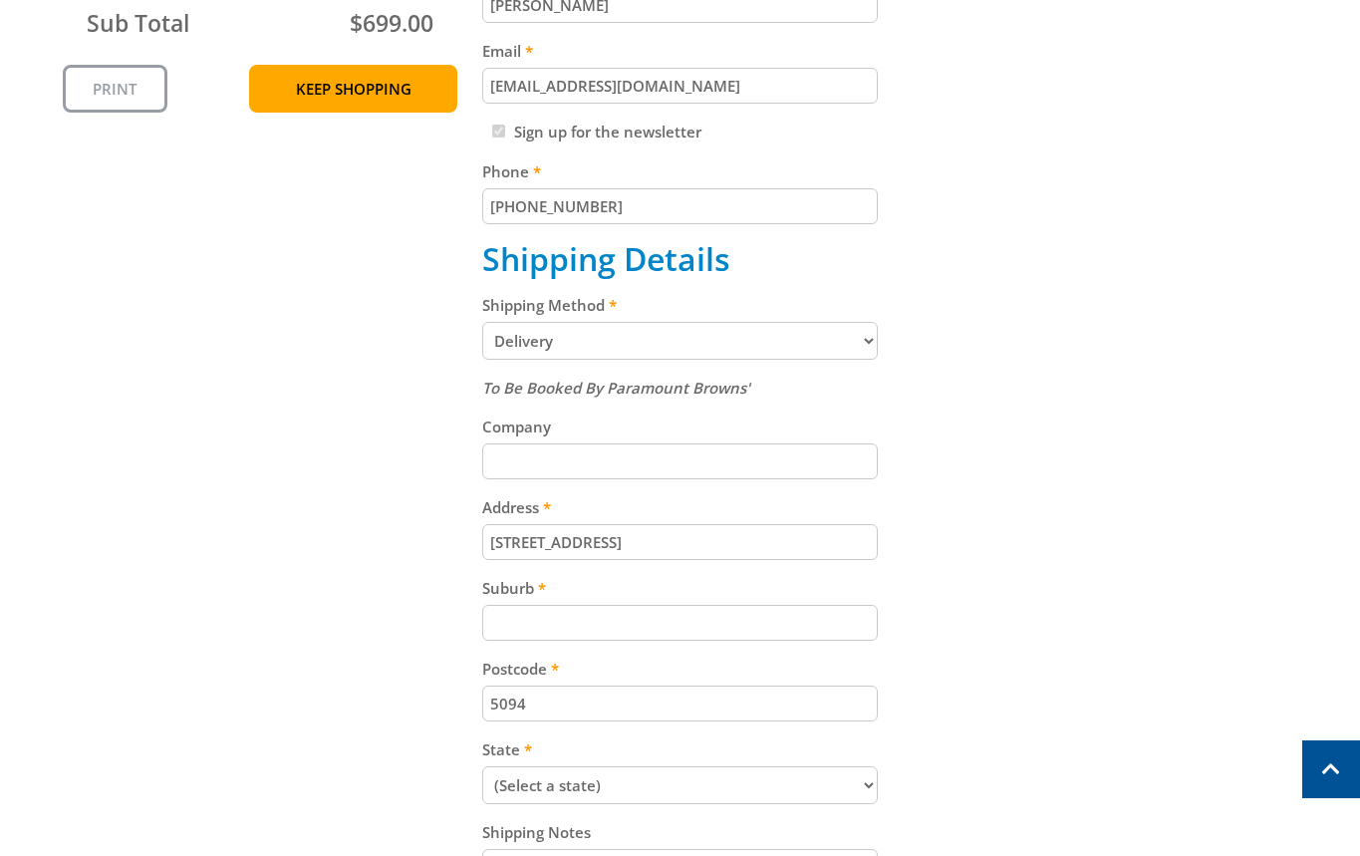
click at [615, 619] on input "Suburb" at bounding box center [679, 623] width 395 height 36
paste input "Gepps Cross"
type input "Gepps Cross"
click at [1201, 510] on div "Cart 3.5KW SILENT SERIES INVERTER GENERATOR $699.00 1 Pre-order Item total: $69…" at bounding box center [680, 445] width 1235 height 1382
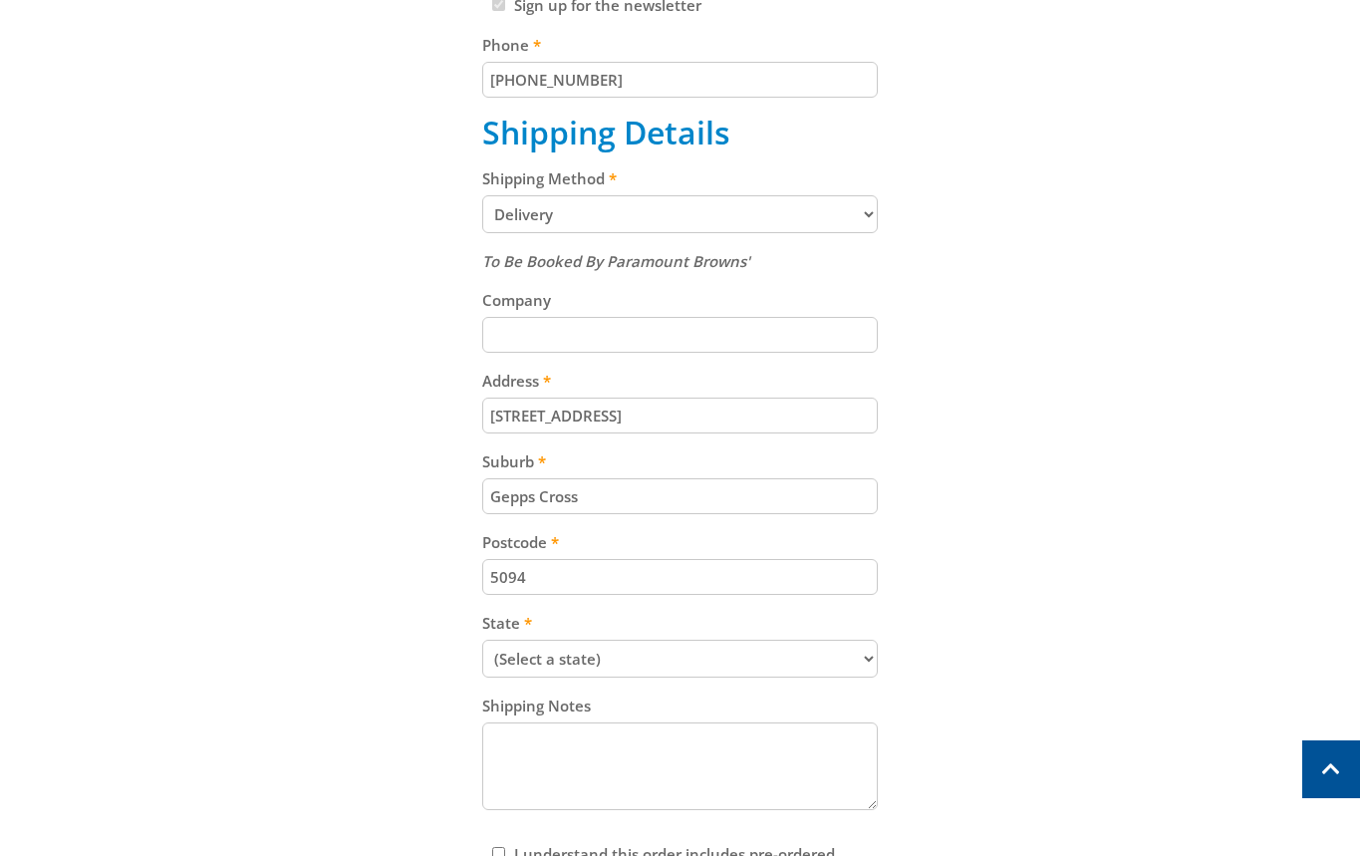
scroll to position [798, 0]
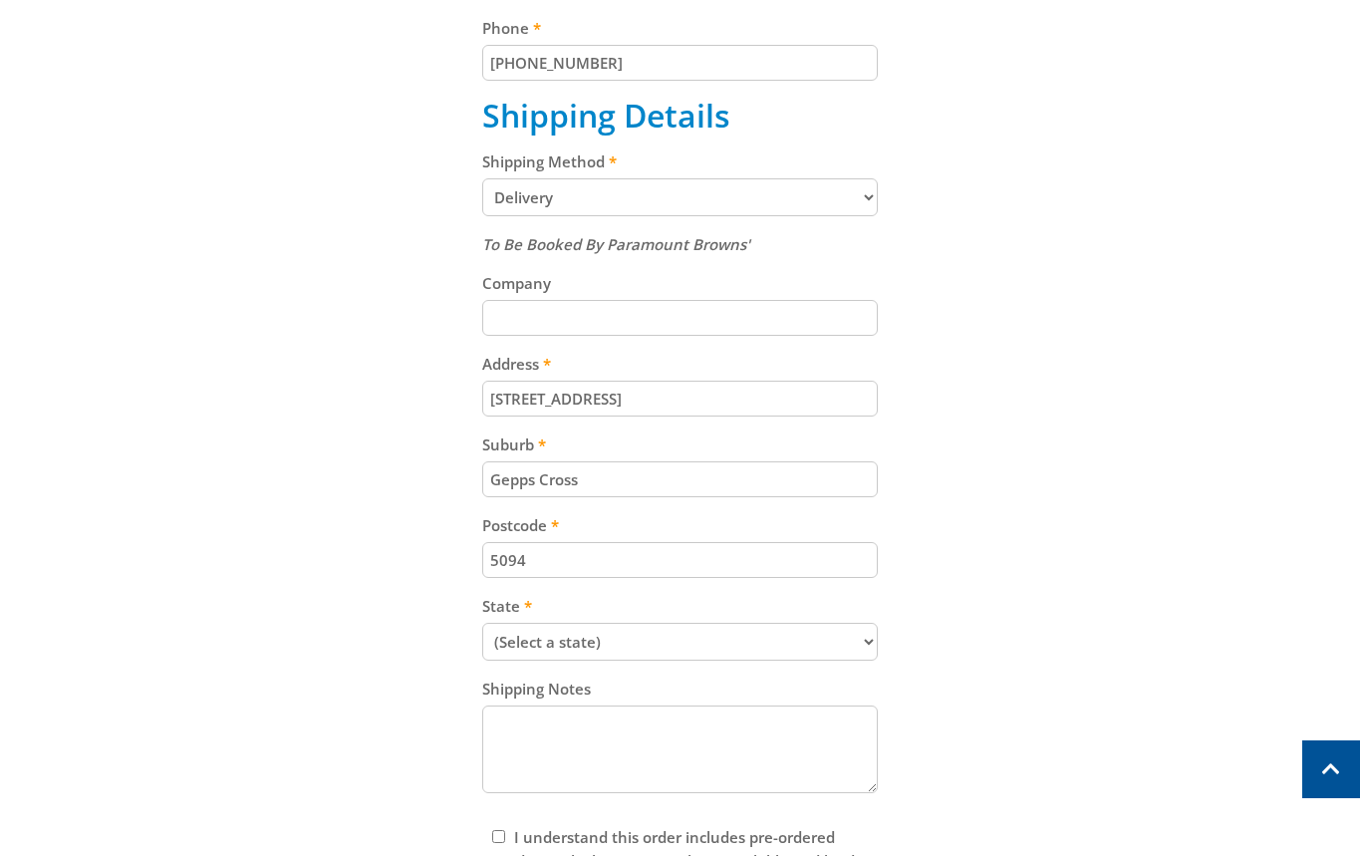
click at [662, 640] on select "(Select a state) [GEOGRAPHIC_DATA] [GEOGRAPHIC_DATA] [GEOGRAPHIC_DATA] [GEOGRAP…" at bounding box center [679, 642] width 395 height 38
select select "SA"
click at [482, 623] on select "(Select a state) [GEOGRAPHIC_DATA] [GEOGRAPHIC_DATA] [GEOGRAPHIC_DATA] [GEOGRAP…" at bounding box center [679, 642] width 395 height 38
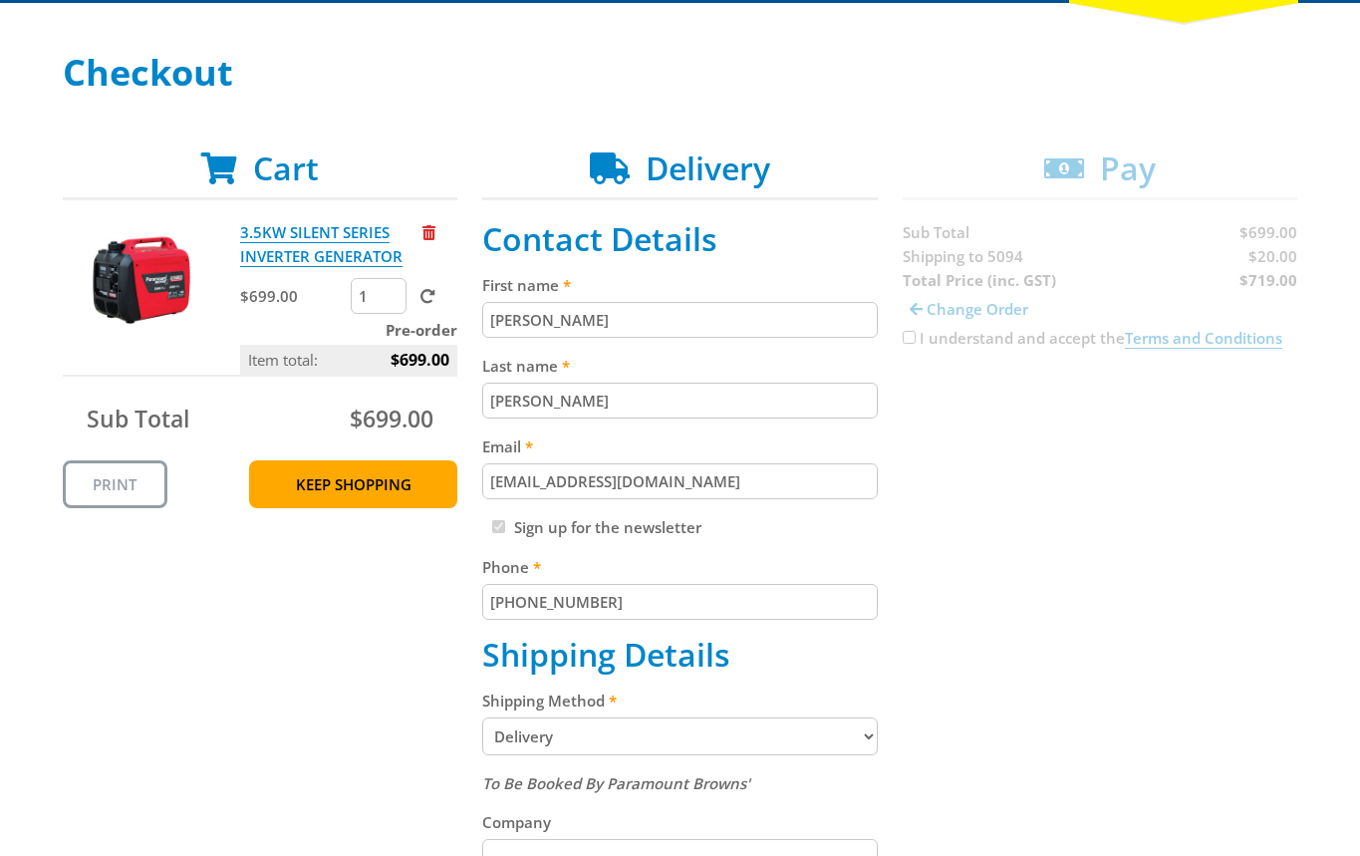
scroll to position [281, 0]
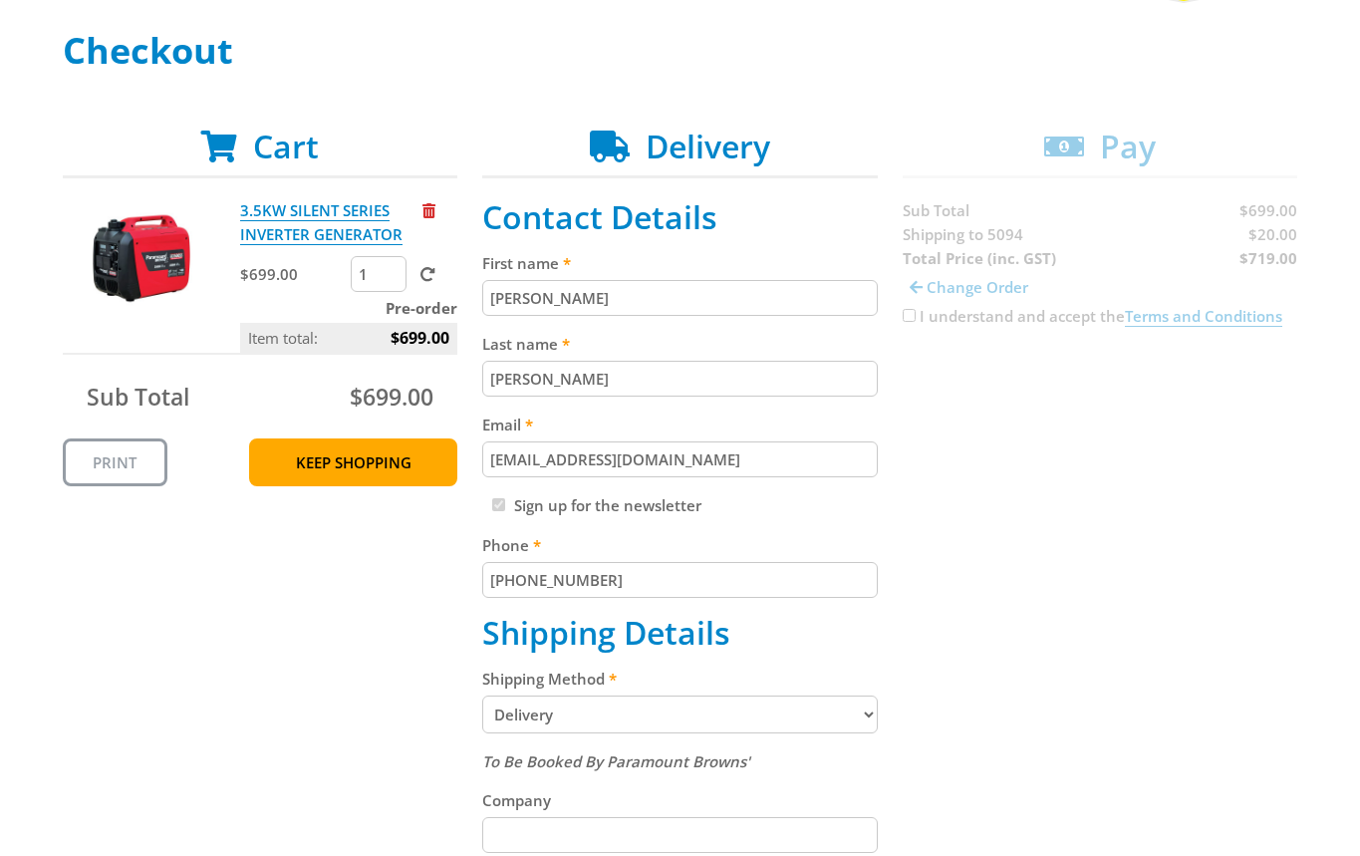
click at [938, 234] on div "Cart 3.5KW SILENT SERIES INVERTER GENERATOR $699.00 1 Pre-order Item total: $69…" at bounding box center [680, 819] width 1235 height 1382
copy span "Shipping"
click at [1097, 579] on div "Cart 3.5KW SILENT SERIES INVERTER GENERATOR $699.00 1 Pre-order Item total: $69…" at bounding box center [680, 819] width 1235 height 1382
click at [1112, 510] on div "Cart 3.5KW SILENT SERIES INVERTER GENERATOR $699.00 1 Pre-order Item total: $69…" at bounding box center [680, 819] width 1235 height 1382
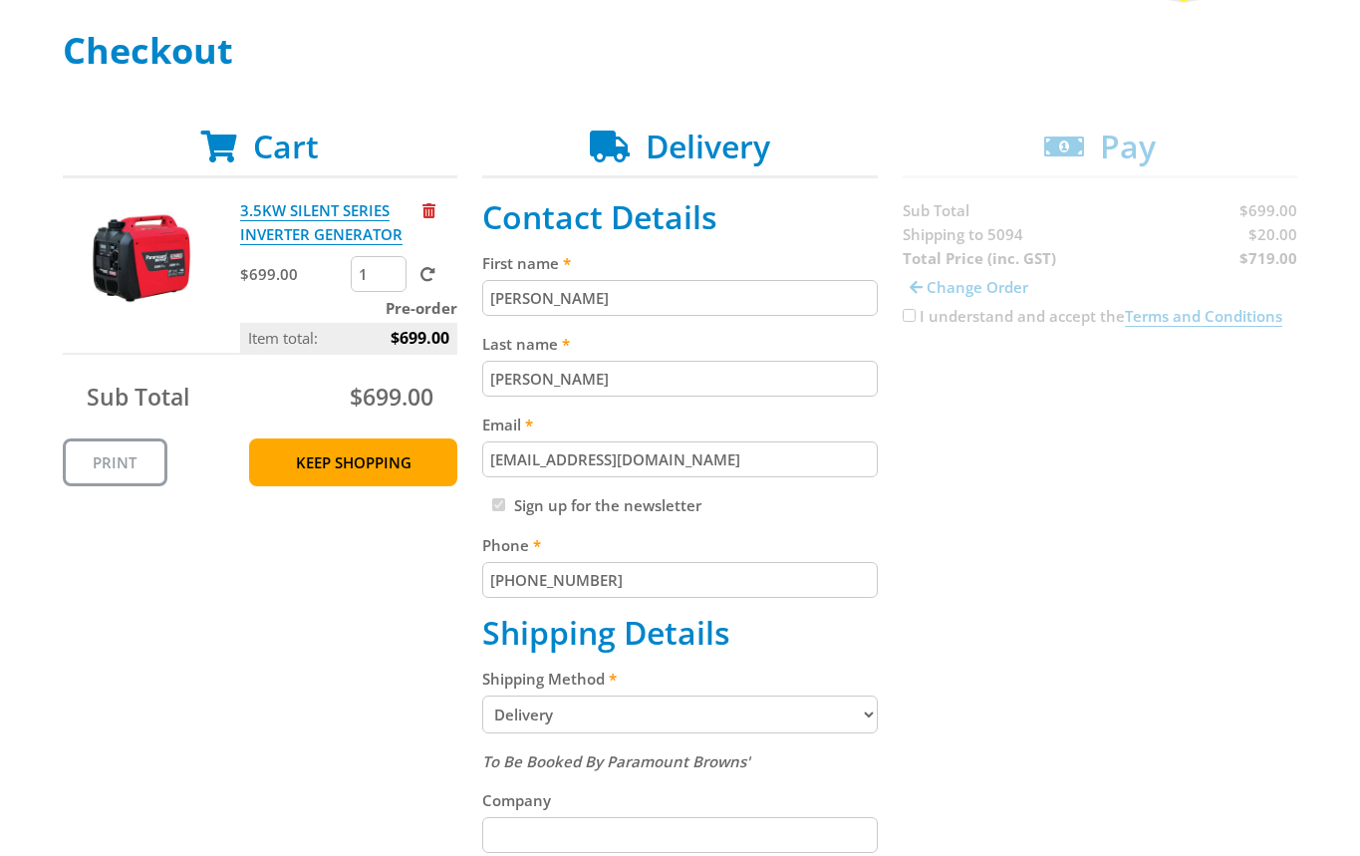
click at [1260, 241] on div "Cart 3.5KW SILENT SERIES INVERTER GENERATOR $699.00 1 Pre-order Item total: $69…" at bounding box center [680, 819] width 1235 height 1382
copy span "20.00"
click at [1212, 559] on div "Cart 3.5KW SILENT SERIES INVERTER GENERATOR $699.00 1 Pre-order Item total: $69…" at bounding box center [680, 819] width 1235 height 1382
click at [1180, 582] on div "Cart 3.5KW SILENT SERIES INVERTER GENERATOR $699.00 1 Pre-order Item total: $69…" at bounding box center [680, 819] width 1235 height 1382
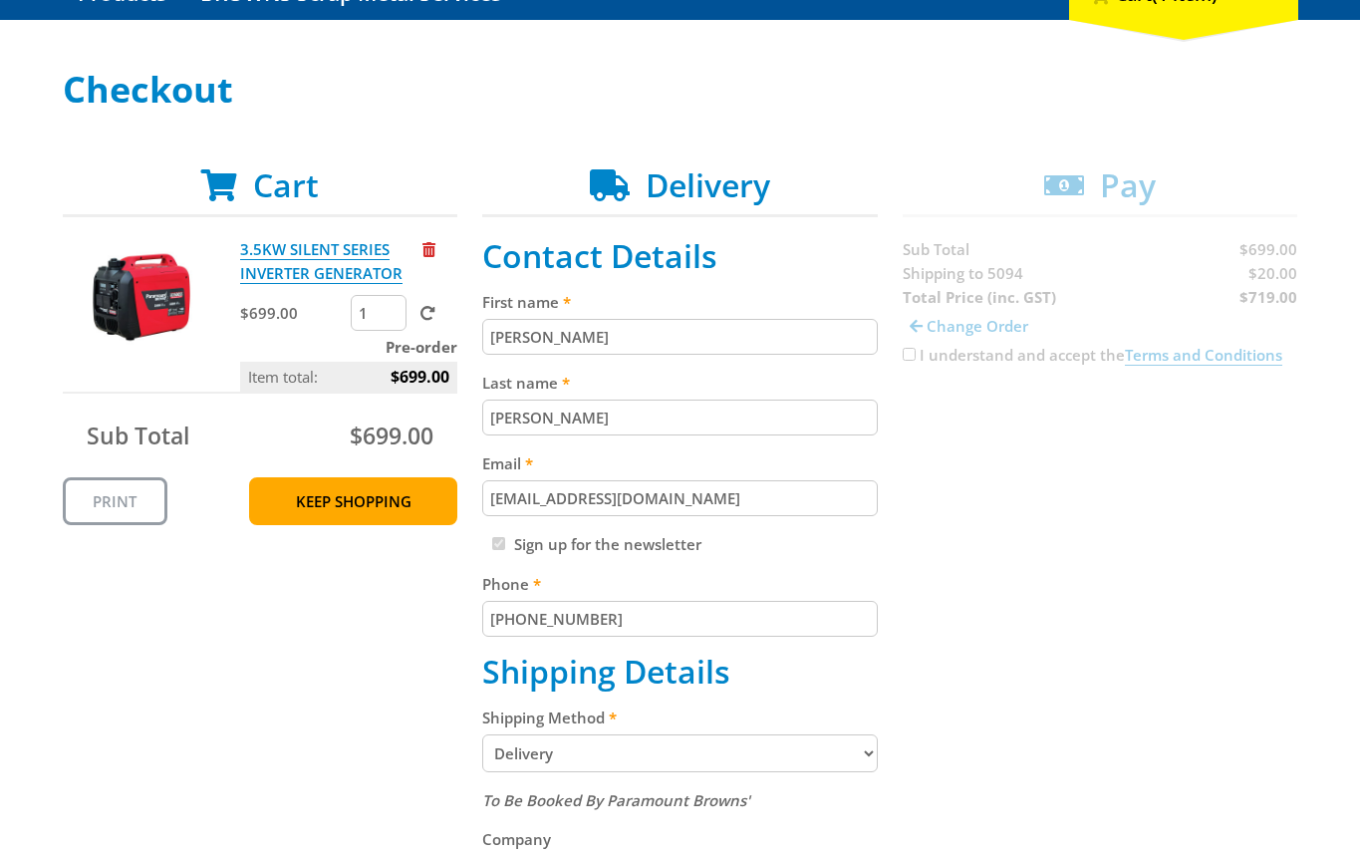
scroll to position [244, 0]
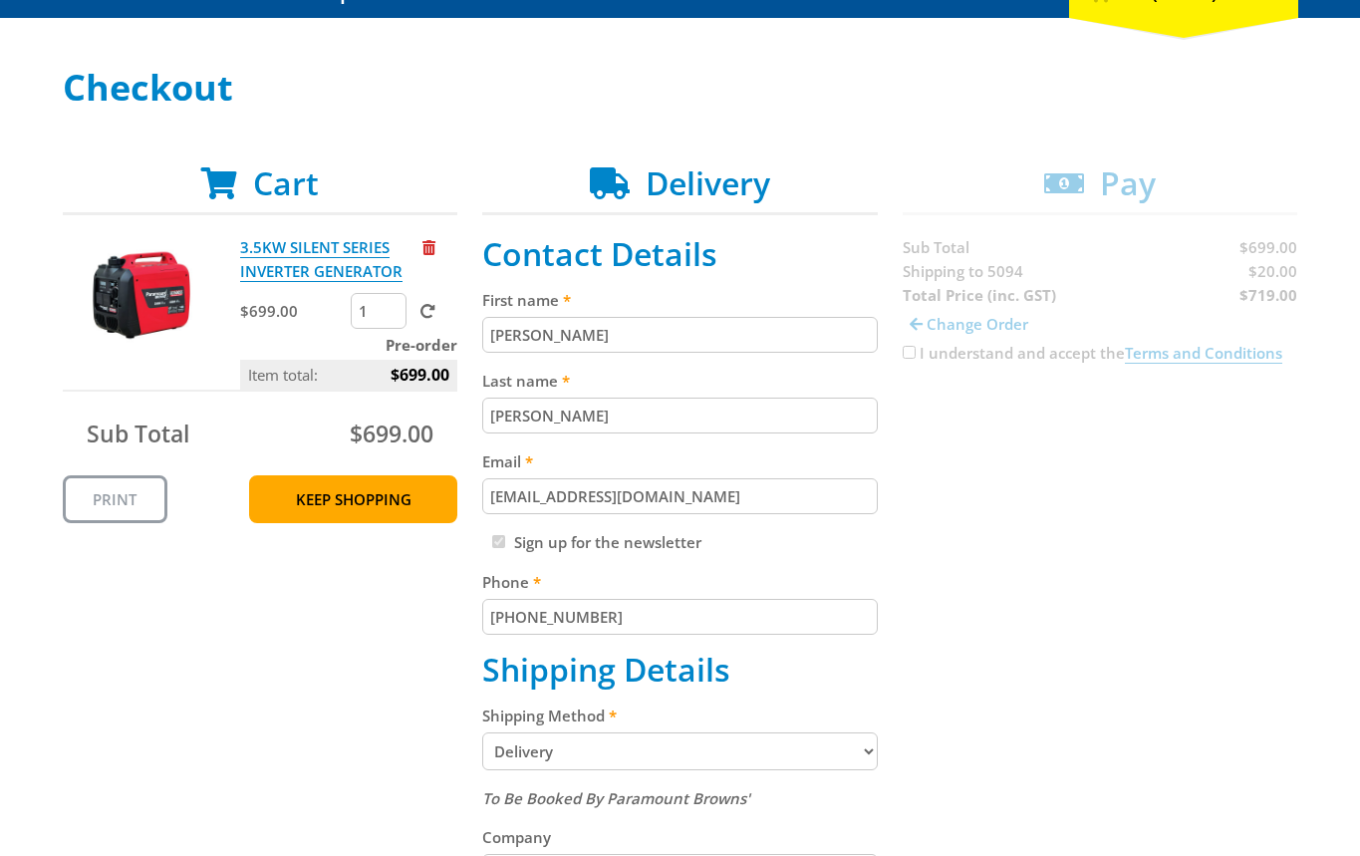
click at [1266, 264] on div "Cart 3.5KW SILENT SERIES INVERTER GENERATOR $699.00 1 Pre-order Item total: $69…" at bounding box center [680, 855] width 1235 height 1382
copy span "20.00"
click at [1114, 610] on div "Cart 3.5KW SILENT SERIES INVERTER GENERATOR $699.00 1 Pre-order Item total: $69…" at bounding box center [680, 855] width 1235 height 1382
click at [1156, 615] on div "Cart 3.5KW SILENT SERIES INVERTER GENERATOR $699.00 1 Pre-order Item total: $69…" at bounding box center [680, 855] width 1235 height 1382
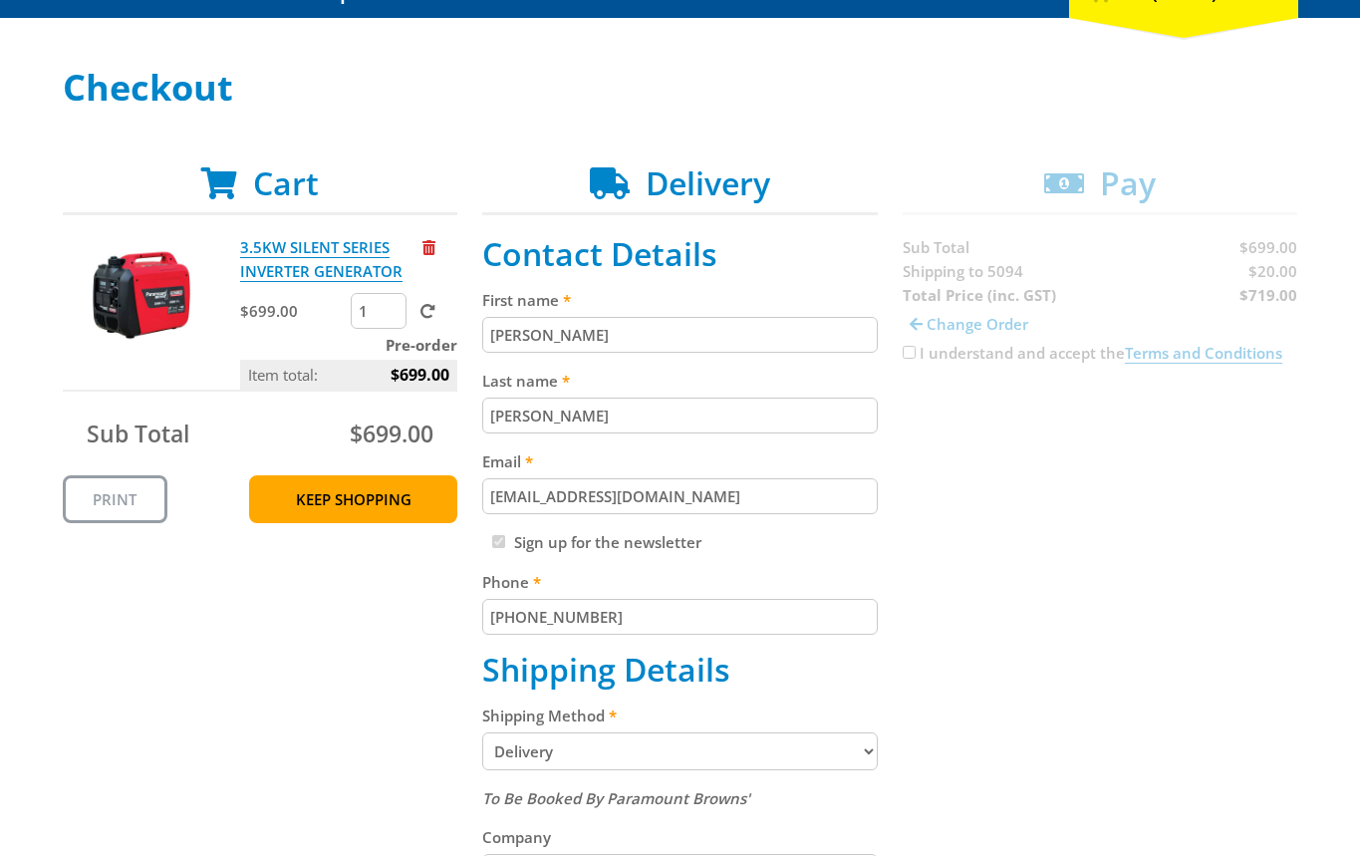
click at [1287, 286] on div "Cart 3.5KW SILENT SERIES INVERTER GENERATOR $699.00 1 Pre-order Item total: $69…" at bounding box center [680, 855] width 1235 height 1382
copy strong "719.00"
click at [1217, 642] on div "Cart 3.5KW SILENT SERIES INVERTER GENERATOR $699.00 1 Pre-order Item total: $69…" at bounding box center [680, 855] width 1235 height 1382
click at [1149, 649] on div "Cart 3.5KW SILENT SERIES INVERTER GENERATOR $699.00 1 Pre-order Item total: $69…" at bounding box center [680, 855] width 1235 height 1382
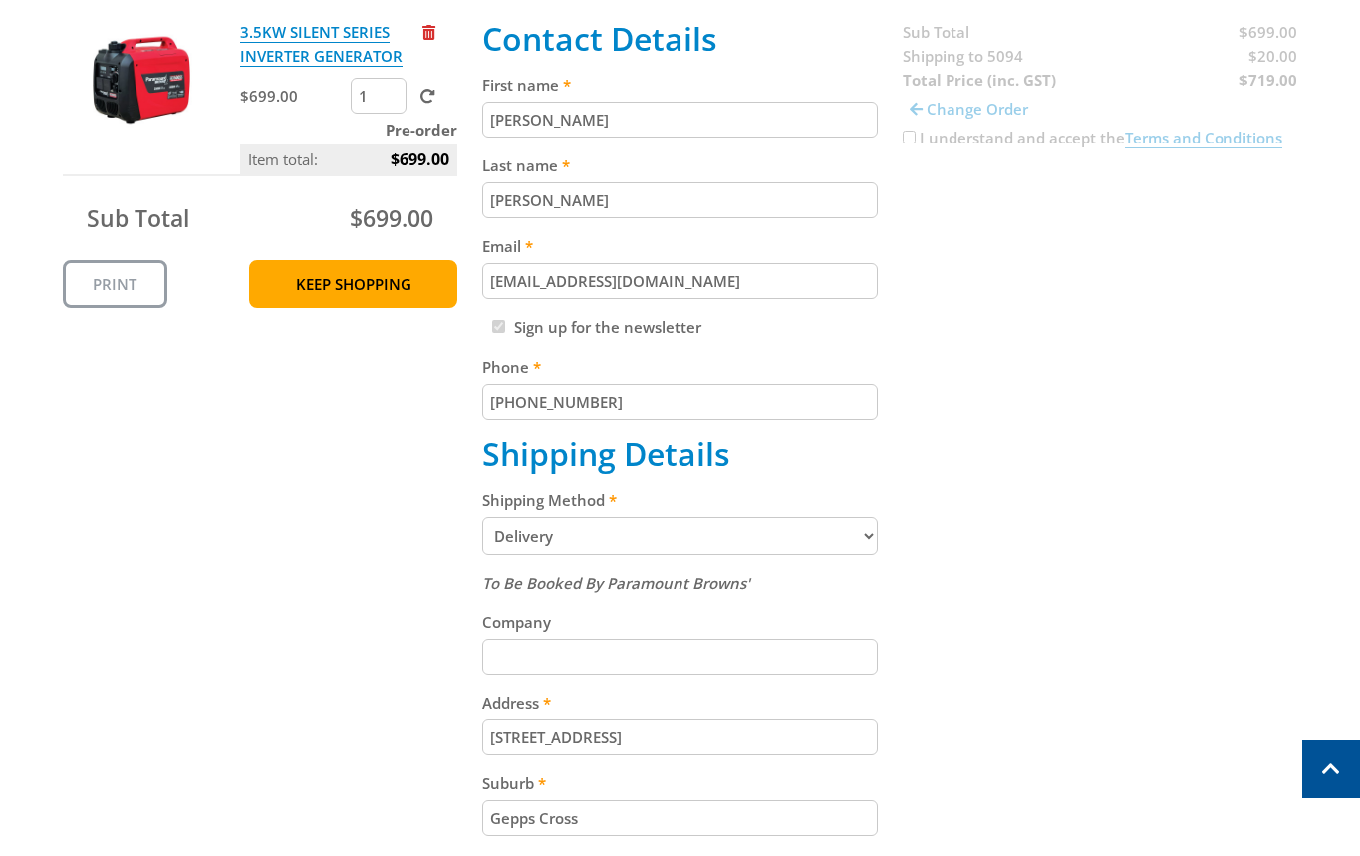
scroll to position [458, 0]
